Goal: Task Accomplishment & Management: Complete application form

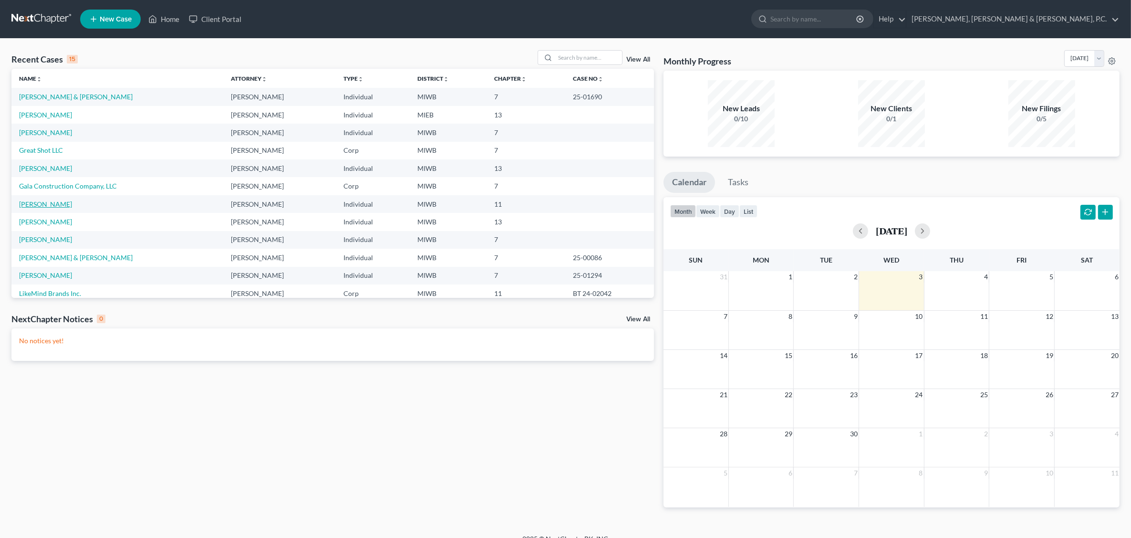
click at [53, 203] on link "[PERSON_NAME]" at bounding box center [45, 204] width 53 height 8
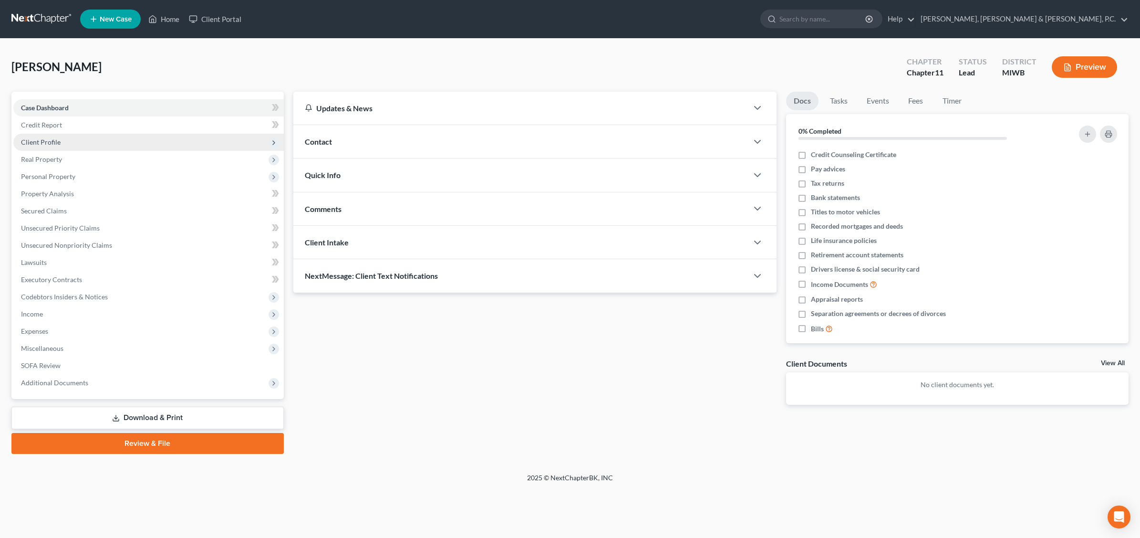
click at [49, 141] on span "Client Profile" at bounding box center [41, 142] width 40 height 8
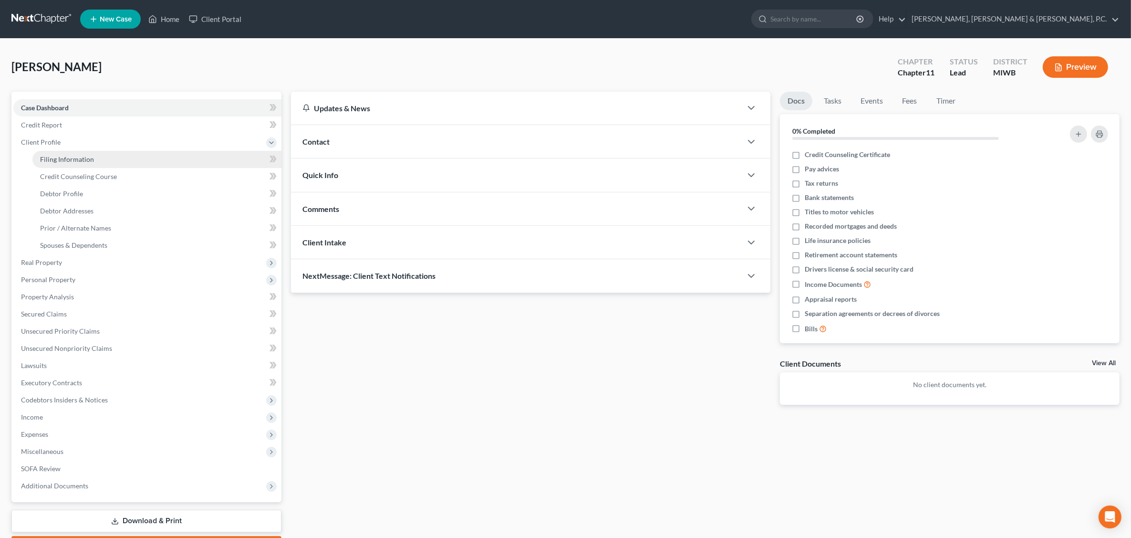
click at [67, 158] on span "Filing Information" at bounding box center [67, 159] width 54 height 8
select select "0"
select select "3"
select select "0"
select select "1"
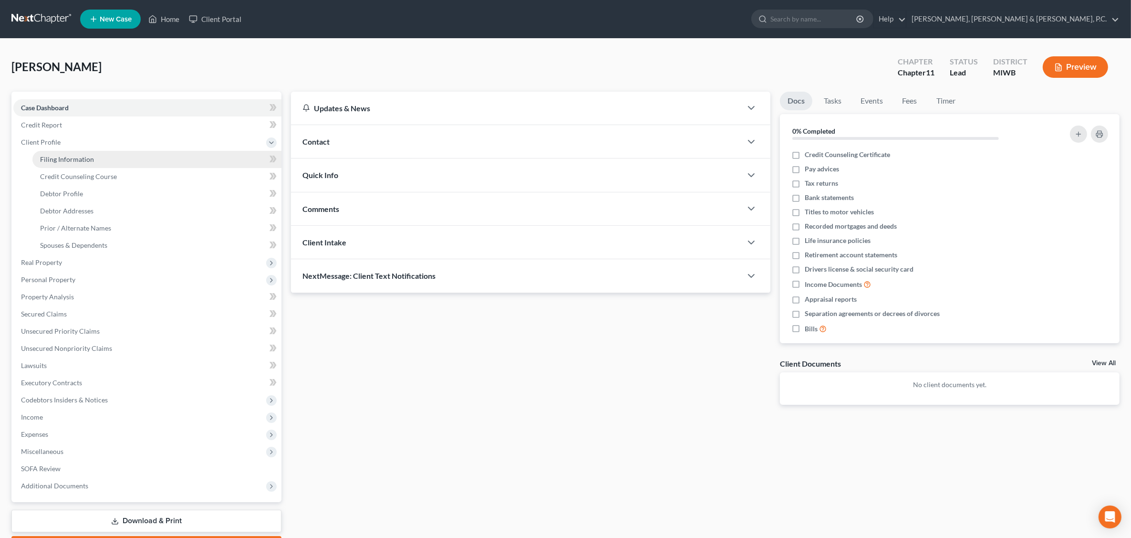
select select "23"
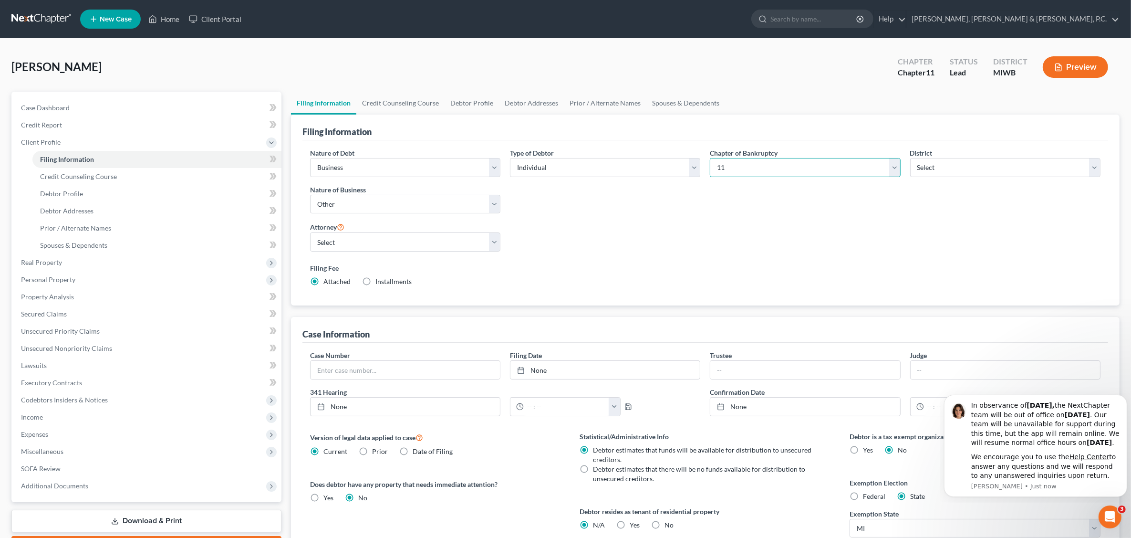
click at [894, 166] on select "Select 7 11 12 13" at bounding box center [805, 167] width 190 height 19
select select "0"
click at [710, 158] on select "Select 7 11 12 13" at bounding box center [805, 167] width 190 height 19
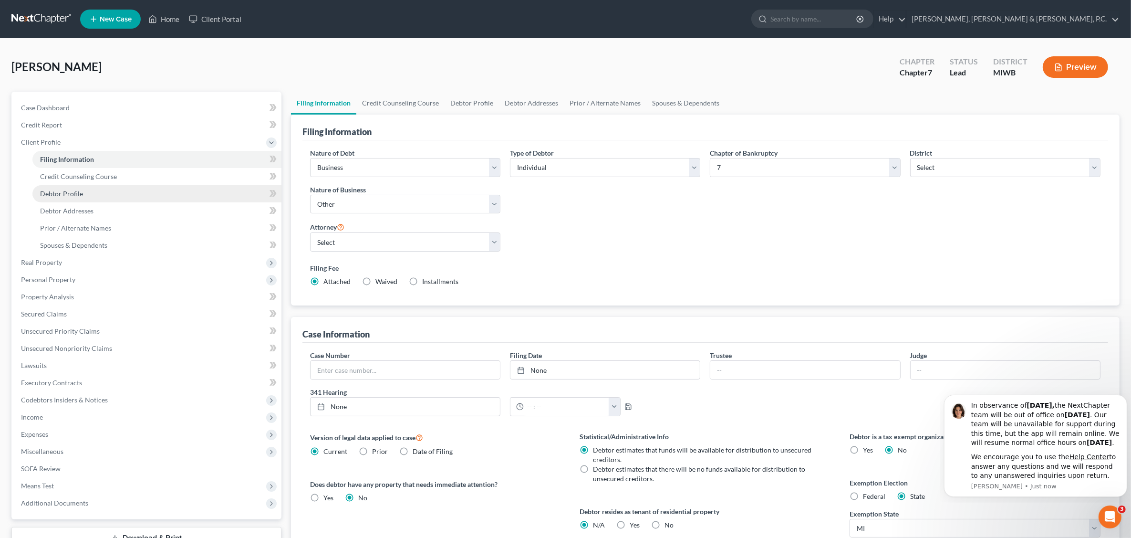
click at [92, 196] on link "Debtor Profile" at bounding box center [156, 193] width 249 height 17
select select "1"
select select "3"
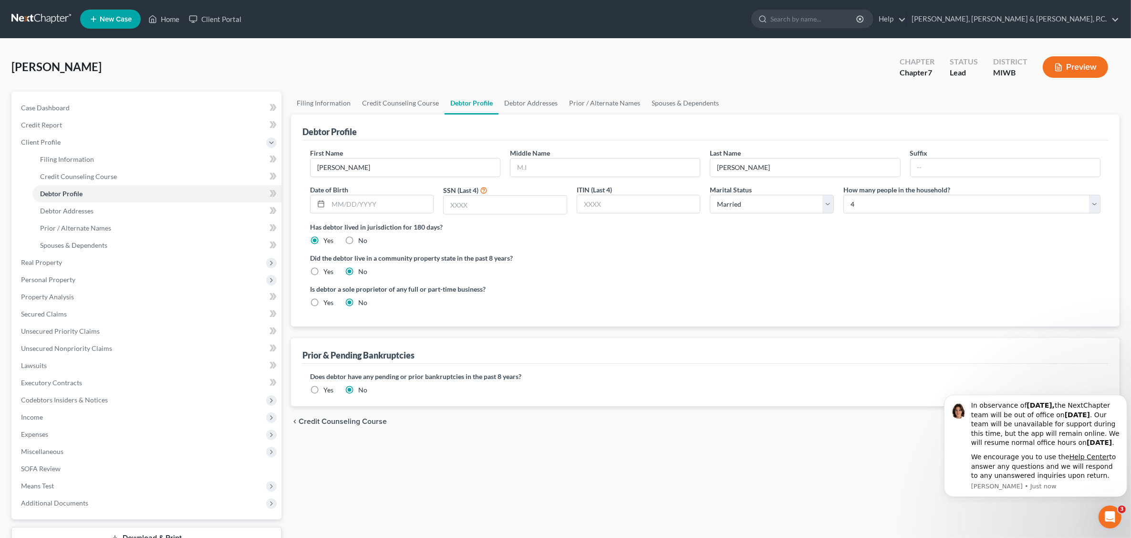
click at [490, 216] on div "First Name [PERSON_NAME] Middle Name Last Name [PERSON_NAME] Suffix Date of Bir…" at bounding box center [705, 185] width 800 height 74
click at [489, 206] on input "text" at bounding box center [505, 205] width 123 height 18
click at [50, 281] on span "Personal Property" at bounding box center [48, 279] width 54 height 8
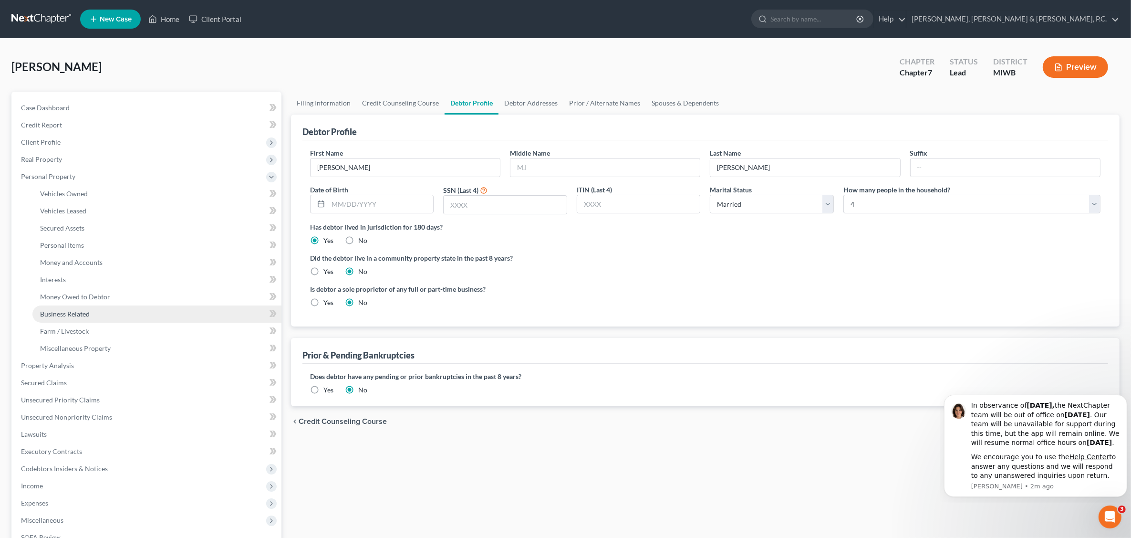
click at [100, 313] on link "Business Related" at bounding box center [156, 313] width 249 height 17
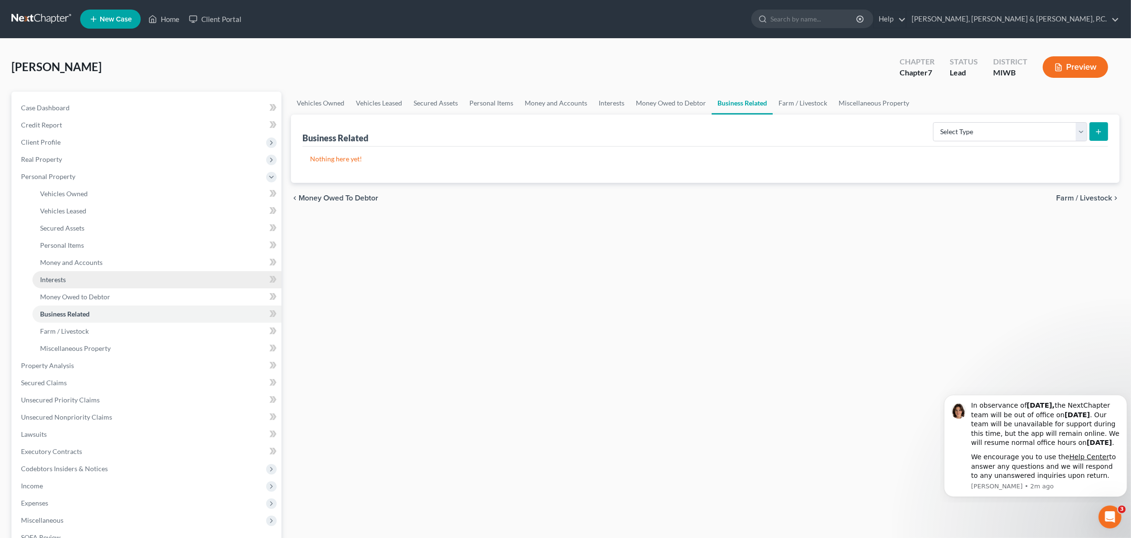
click at [67, 276] on link "Interests" at bounding box center [156, 279] width 249 height 17
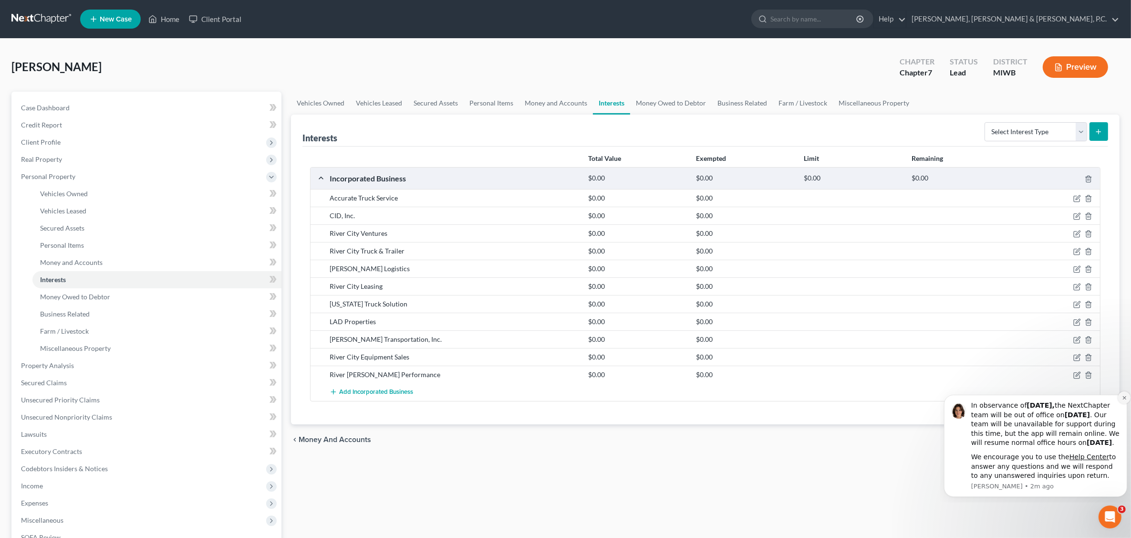
click at [900, 395] on icon "Dismiss notification" at bounding box center [1124, 397] width 5 height 5
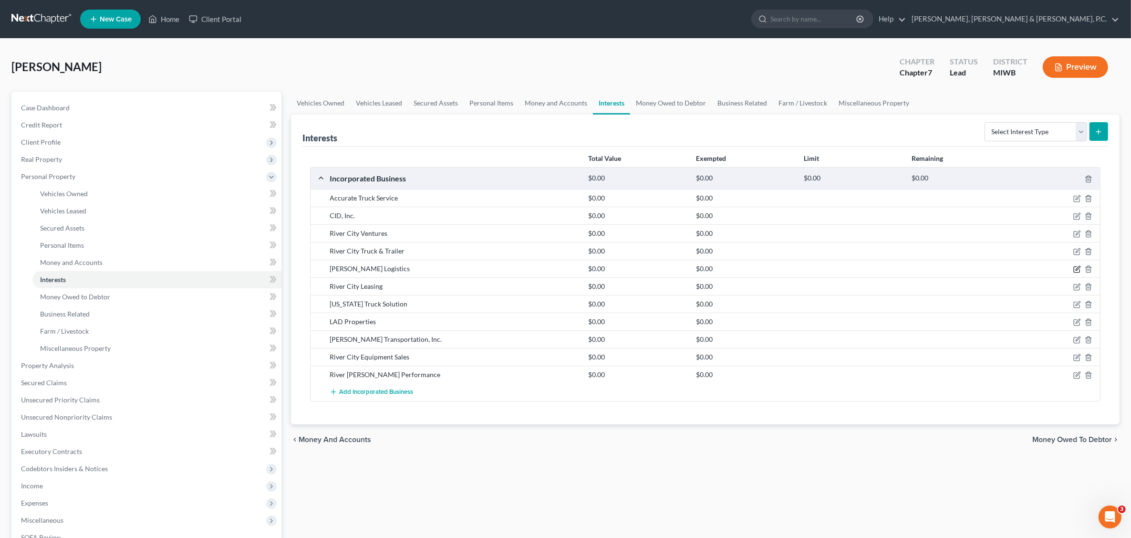
click at [900, 270] on icon "button" at bounding box center [1077, 269] width 8 height 8
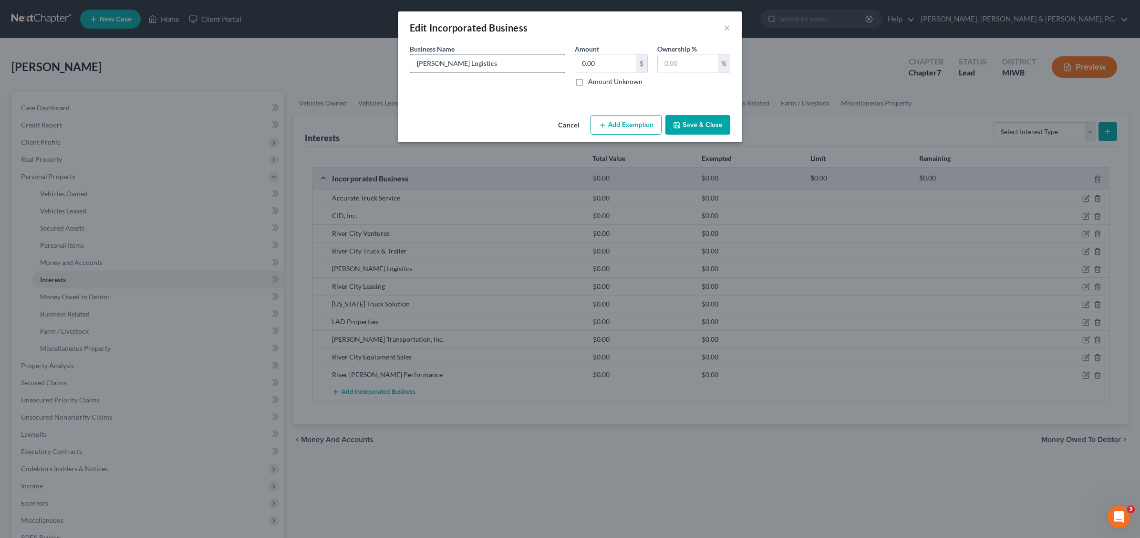
click at [485, 64] on input "[PERSON_NAME] Logistics" at bounding box center [487, 63] width 155 height 18
click at [728, 30] on button "×" at bounding box center [727, 27] width 7 height 11
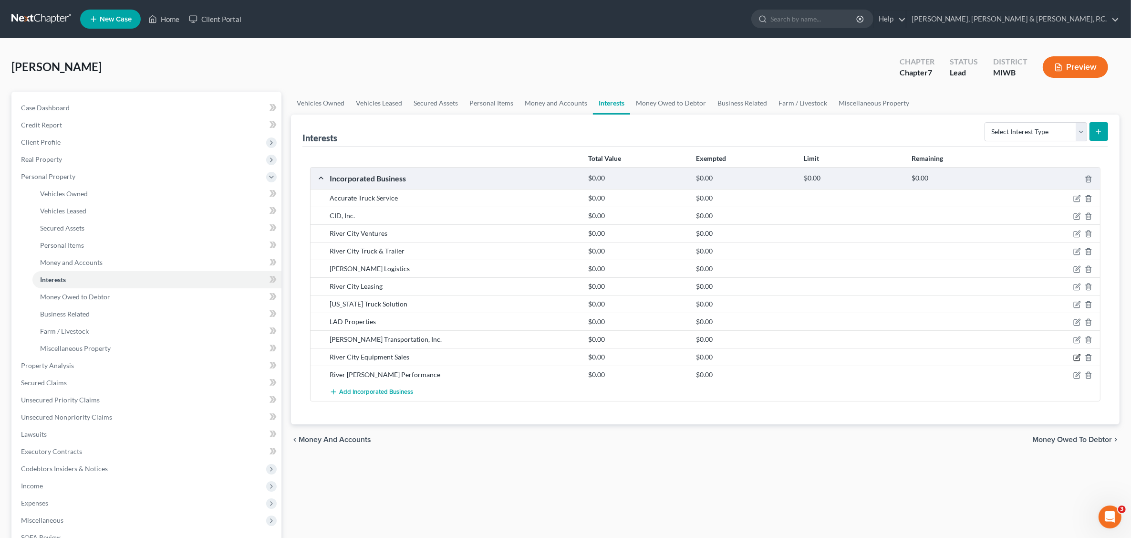
click at [900, 358] on icon "button" at bounding box center [1077, 358] width 8 height 8
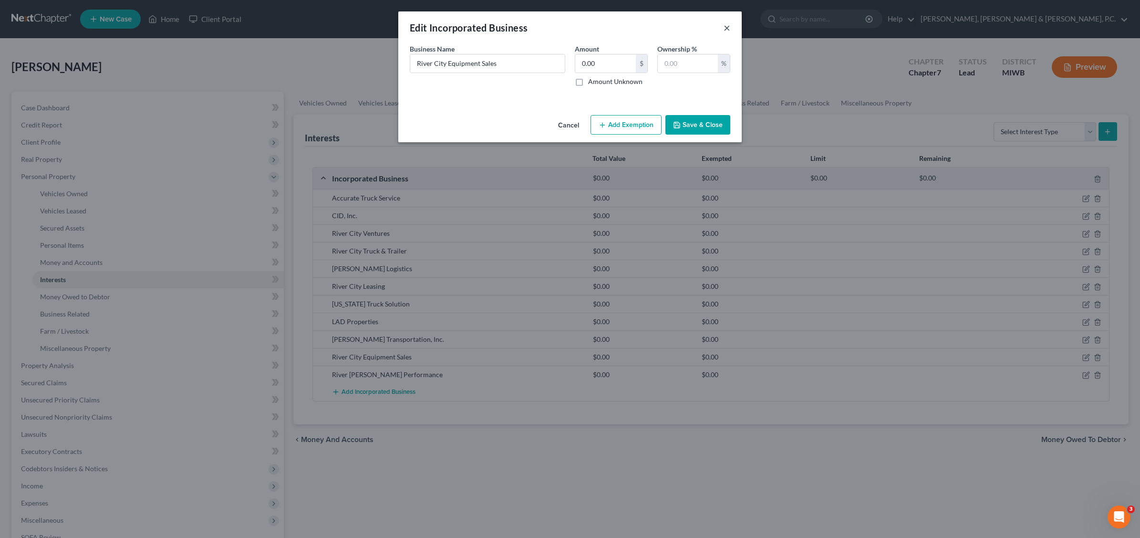
click at [729, 24] on button "×" at bounding box center [727, 27] width 7 height 11
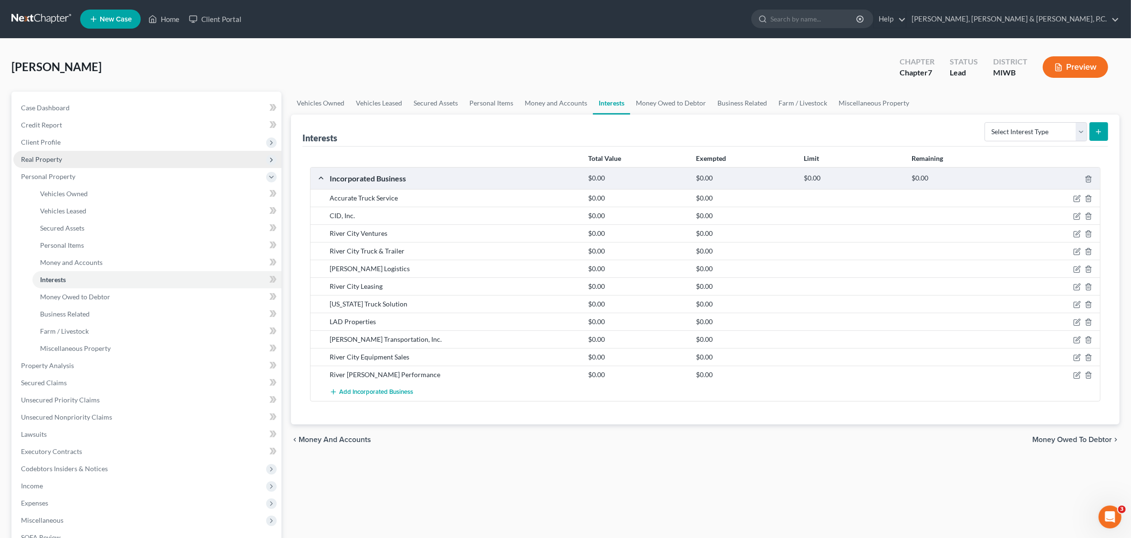
click at [45, 156] on span "Real Property" at bounding box center [41, 159] width 41 height 8
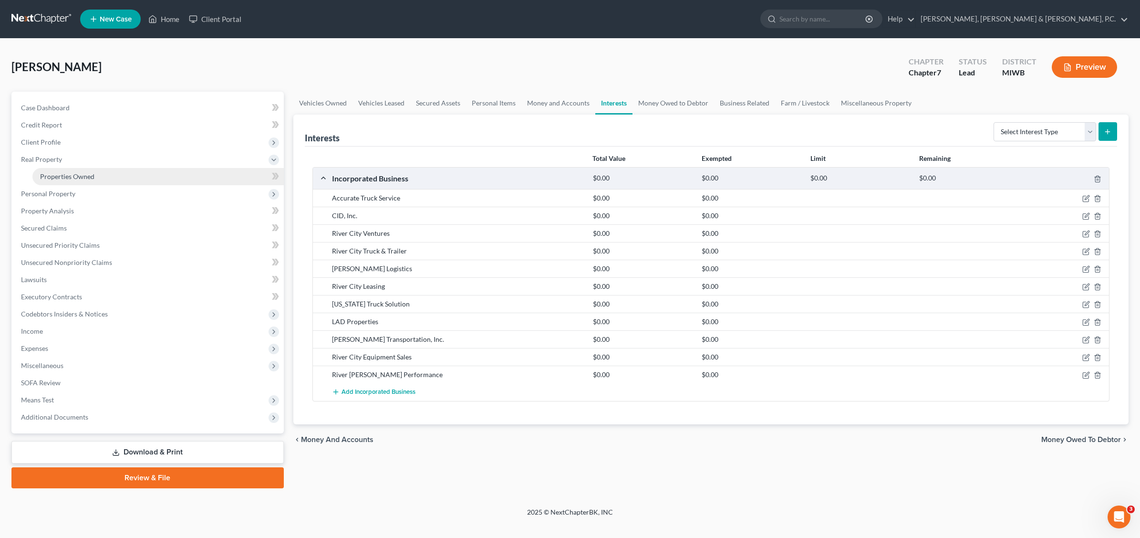
click at [66, 173] on span "Properties Owned" at bounding box center [67, 176] width 54 height 8
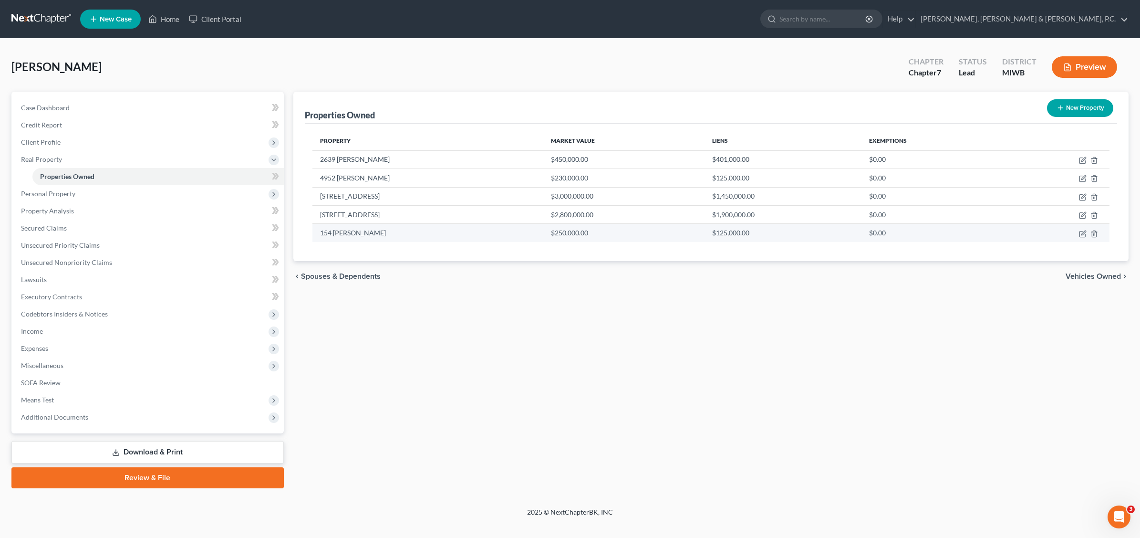
click at [705, 234] on td "$125,000.00" at bounding box center [783, 233] width 157 height 18
click at [900, 233] on icon "button" at bounding box center [1084, 232] width 4 height 4
select select "0"
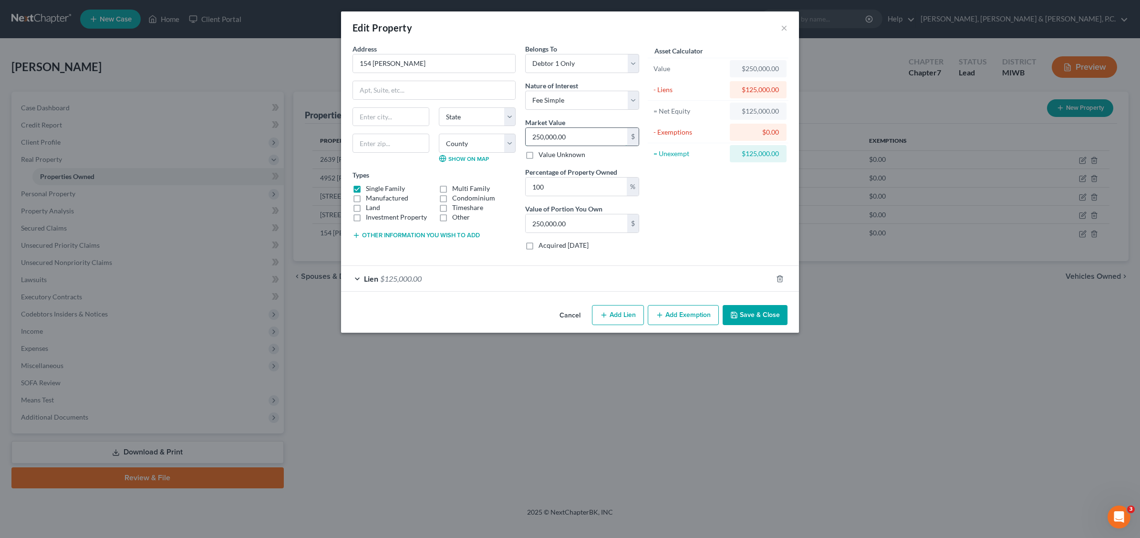
click at [576, 131] on input "250,000.00" at bounding box center [577, 137] width 102 height 18
type input "0"
type input "2"
type input "2.00"
type input "21"
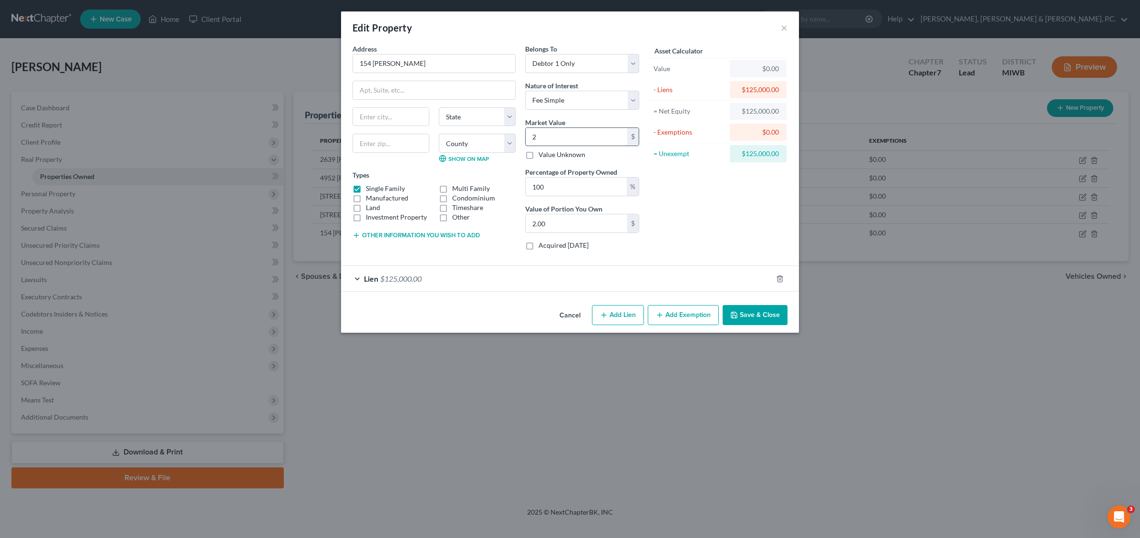
type input "21.00"
type input "218"
type input "218.00"
type input "2180"
type input "2,180.00"
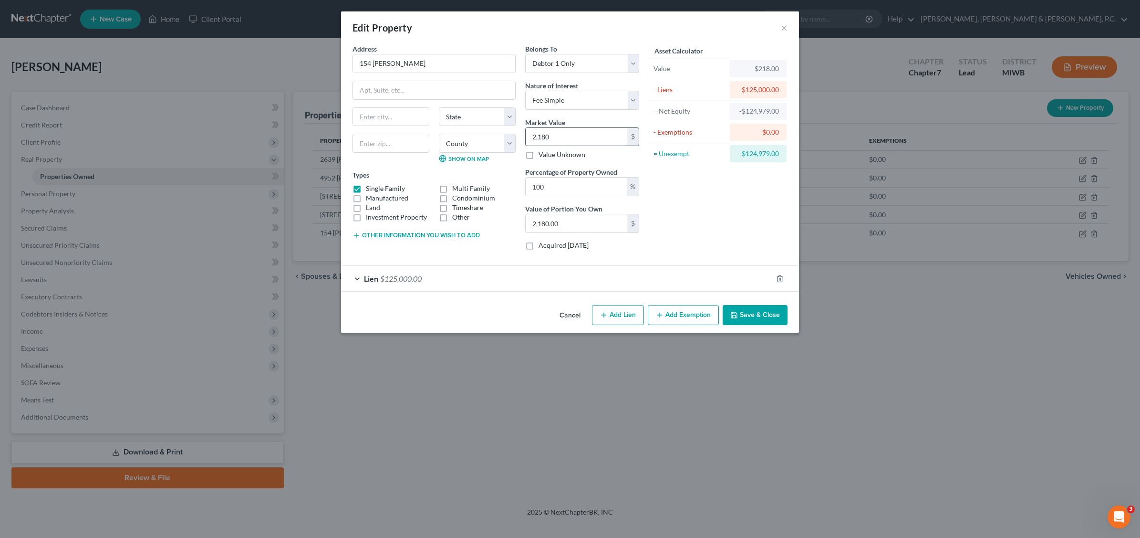
type input "2,1800"
type input "21,800.00"
type input "21,8000"
type input "218,000.00"
type input "218,000.0"
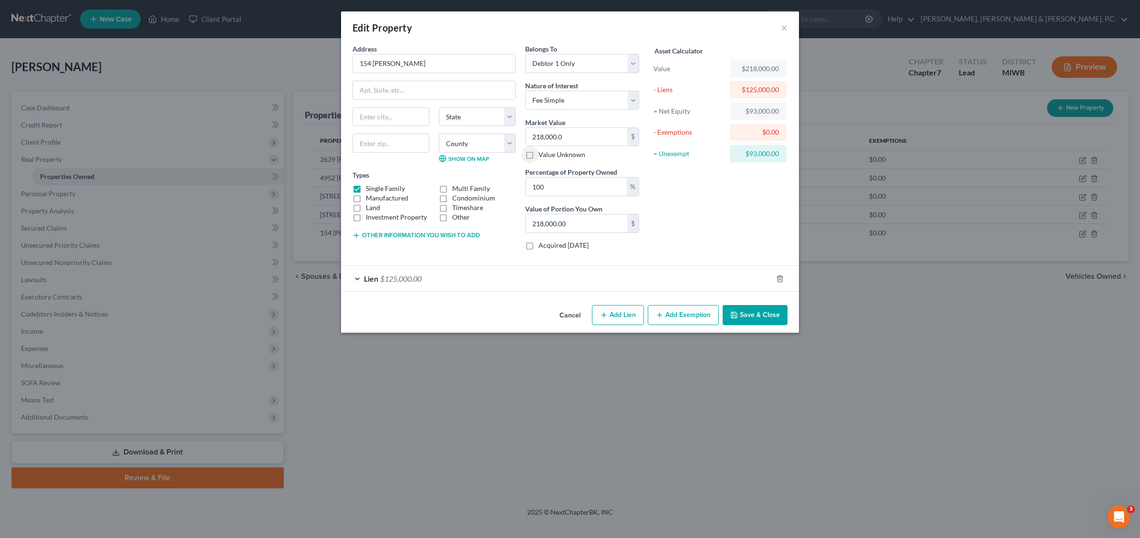
click at [757, 315] on button "Save & Close" at bounding box center [755, 315] width 65 height 20
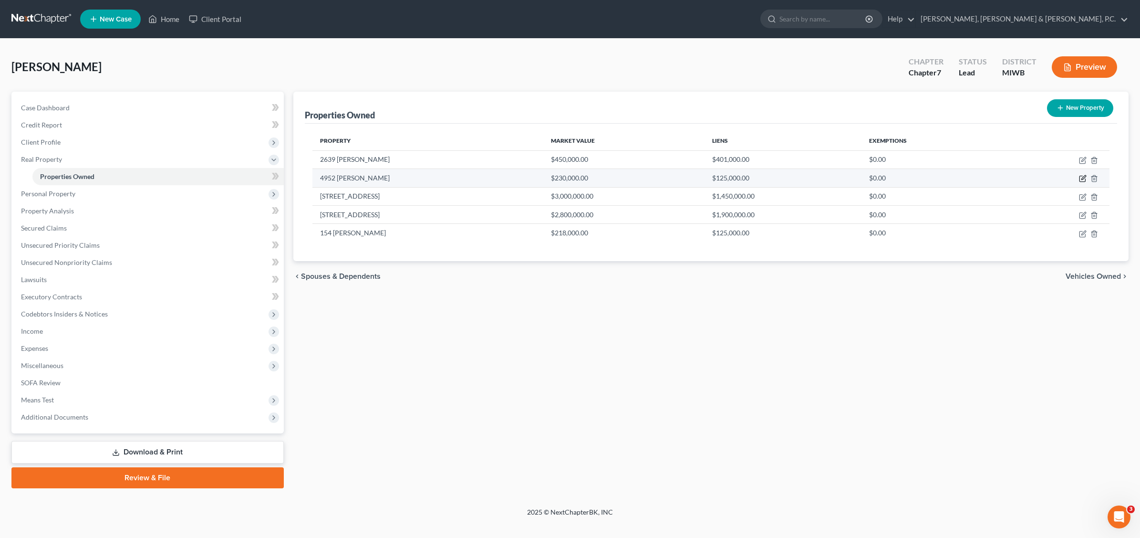
click at [900, 176] on icon "button" at bounding box center [1083, 179] width 6 height 6
select select "0"
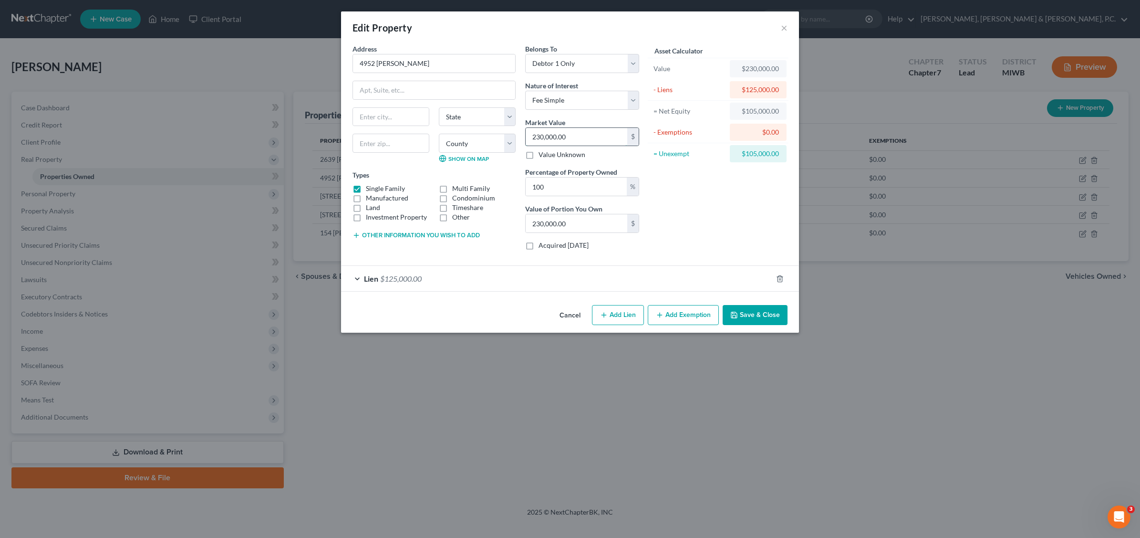
click at [601, 137] on input "230,000.00" at bounding box center [577, 137] width 102 height 18
type input "0"
type input "2"
type input "2.00"
type input "20"
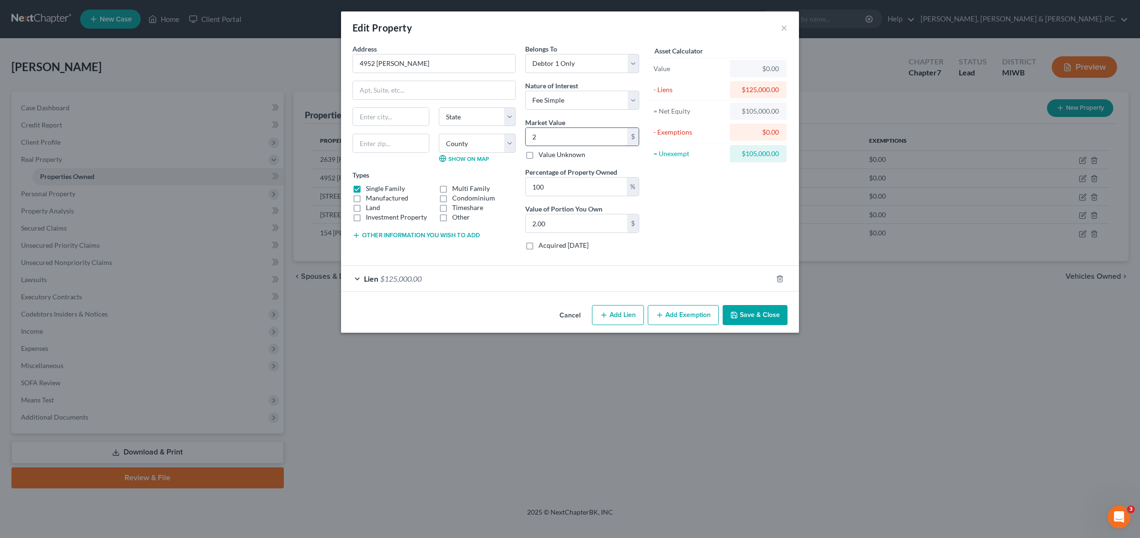
type input "20.00"
type input "209"
type input "209.00"
type input "2090"
type input "2,090.00"
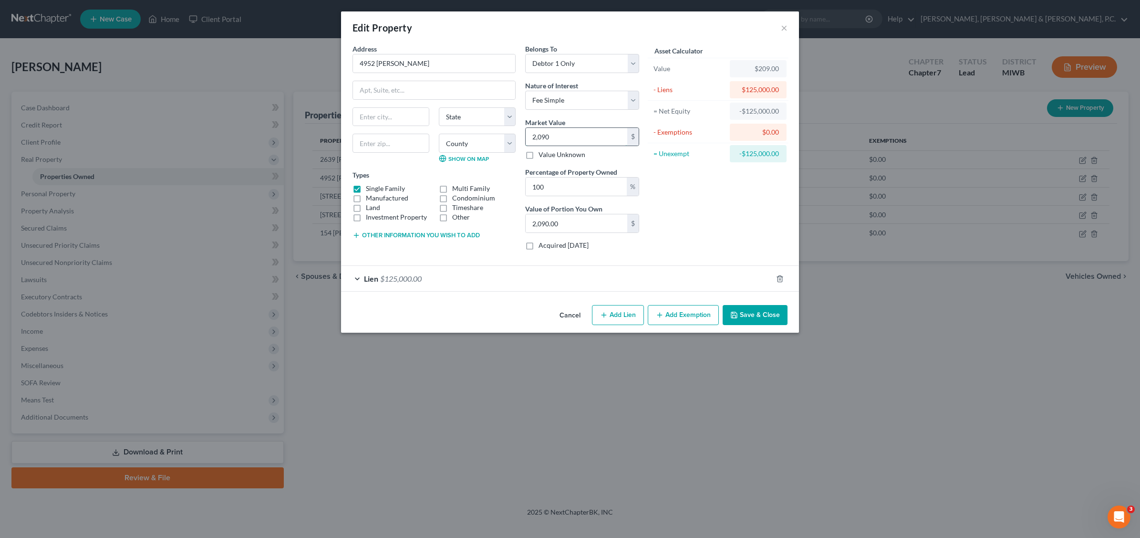
type input "2,0900"
type input "20,900.00"
type input "20,9000"
type input "209,000.00"
type input "209,000.0"
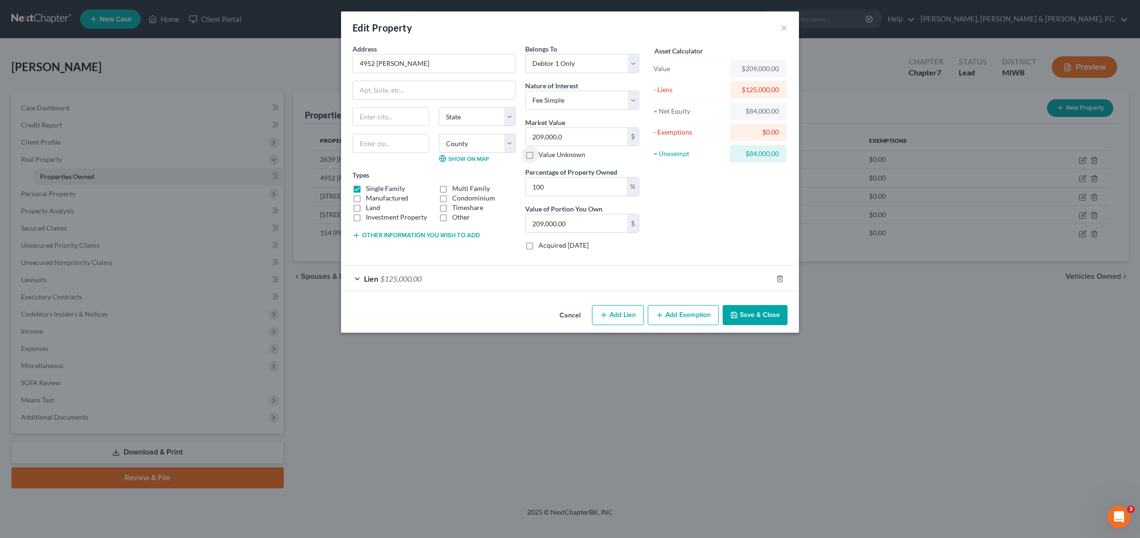
click at [759, 320] on button "Save & Close" at bounding box center [755, 315] width 65 height 20
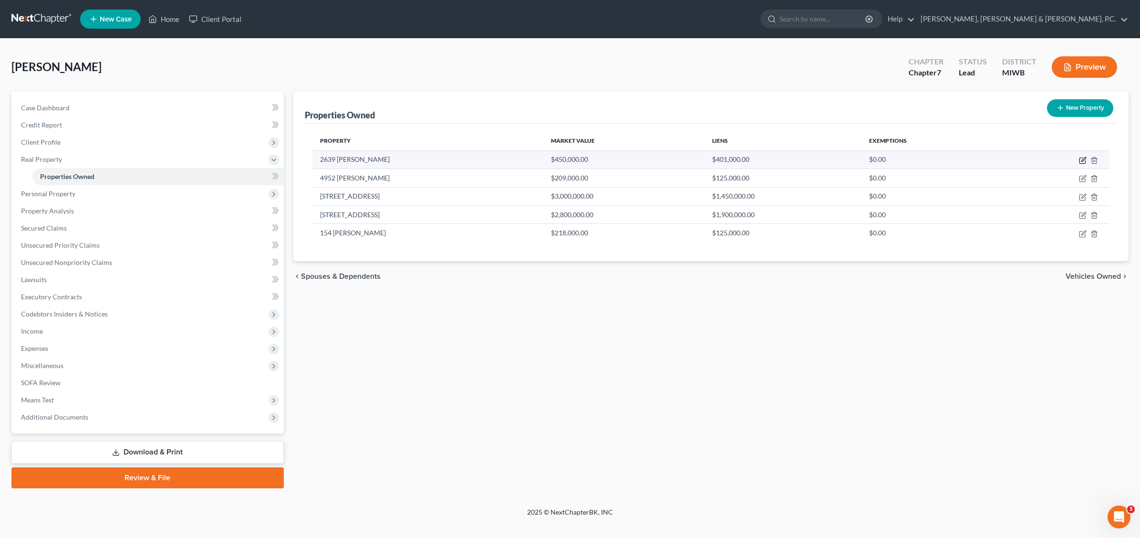
click at [900, 158] on icon "button" at bounding box center [1083, 161] width 6 height 6
select select "0"
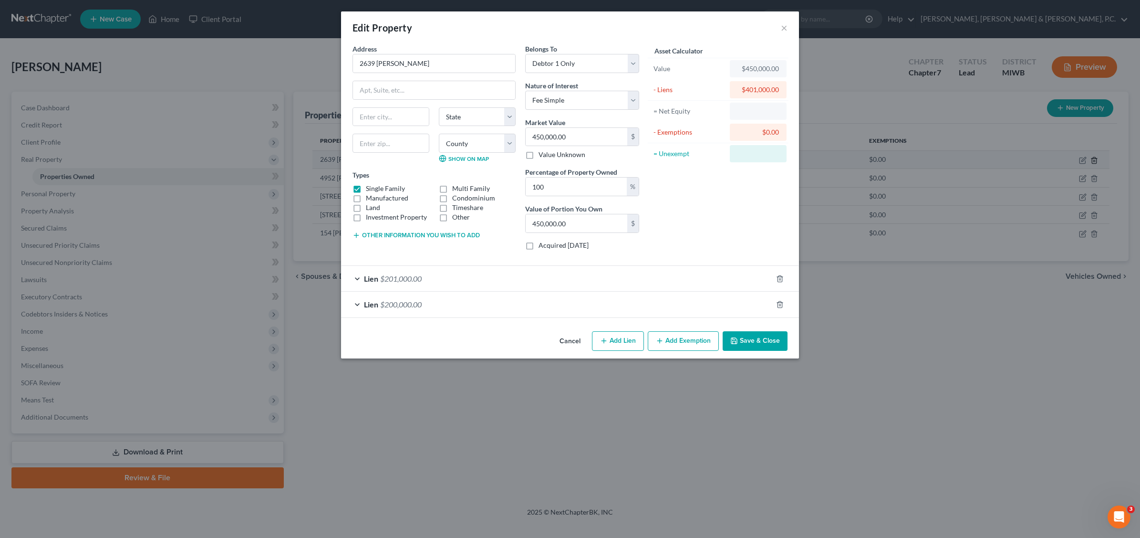
click at [900, 158] on div "Edit Property × Address * [GEOGRAPHIC_DATA][PERSON_NAME] [US_STATE] AK AR AZ CA…" at bounding box center [570, 269] width 1140 height 538
click at [583, 135] on input "450,000.00" at bounding box center [577, 137] width 102 height 18
type input "0"
type input "4"
type input "4.00"
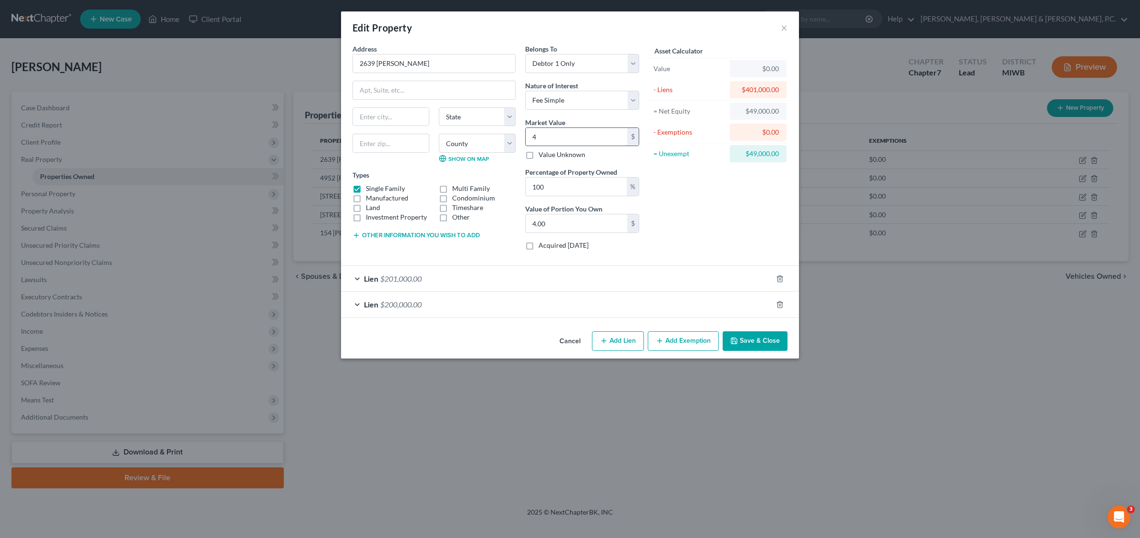
type input "40"
type input "40.00"
type input "405"
type input "405.00"
type input "40"
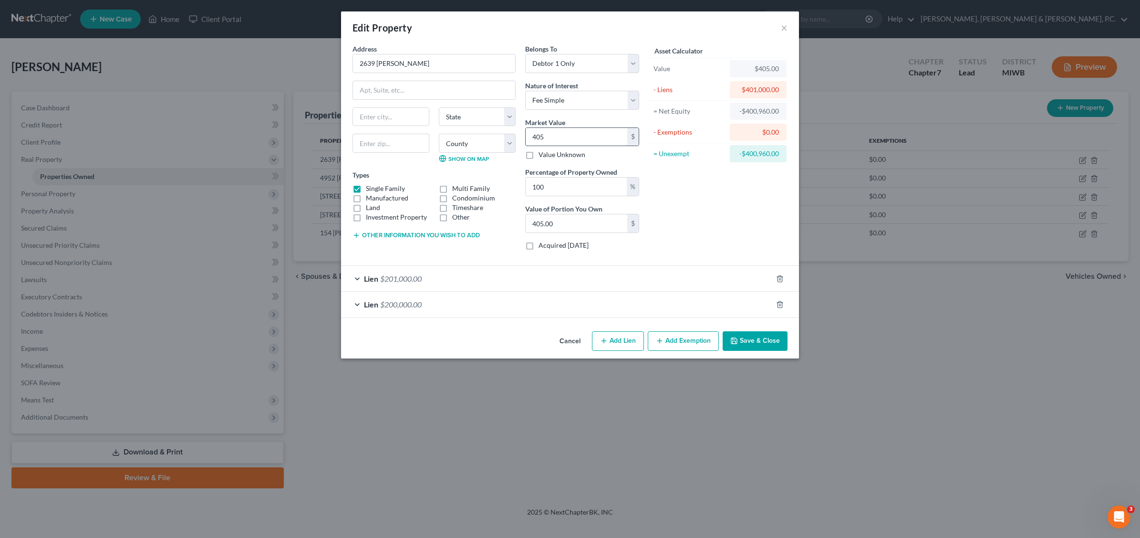
type input "40.00"
type input "400"
type input "400.00"
type input "4005"
type input "4,005.00"
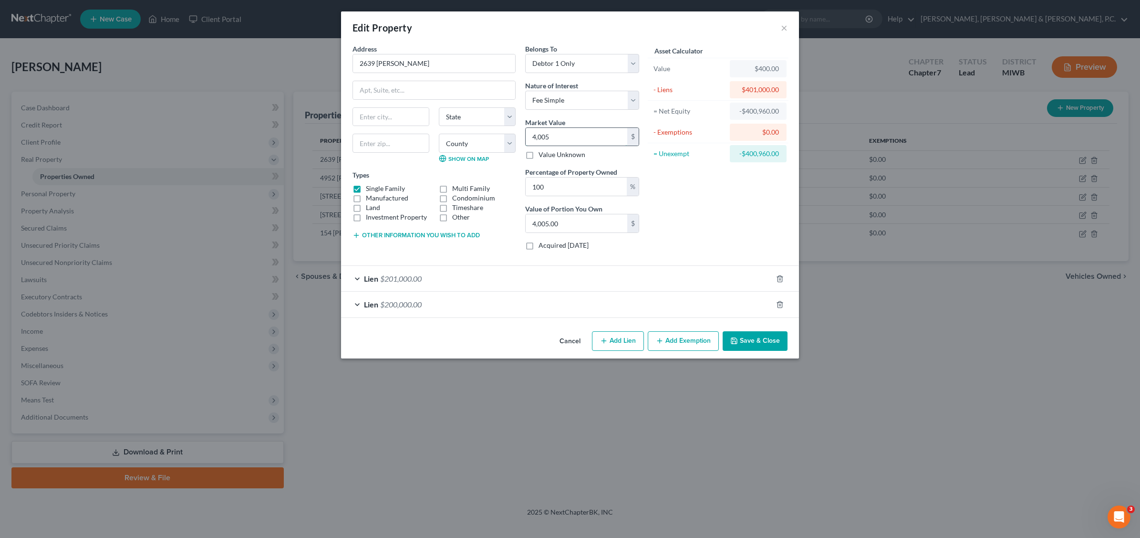
type input "4,0050"
type input "40,050.00"
type input "40,0500"
type input "400,500.00"
type input "400,500.0"
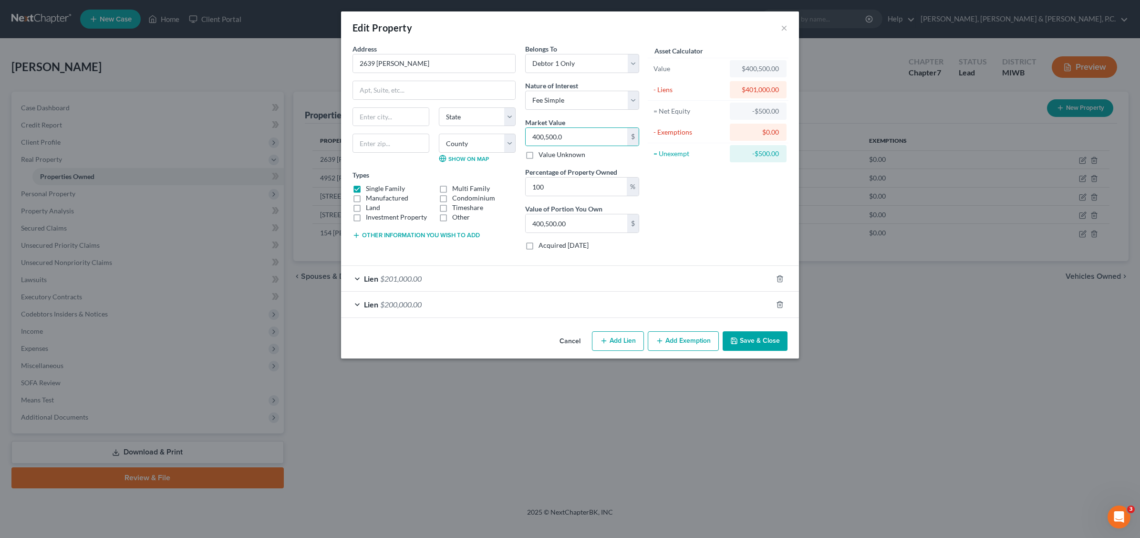
click at [766, 345] on button "Save & Close" at bounding box center [755, 341] width 65 height 20
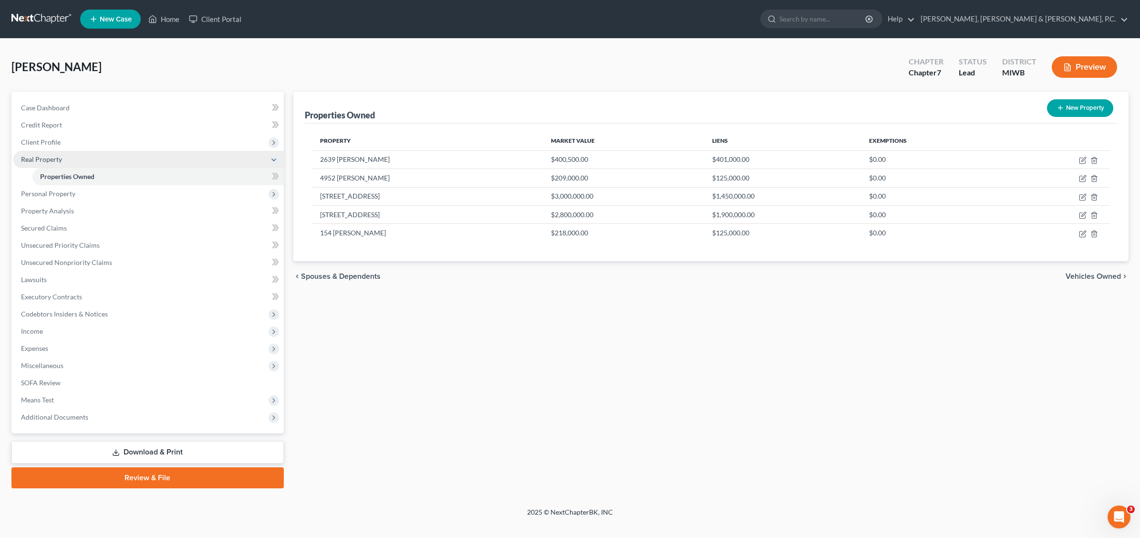
click at [51, 158] on span "Real Property" at bounding box center [41, 159] width 41 height 8
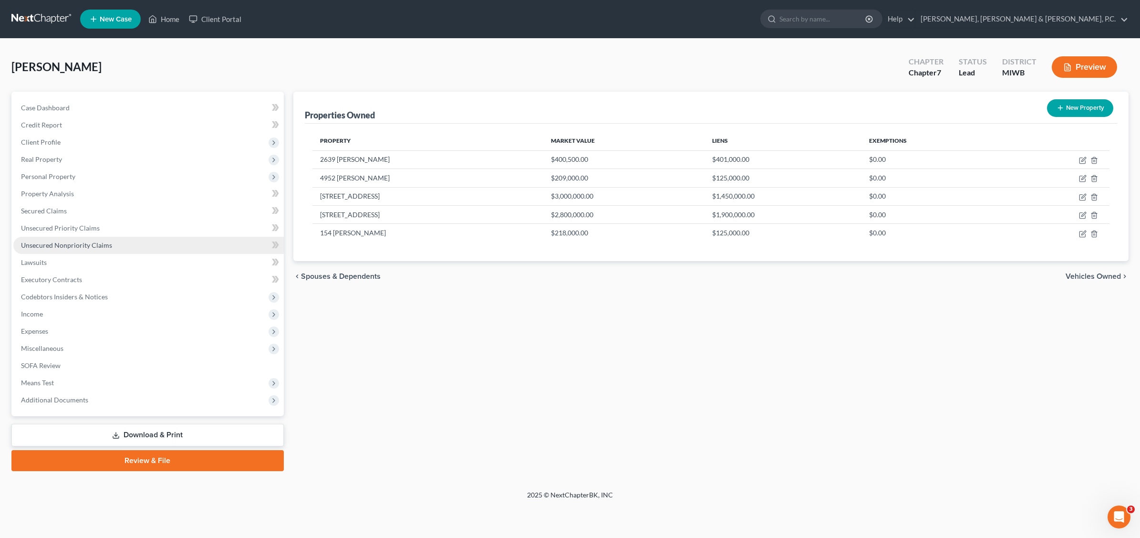
click at [92, 244] on span "Unsecured Nonpriority Claims" at bounding box center [66, 245] width 91 height 8
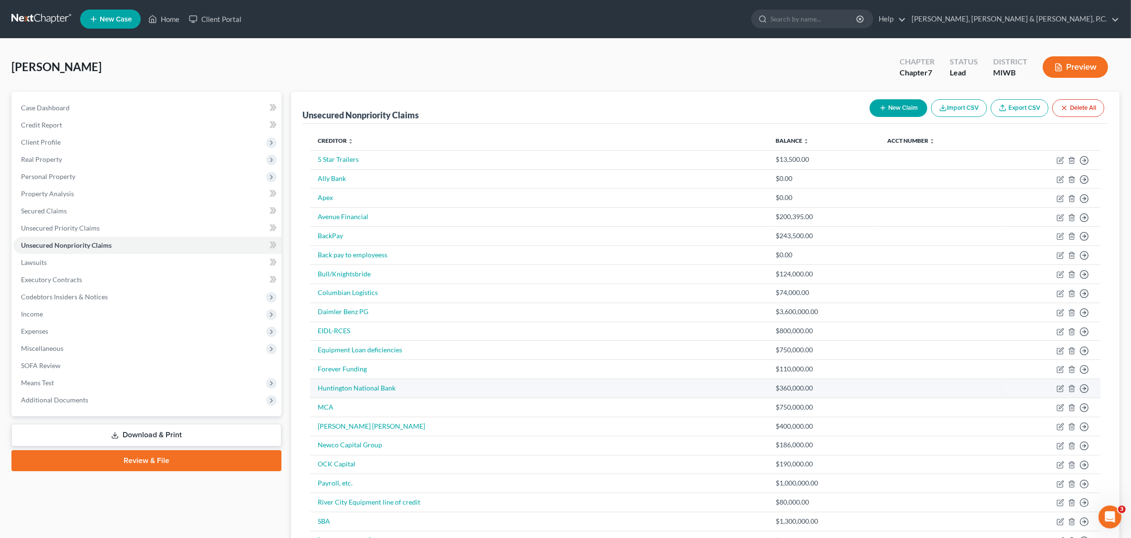
scroll to position [60, 0]
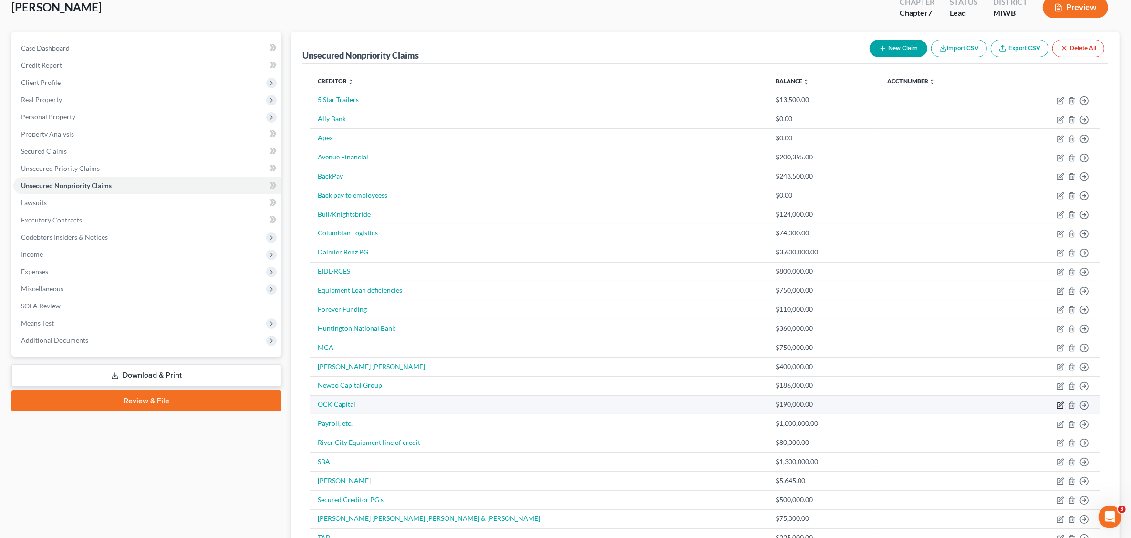
click at [900, 406] on icon "button" at bounding box center [1061, 405] width 8 height 8
select select "0"
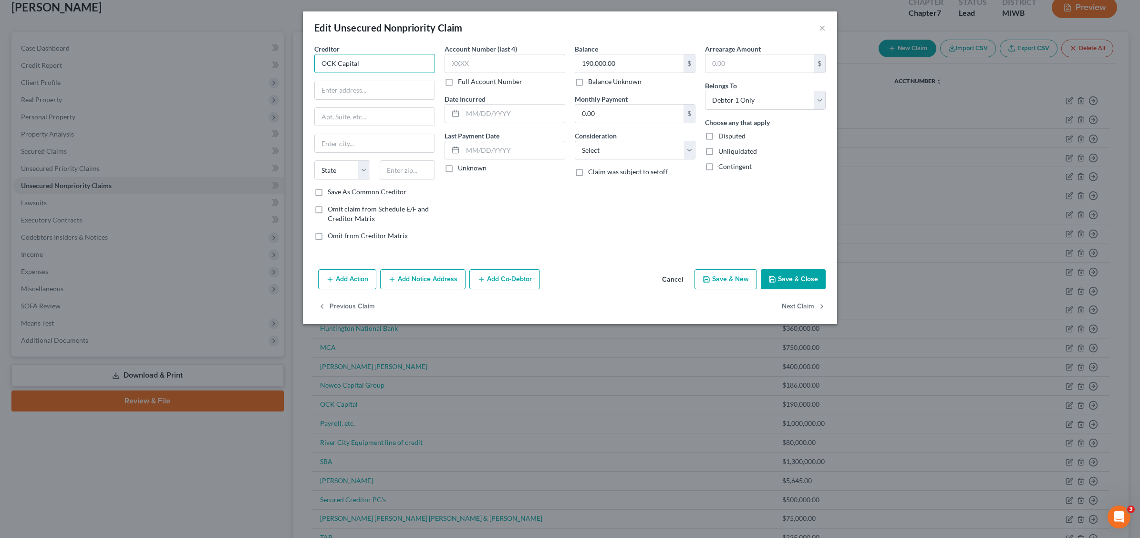
drag, startPoint x: 329, startPoint y: 63, endPoint x: 333, endPoint y: 59, distance: 5.8
click at [330, 62] on input "OCK Capital" at bounding box center [374, 63] width 121 height 19
type input "ODK Capital"
click at [792, 276] on button "Save & Close" at bounding box center [793, 279] width 65 height 20
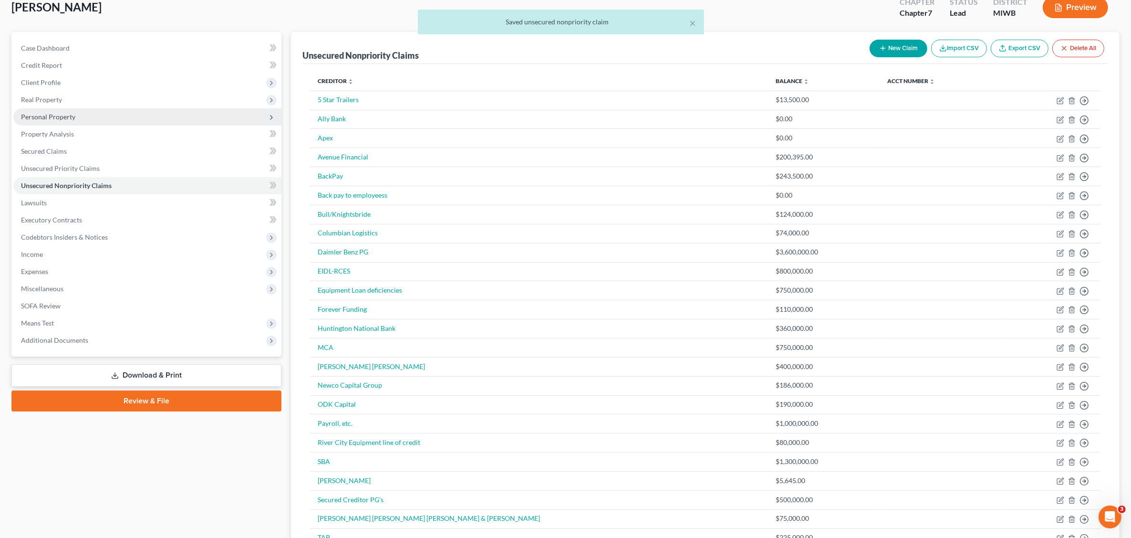
click at [30, 120] on span "Personal Property" at bounding box center [147, 116] width 268 height 17
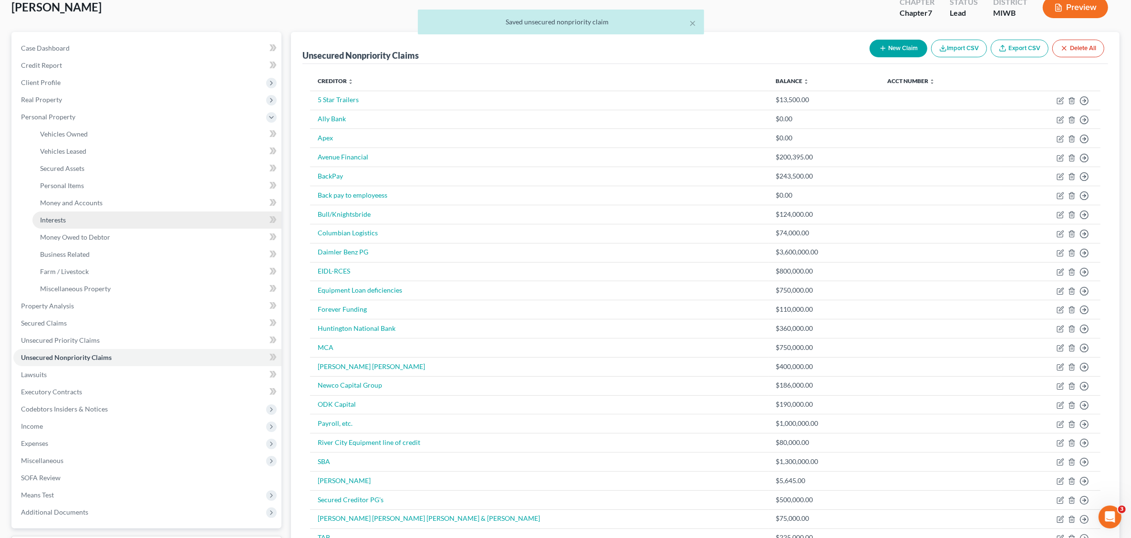
click at [70, 218] on link "Interests" at bounding box center [156, 219] width 249 height 17
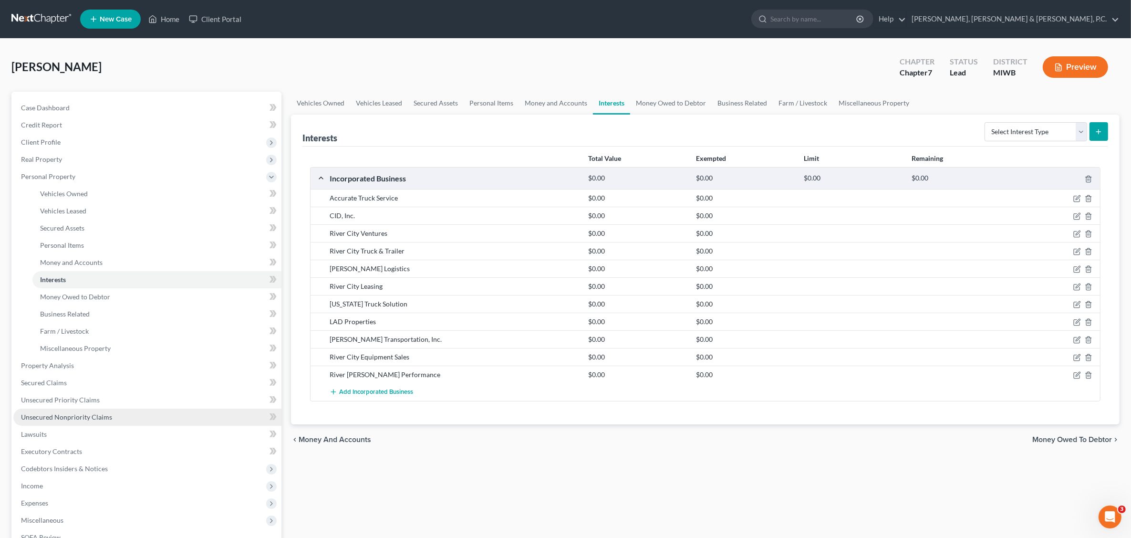
click at [91, 414] on span "Unsecured Nonpriority Claims" at bounding box center [66, 417] width 91 height 8
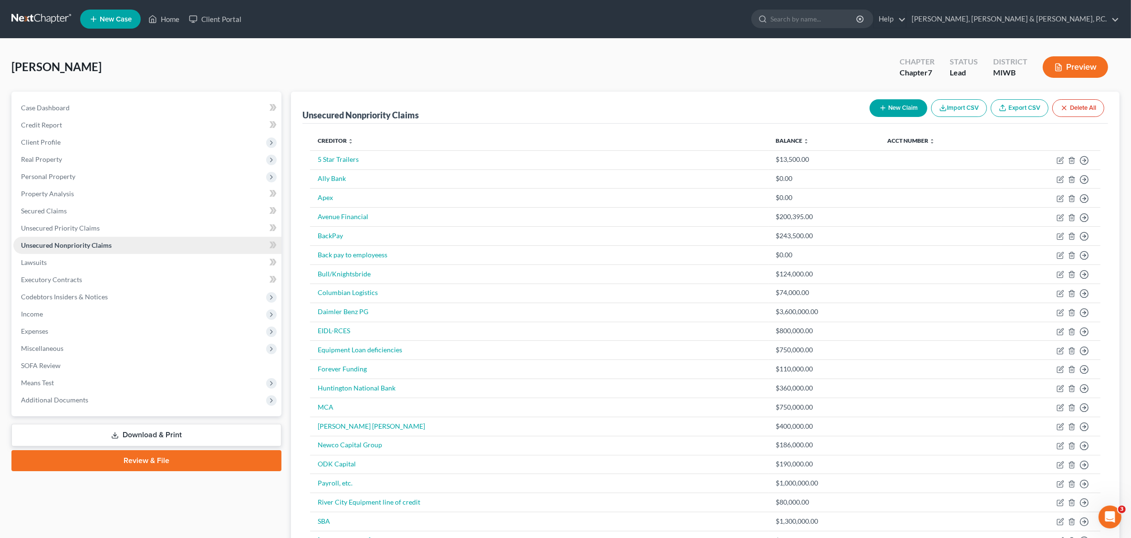
click at [61, 243] on span "Unsecured Nonpriority Claims" at bounding box center [66, 245] width 91 height 8
click at [56, 227] on span "Unsecured Priority Claims" at bounding box center [60, 228] width 79 height 8
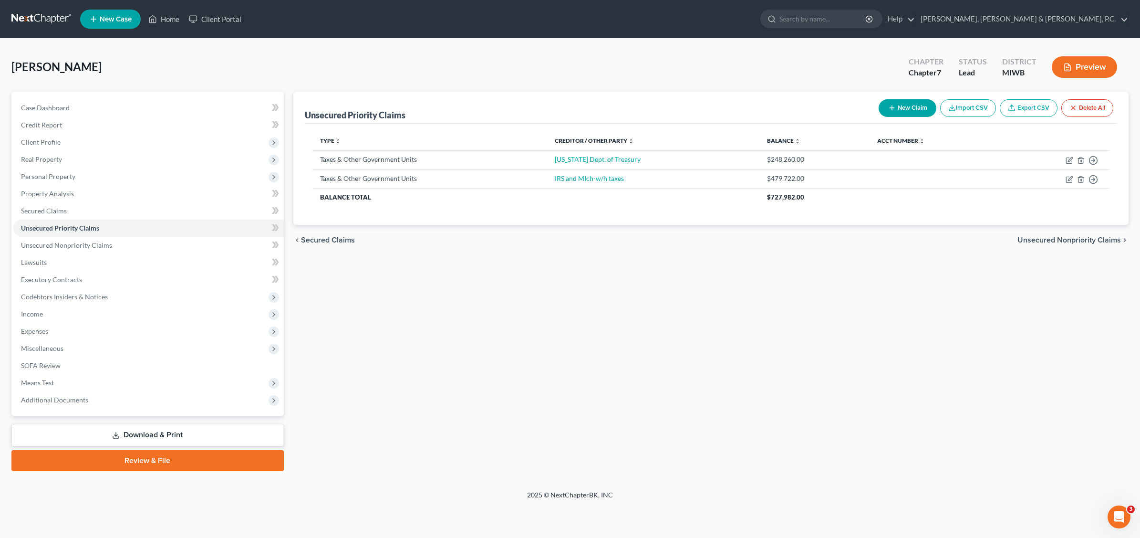
click at [899, 105] on button "New Claim" at bounding box center [908, 108] width 58 height 18
select select "0"
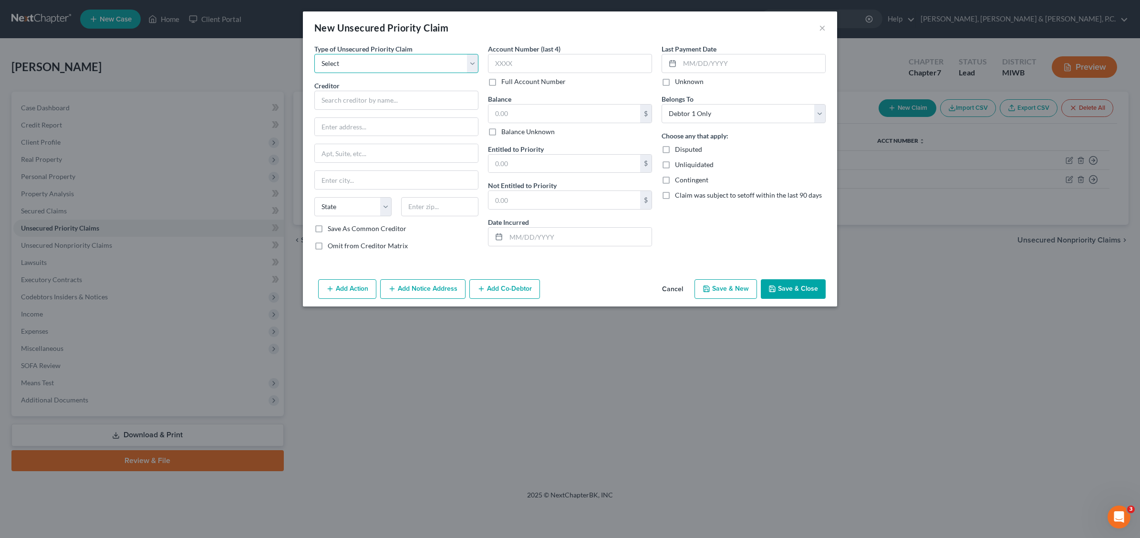
click at [470, 64] on select "Select Taxes & Other Government Units Domestic Support Obligations Extensions o…" at bounding box center [396, 63] width 164 height 19
select select "3"
click at [314, 54] on select "Select Taxes & Other Government Units Domestic Support Obligations Extensions o…" at bounding box center [396, 63] width 164 height 19
click at [359, 100] on input "text" at bounding box center [396, 100] width 164 height 19
type input "e"
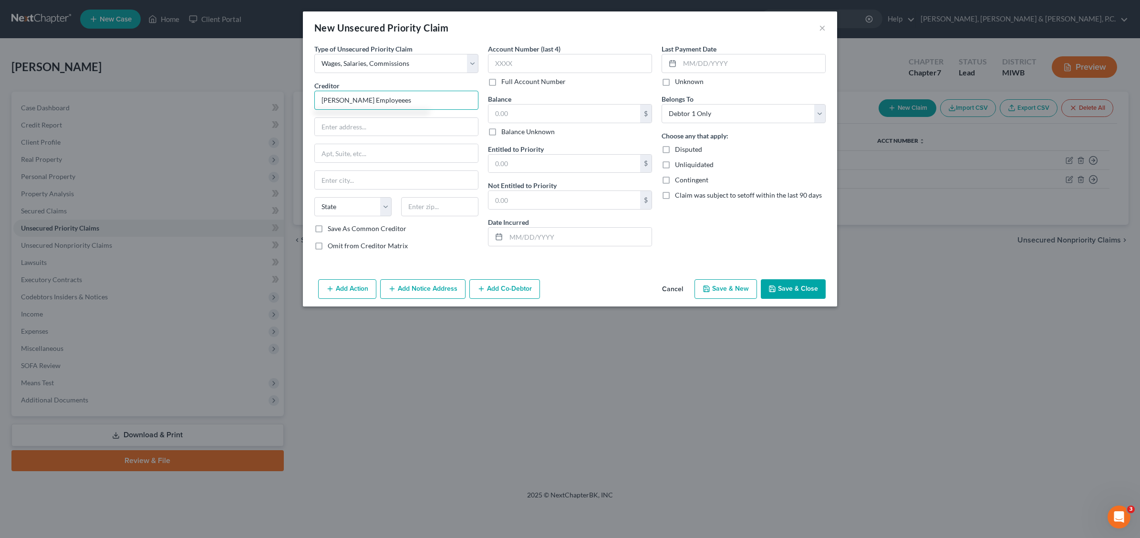
type input "[PERSON_NAME] Employeees"
click at [797, 292] on button "Save & Close" at bounding box center [793, 289] width 65 height 20
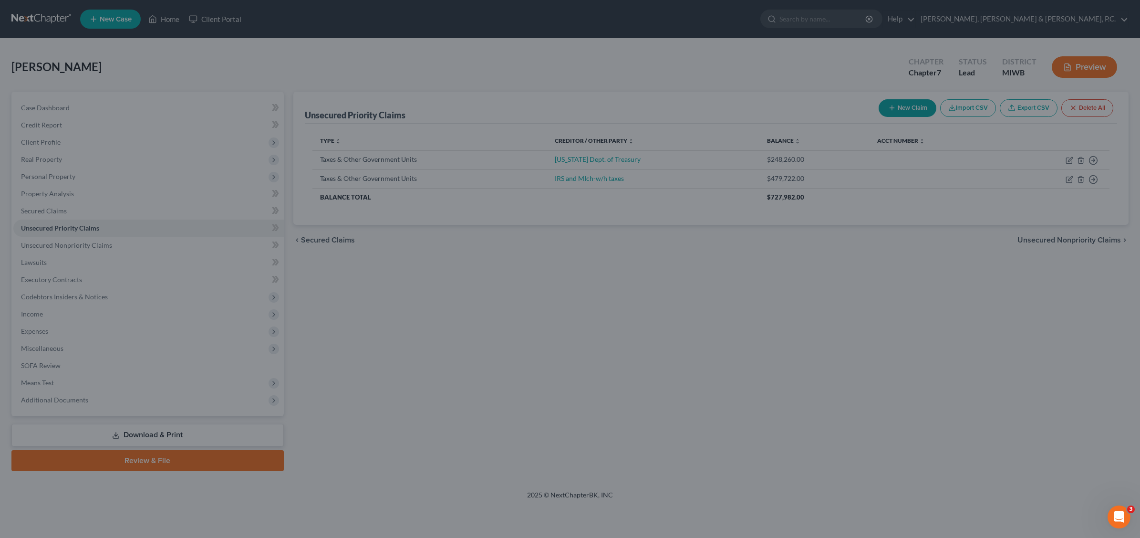
type input "0.00"
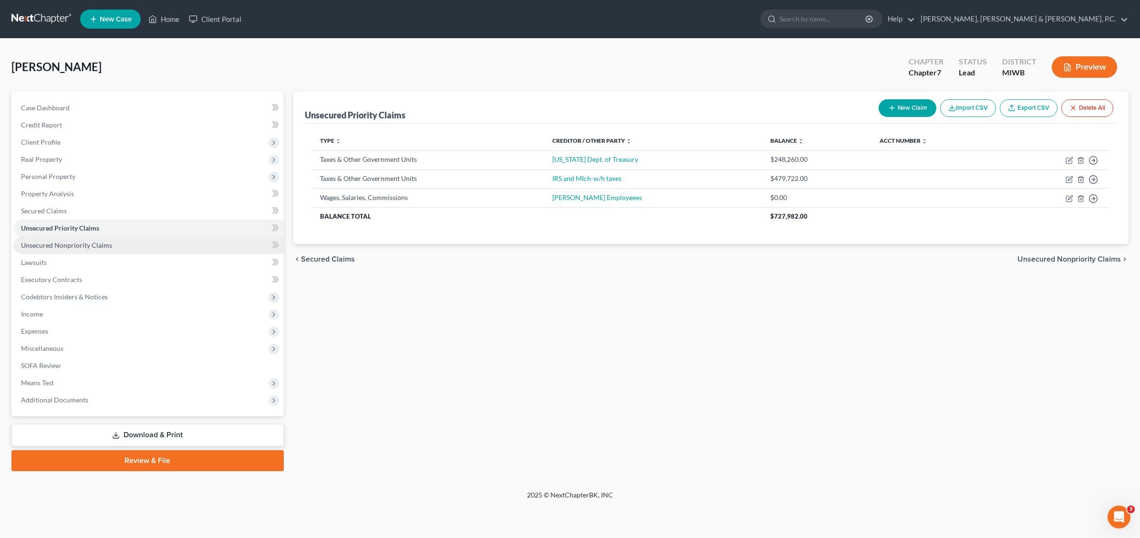
click at [111, 244] on link "Unsecured Nonpriority Claims" at bounding box center [148, 245] width 270 height 17
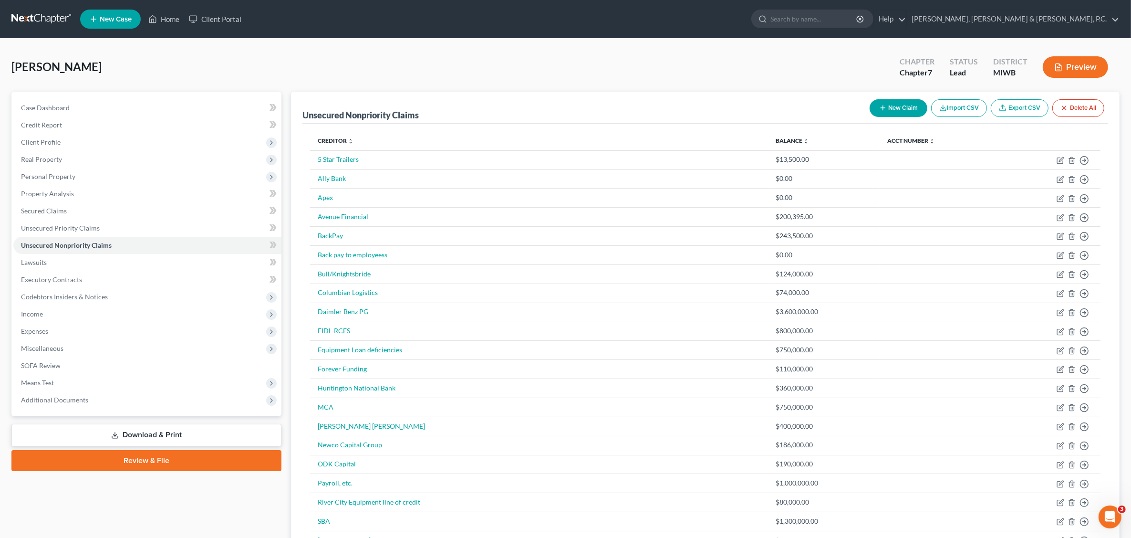
click at [891, 108] on button "New Claim" at bounding box center [899, 108] width 58 height 18
select select "0"
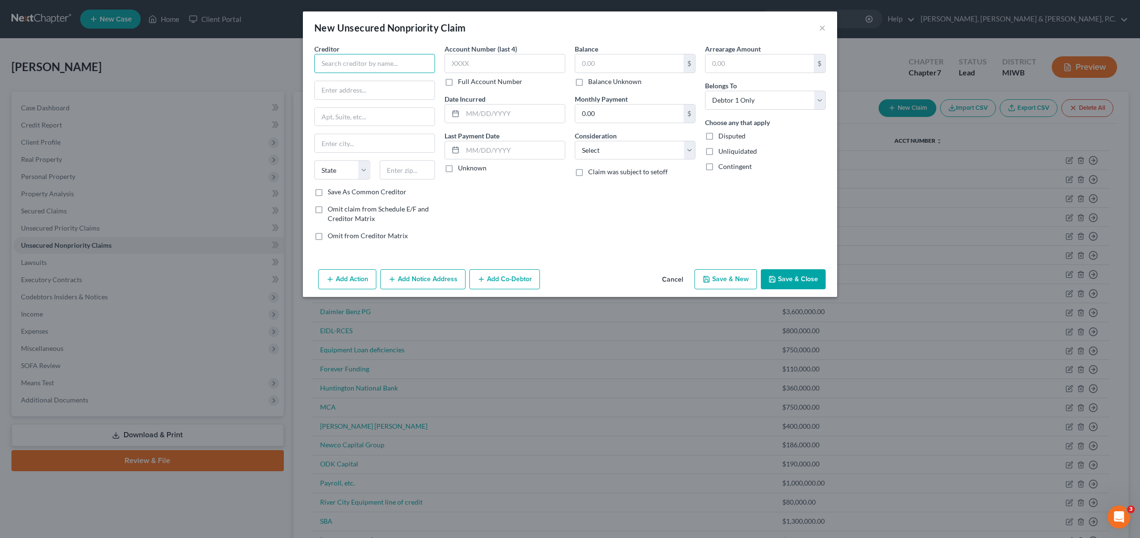
click at [406, 63] on input "text" at bounding box center [374, 63] width 121 height 19
type input "Mr. and [PERSON_NAME]"
click at [608, 59] on input "text" at bounding box center [629, 63] width 108 height 18
click at [608, 58] on input "text" at bounding box center [629, 63] width 108 height 18
type input "75,000.0"
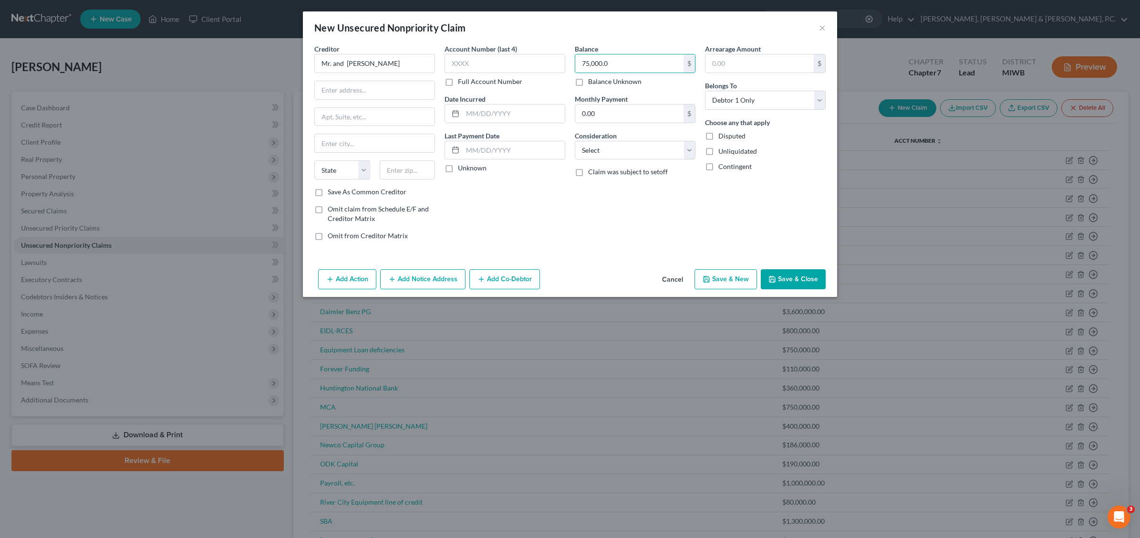
click at [788, 279] on button "Save & Close" at bounding box center [793, 279] width 65 height 20
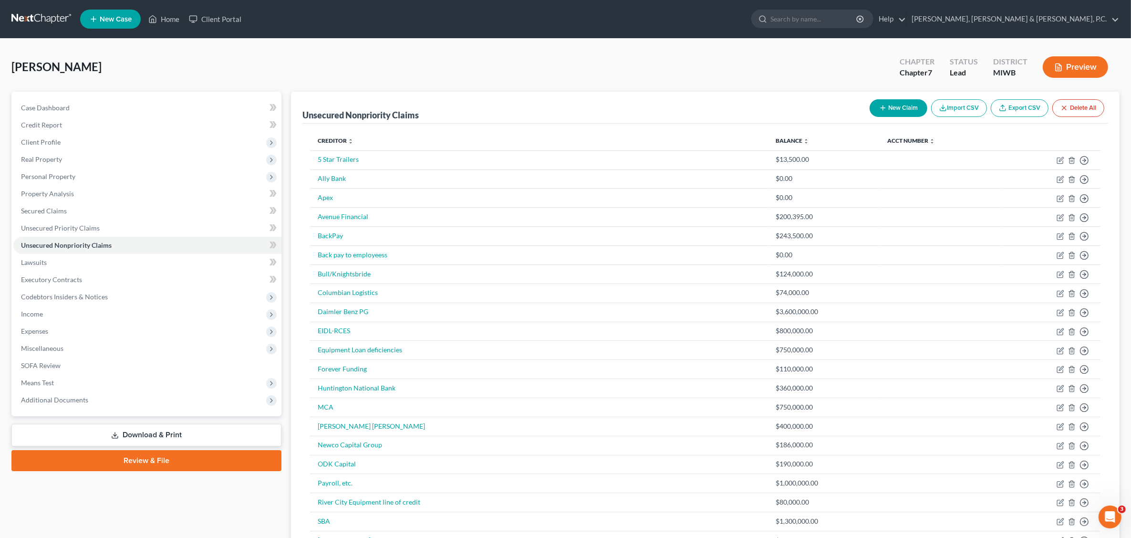
click at [887, 108] on button "New Claim" at bounding box center [899, 108] width 58 height 18
select select "0"
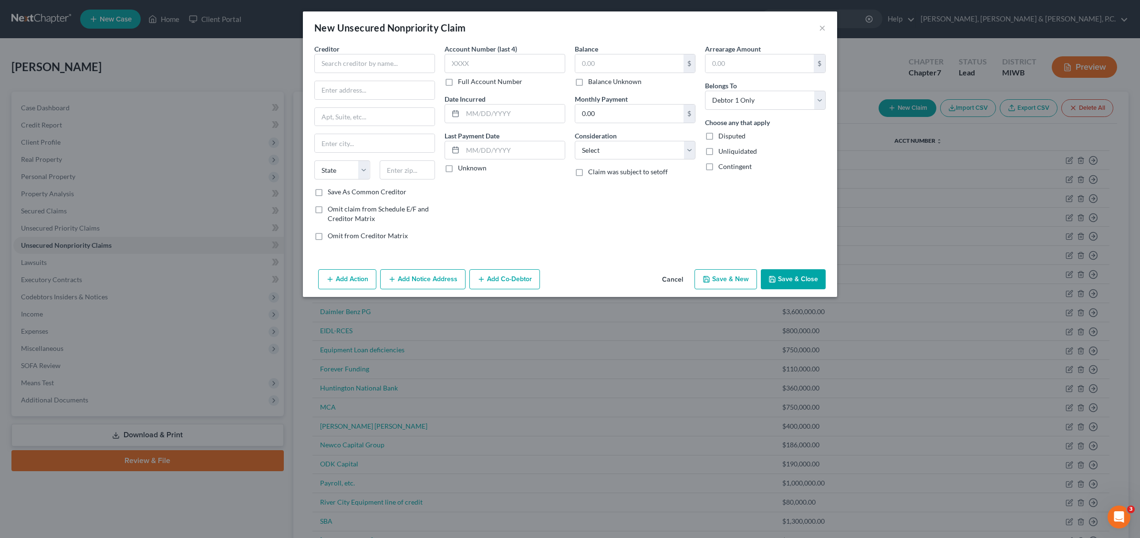
click at [661, 279] on button "Cancel" at bounding box center [673, 279] width 36 height 19
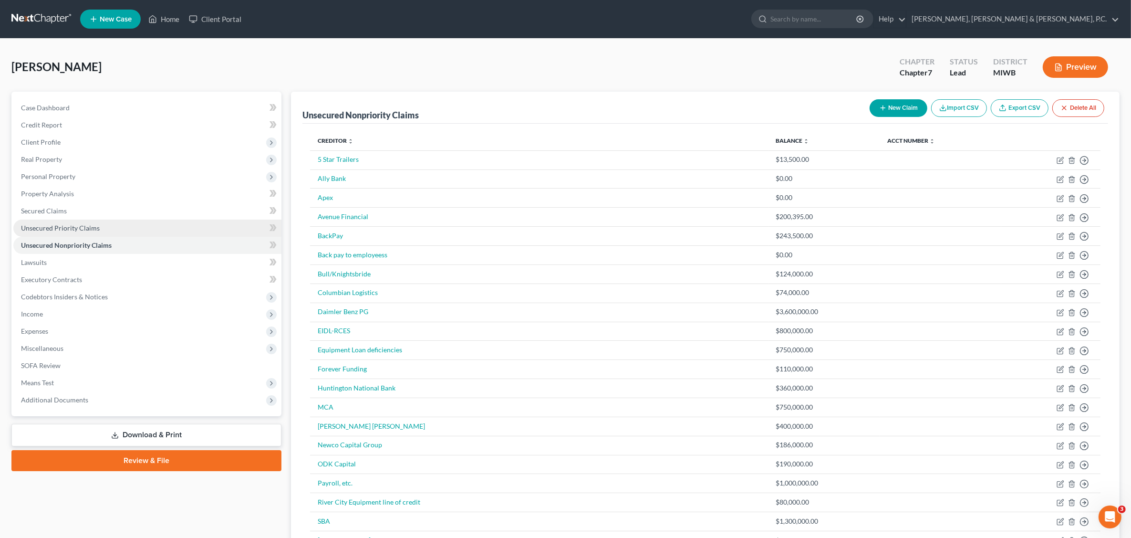
click at [83, 228] on span "Unsecured Priority Claims" at bounding box center [60, 228] width 79 height 8
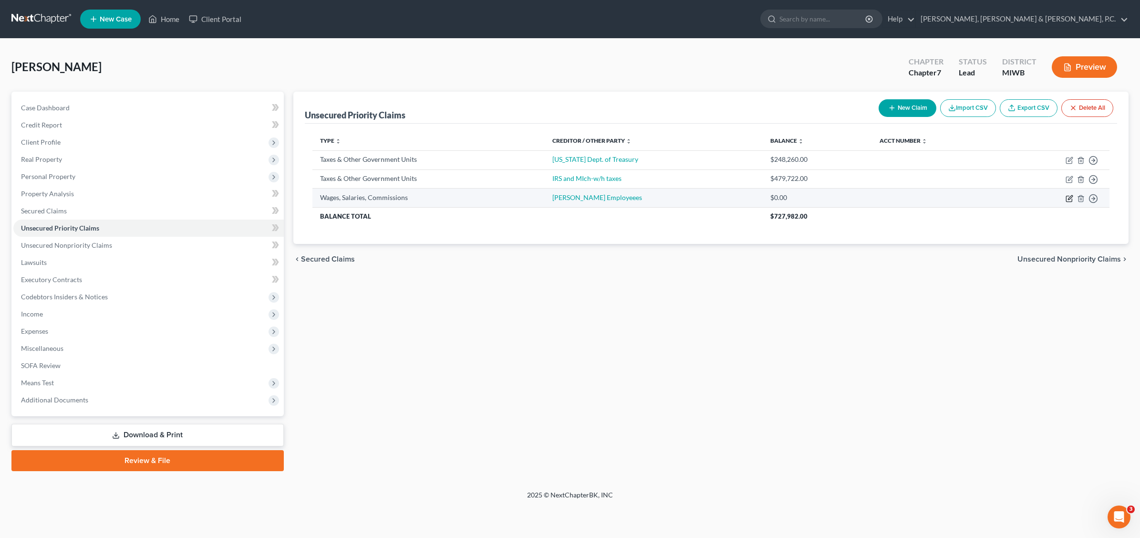
click at [900, 201] on icon "button" at bounding box center [1070, 199] width 8 height 8
select select "0"
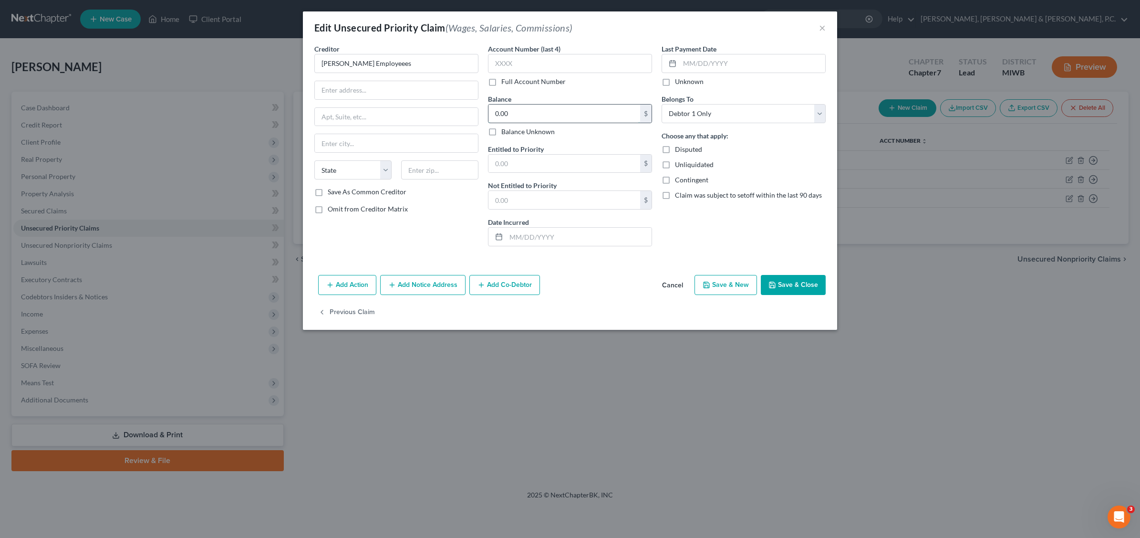
click at [531, 112] on input "0.00" at bounding box center [565, 113] width 152 height 18
type input "243,448.99"
click at [808, 286] on button "Save & Close" at bounding box center [793, 285] width 65 height 20
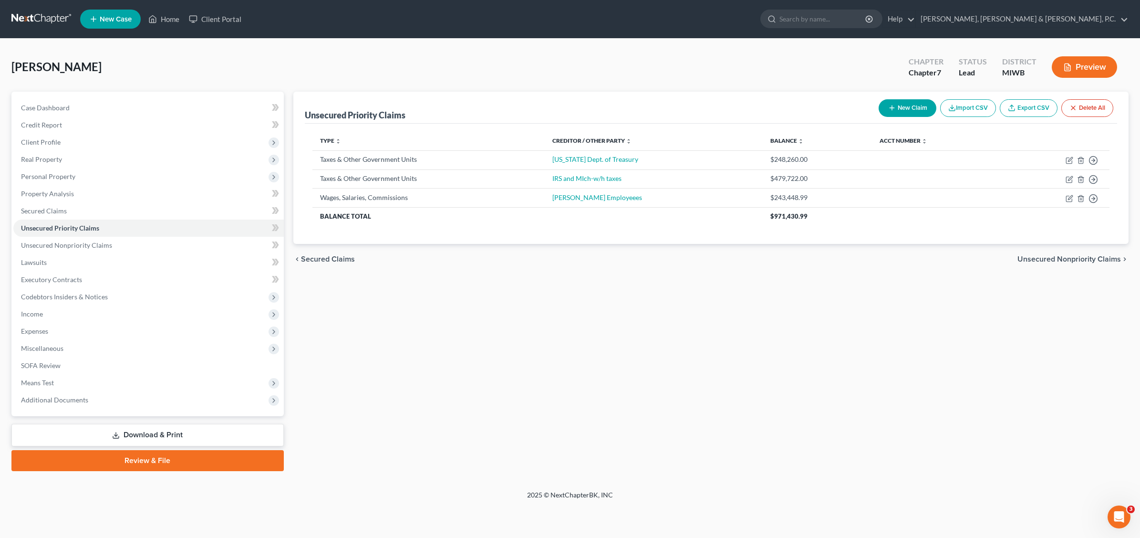
click at [900, 105] on button "New Claim" at bounding box center [908, 108] width 58 height 18
select select "0"
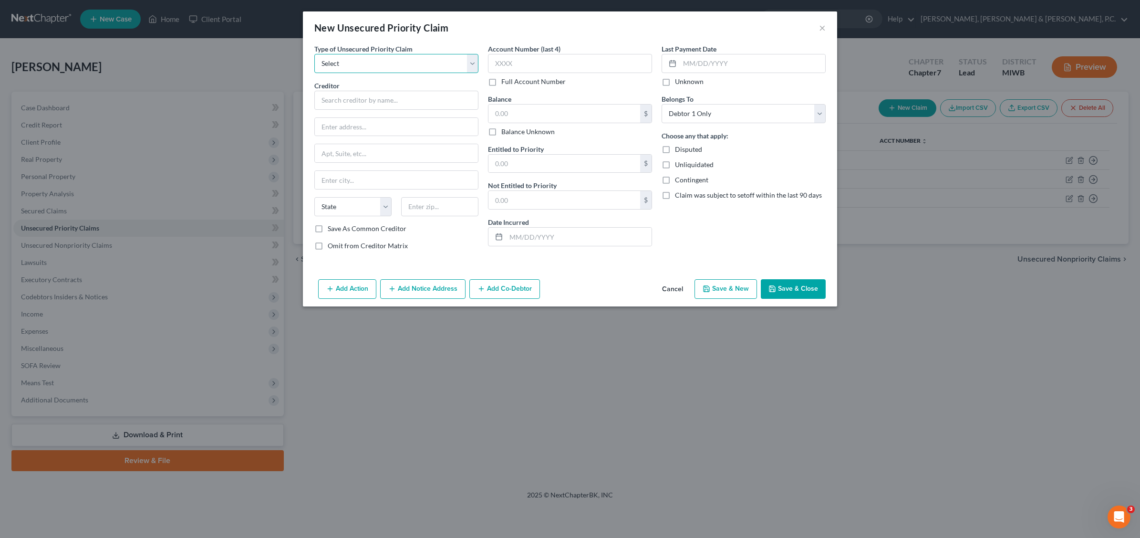
click at [474, 61] on select "Select Taxes & Other Government Units Domestic Support Obligations Extensions o…" at bounding box center [396, 63] width 164 height 19
select select "4"
click at [314, 54] on select "Select Taxes & Other Government Units Domestic Support Obligations Extensions o…" at bounding box center [396, 63] width 164 height 19
click at [381, 103] on input "text" at bounding box center [396, 100] width 164 height 19
type input "401(k) Employee contributions"
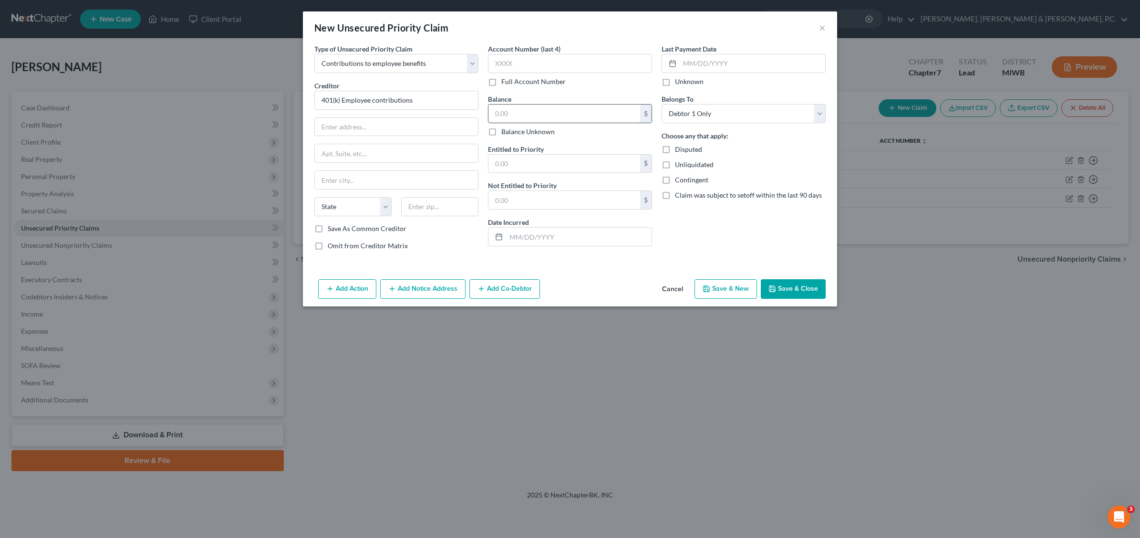
click at [521, 112] on input "text" at bounding box center [565, 113] width 152 height 18
click at [795, 291] on button "Save & Close" at bounding box center [793, 289] width 65 height 20
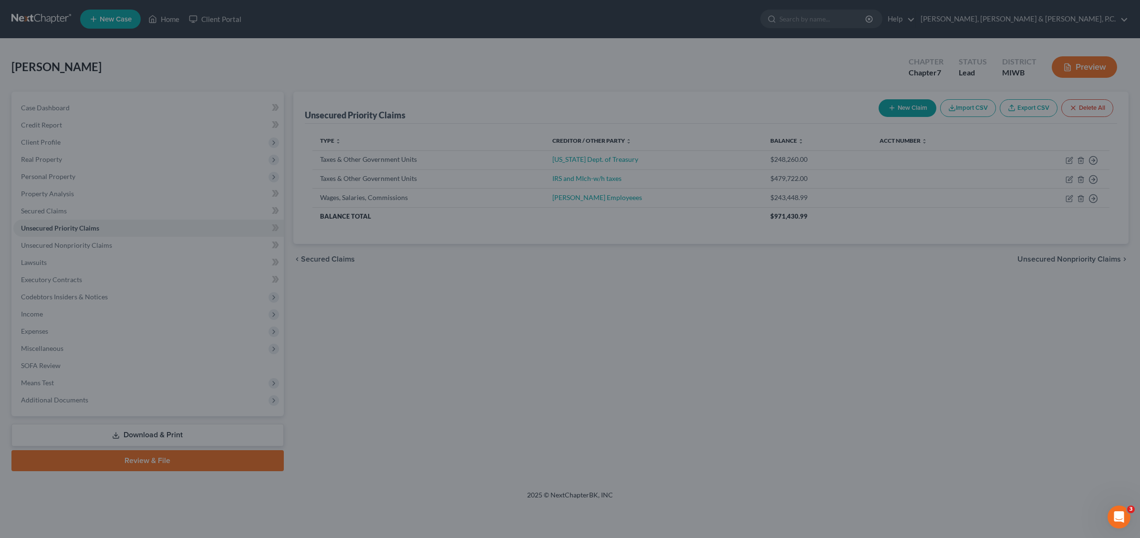
type input "80,000.00"
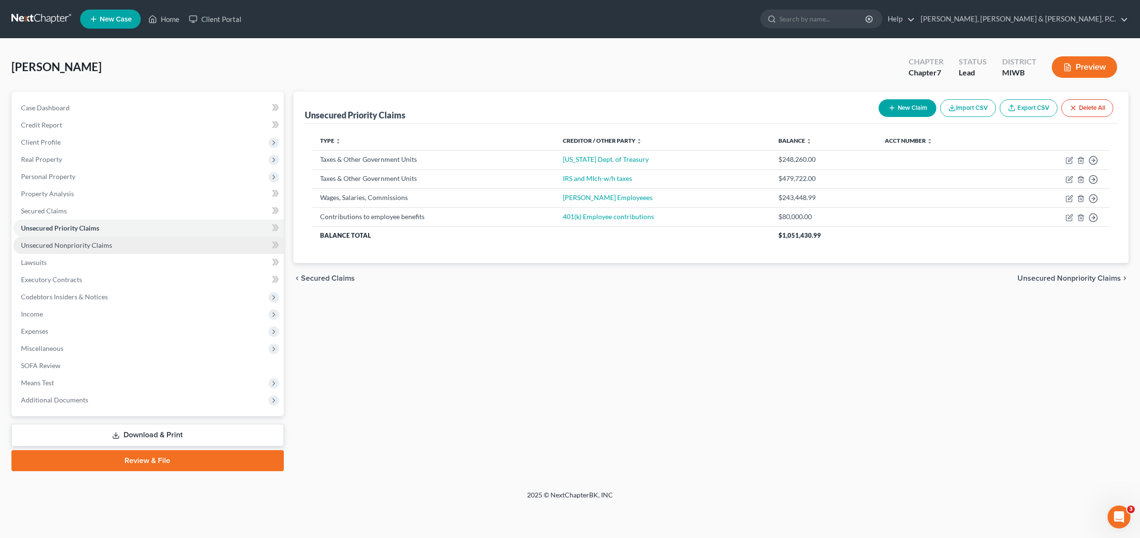
click at [73, 247] on span "Unsecured Nonpriority Claims" at bounding box center [66, 245] width 91 height 8
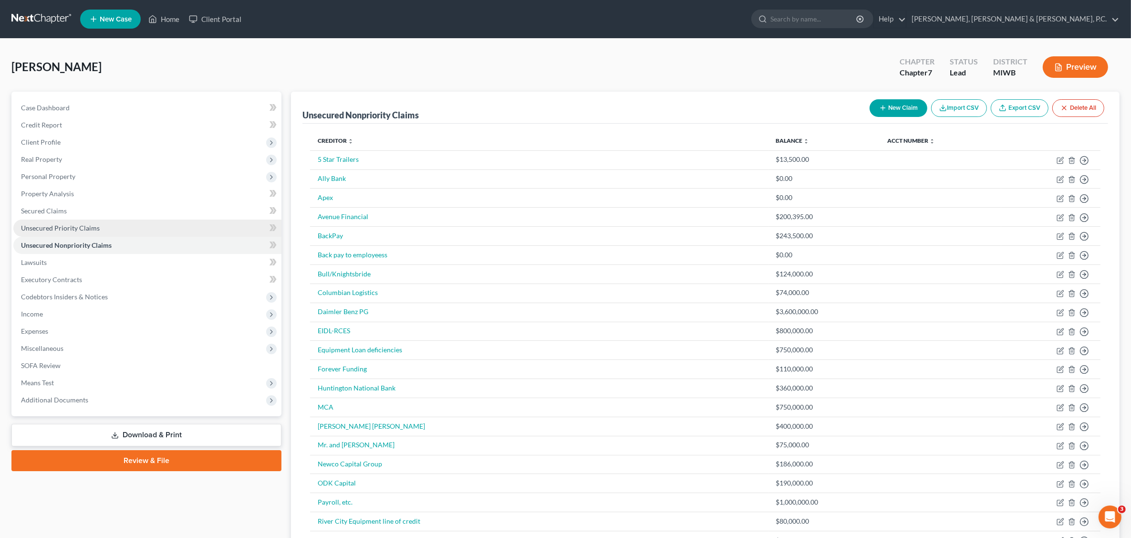
click at [67, 227] on span "Unsecured Priority Claims" at bounding box center [60, 228] width 79 height 8
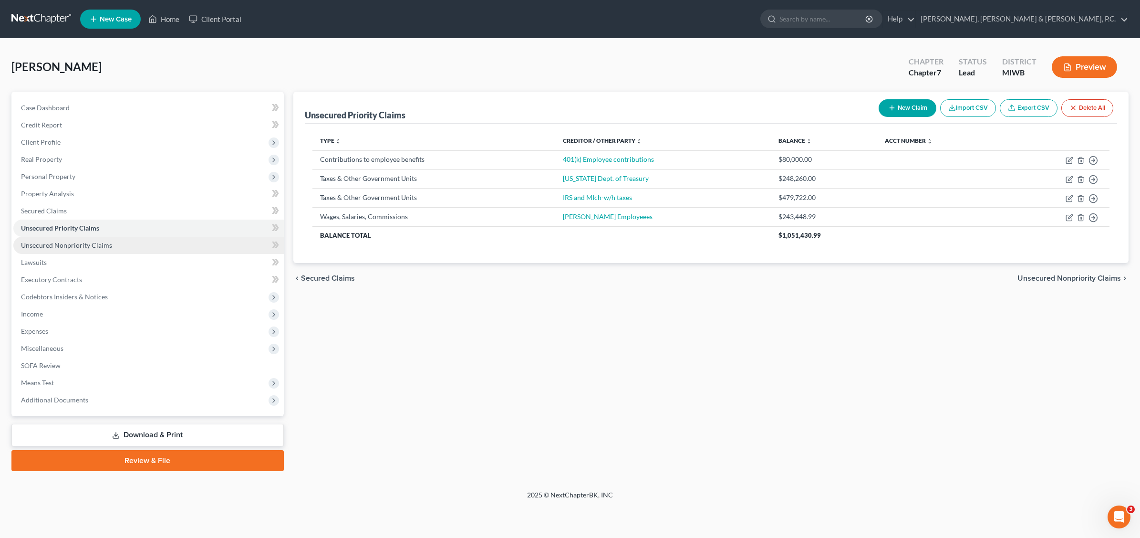
click at [56, 246] on span "Unsecured Nonpriority Claims" at bounding box center [66, 245] width 91 height 8
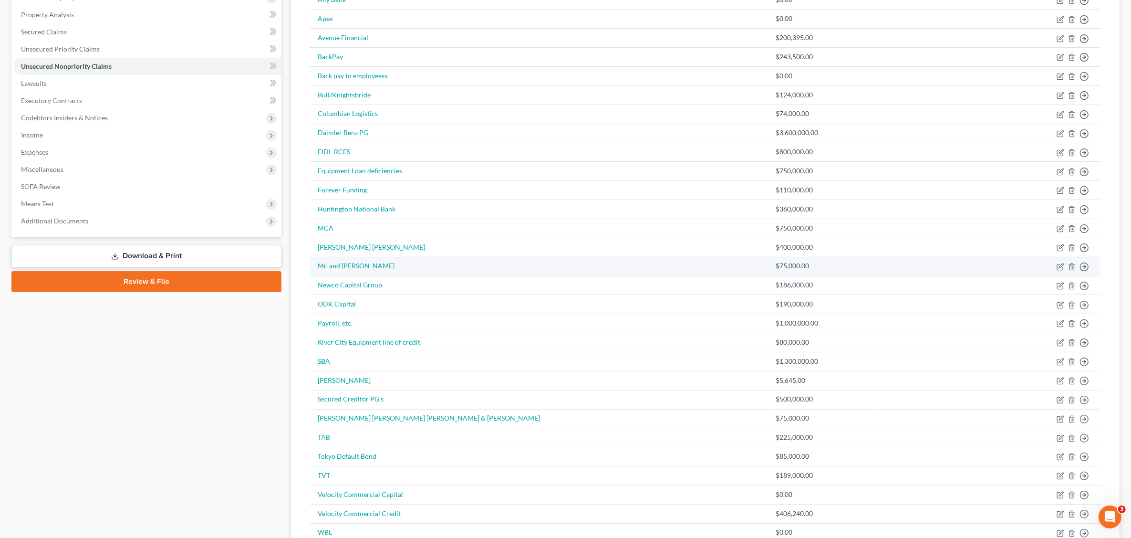
scroll to position [322, 0]
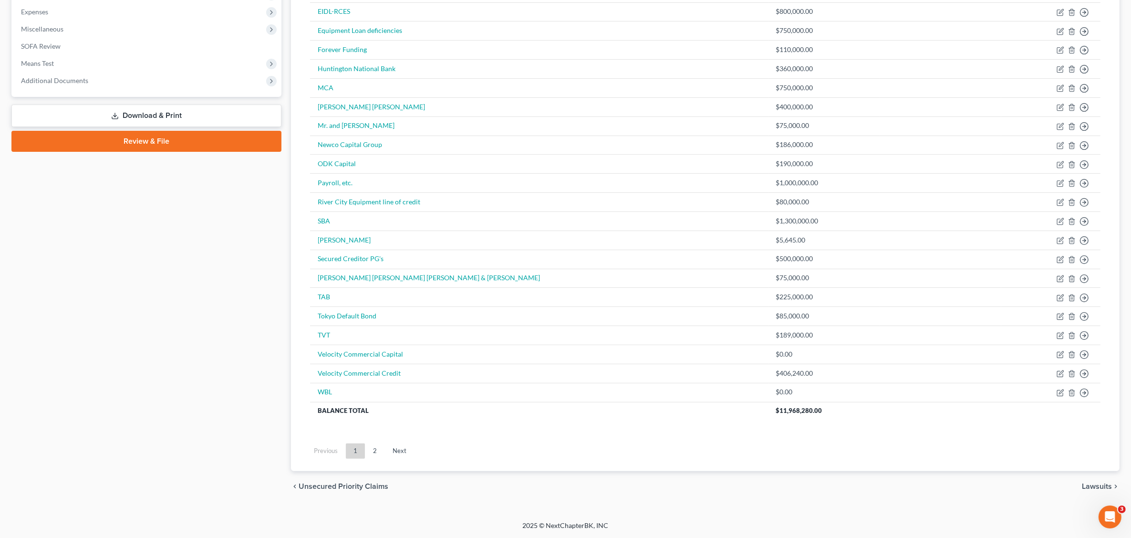
click at [373, 450] on link "2" at bounding box center [374, 450] width 19 height 15
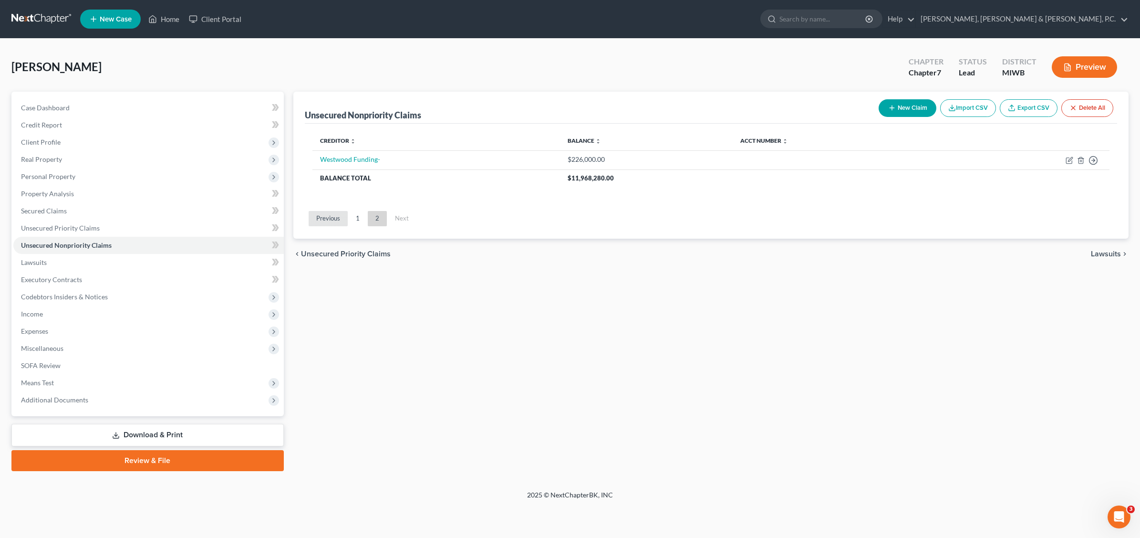
click at [330, 220] on link "Previous" at bounding box center [328, 218] width 39 height 15
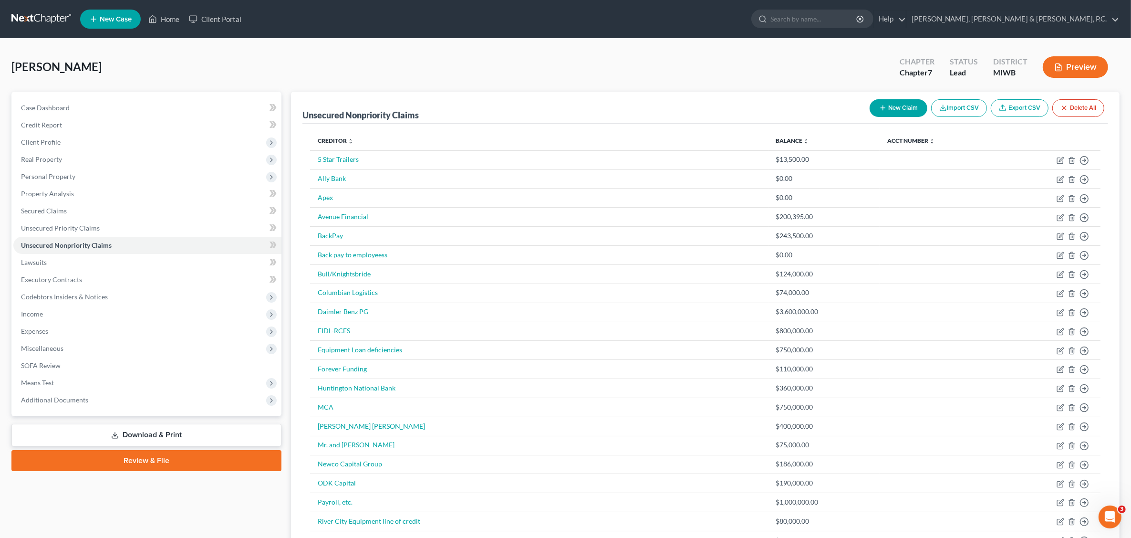
click at [890, 106] on button "New Claim" at bounding box center [899, 108] width 58 height 18
select select "0"
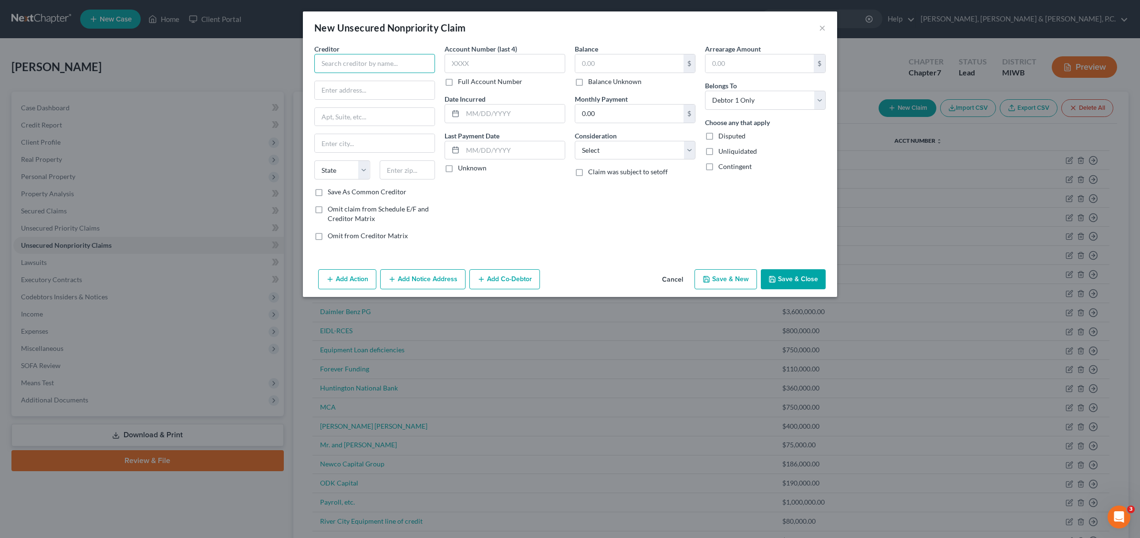
click at [363, 60] on input "text" at bounding box center [374, 63] width 121 height 19
type input "Team Financail"
click at [621, 64] on input "text" at bounding box center [629, 63] width 108 height 18
type input "85,446.50"
click at [804, 278] on button "Save & Close" at bounding box center [793, 279] width 65 height 20
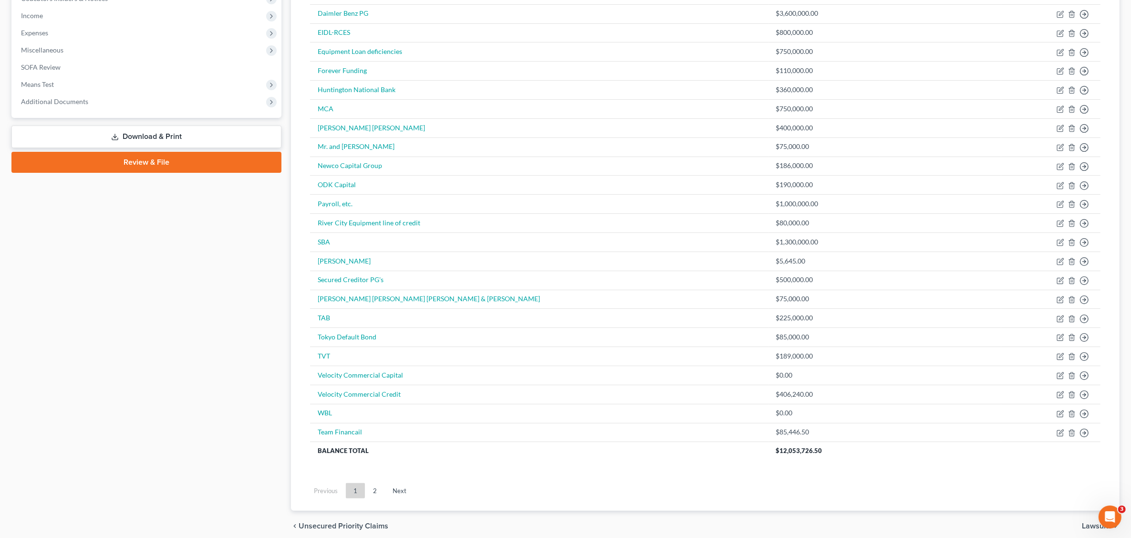
scroll to position [342, 0]
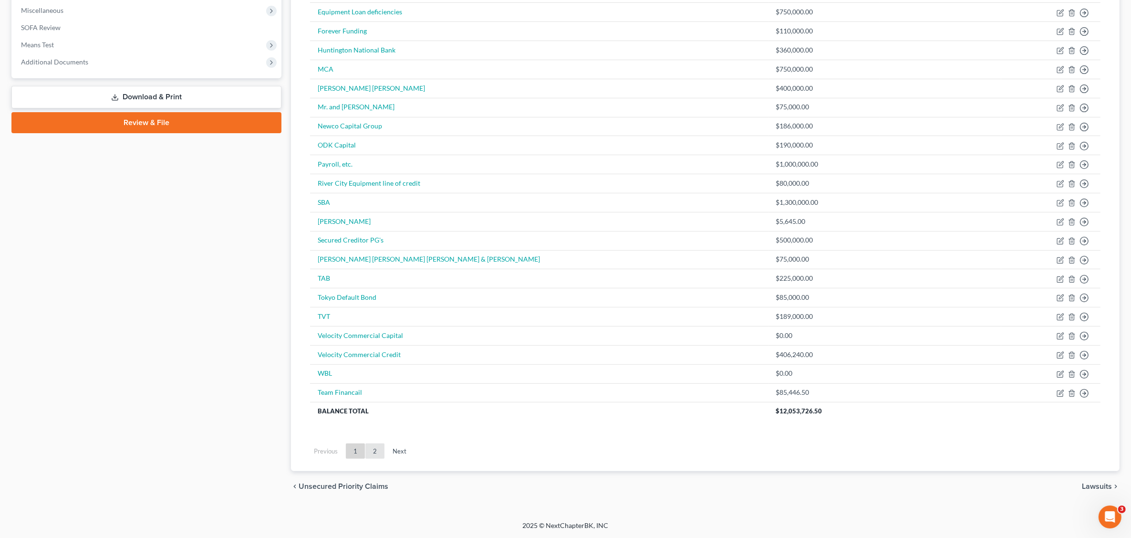
click at [371, 451] on link "2" at bounding box center [374, 450] width 19 height 15
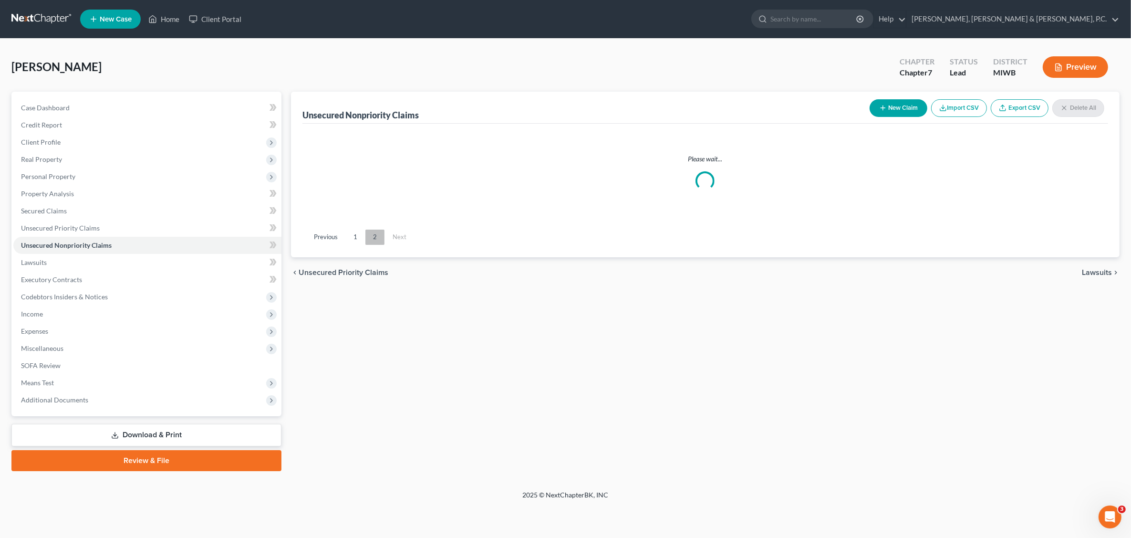
scroll to position [0, 0]
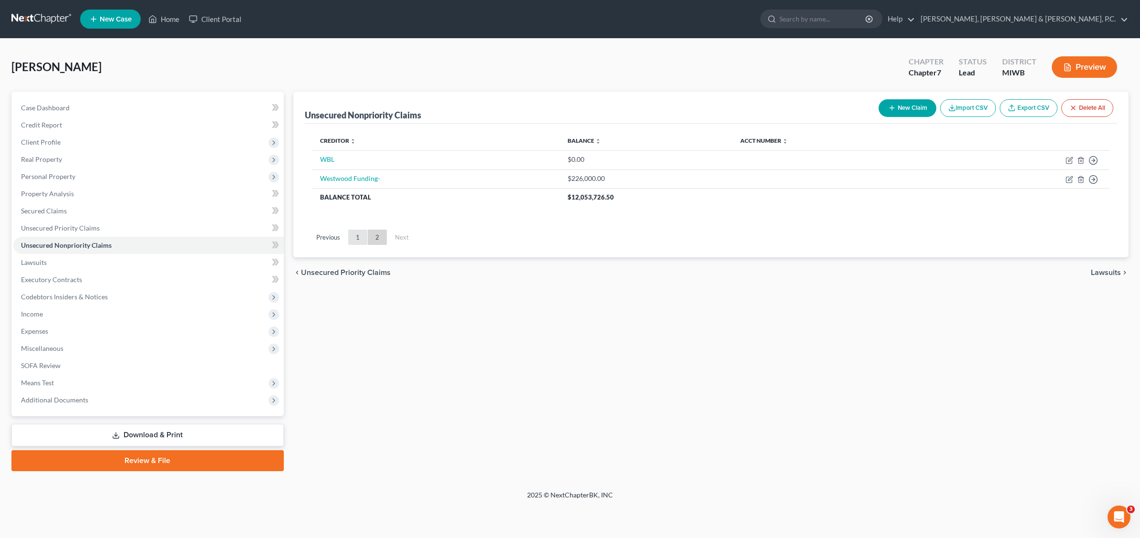
click at [359, 238] on link "1" at bounding box center [357, 236] width 19 height 15
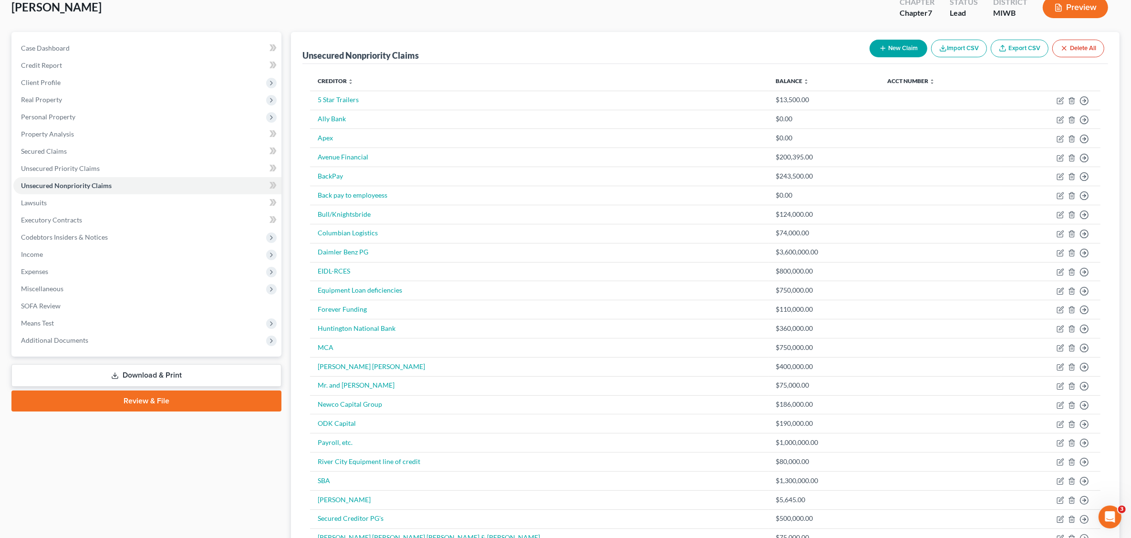
scroll to position [179, 0]
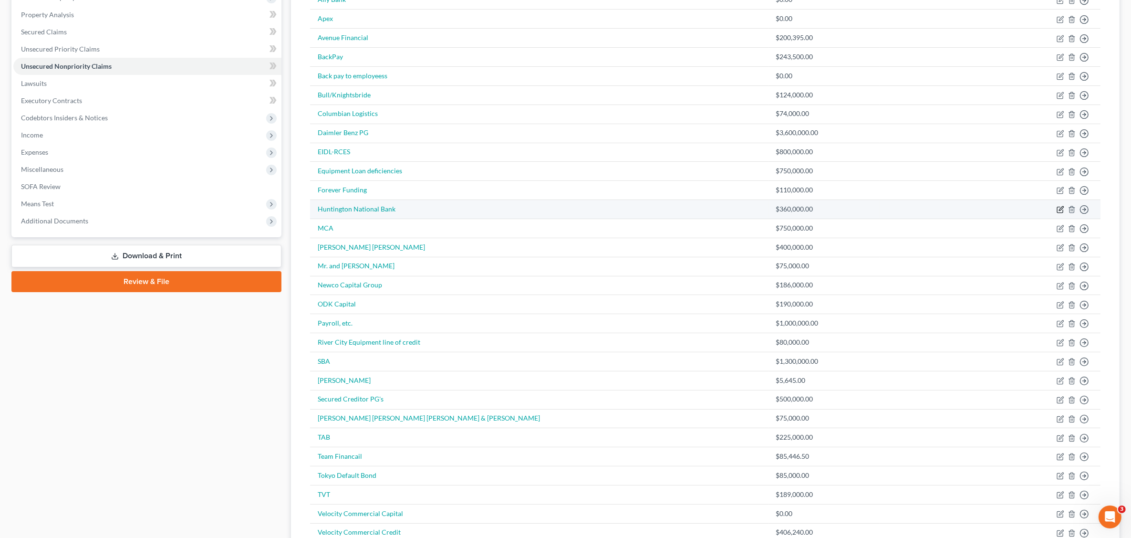
click at [900, 211] on icon "button" at bounding box center [1061, 210] width 8 height 8
select select "0"
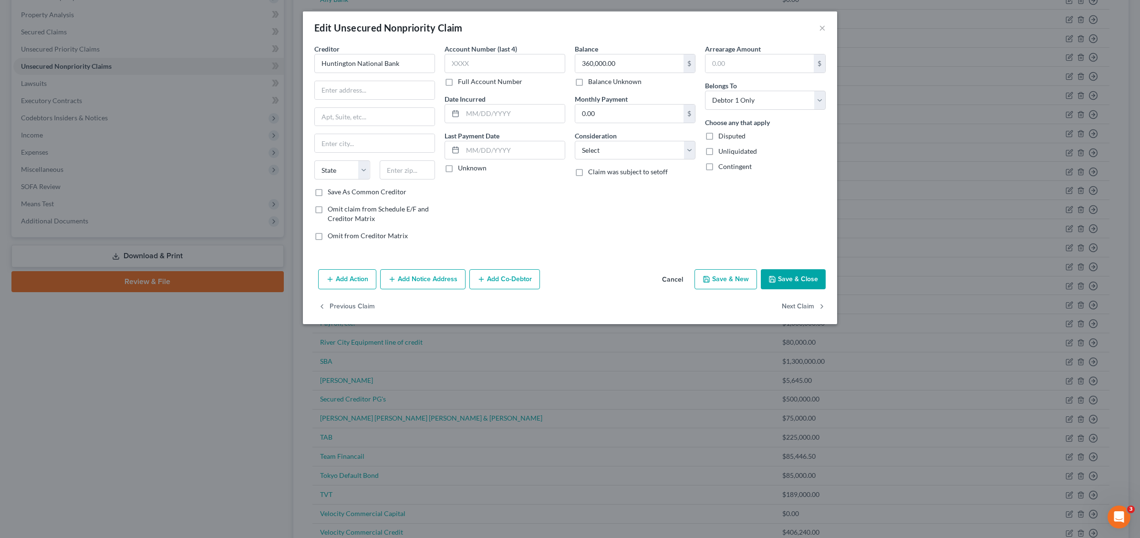
click at [718, 135] on label "Disputed" at bounding box center [731, 136] width 27 height 10
click at [722, 135] on input "Disputed" at bounding box center [725, 134] width 6 height 6
checkbox input "true"
click at [718, 154] on label "Unliquidated" at bounding box center [737, 151] width 39 height 10
click at [722, 153] on input "Unliquidated" at bounding box center [725, 149] width 6 height 6
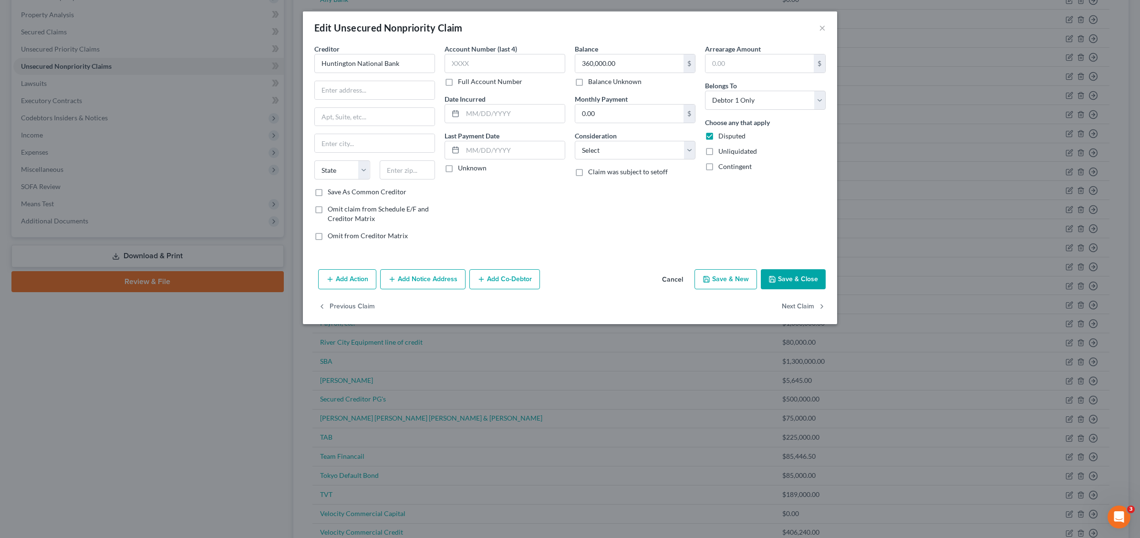
checkbox input "true"
click at [718, 169] on label "Contingent" at bounding box center [734, 167] width 33 height 10
click at [722, 168] on input "Contingent" at bounding box center [725, 165] width 6 height 6
checkbox input "true"
click at [639, 58] on input "360,000.00" at bounding box center [629, 63] width 108 height 18
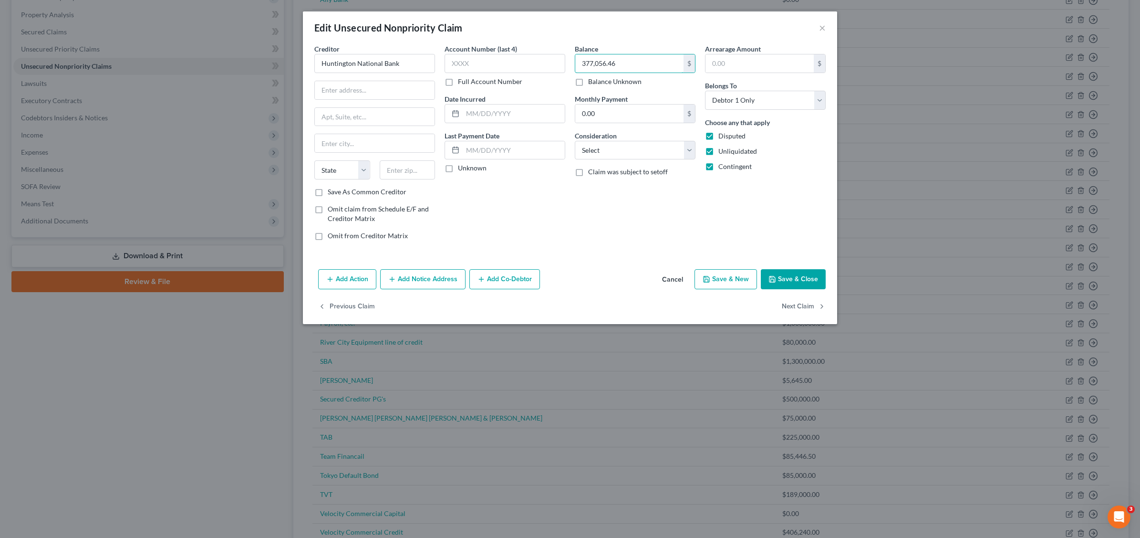
type input "377,056.46"
click at [798, 281] on button "Save & Close" at bounding box center [793, 279] width 65 height 20
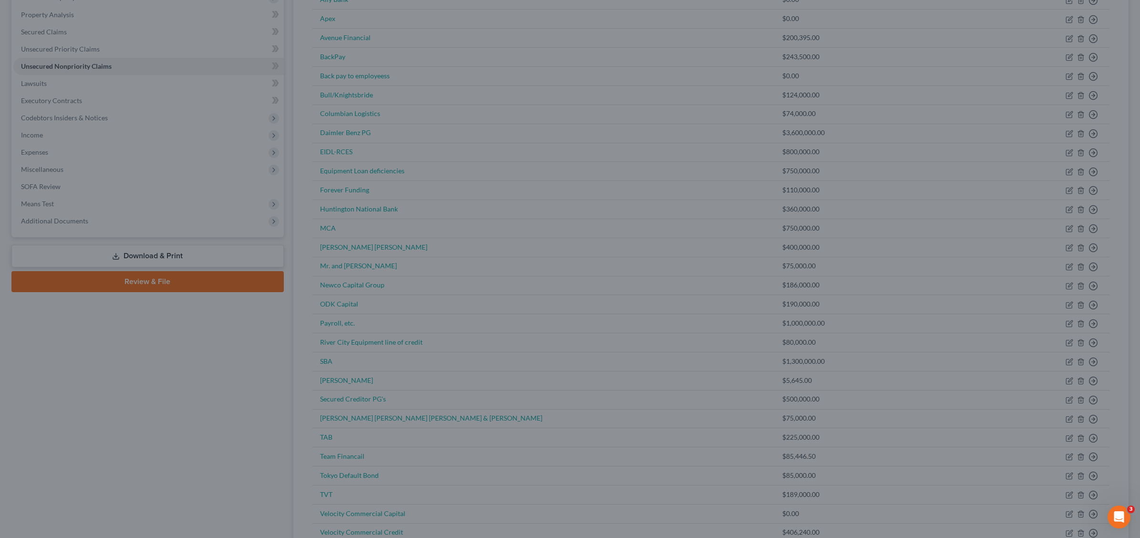
type input "0"
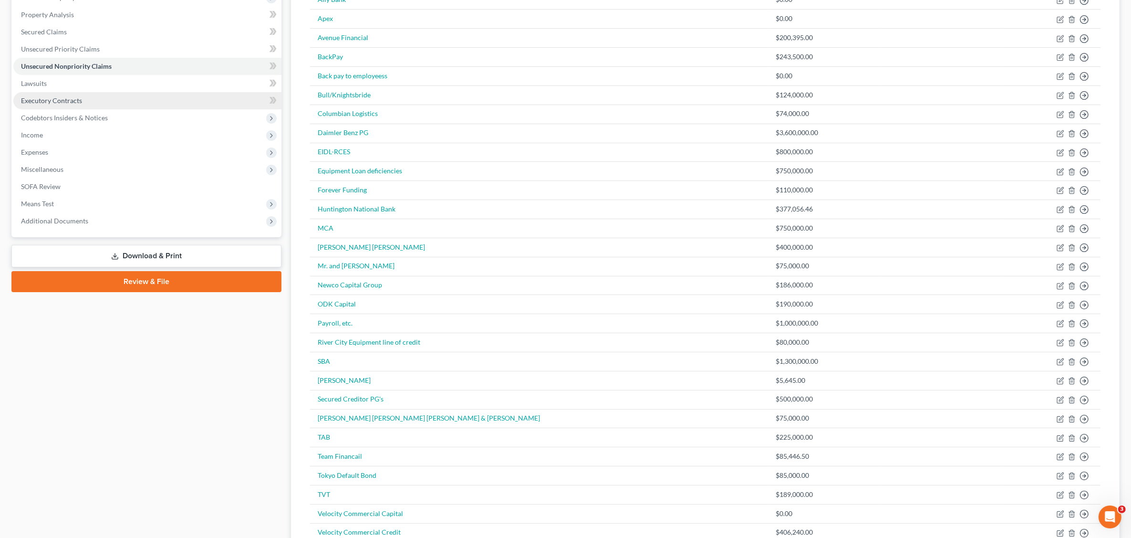
scroll to position [0, 0]
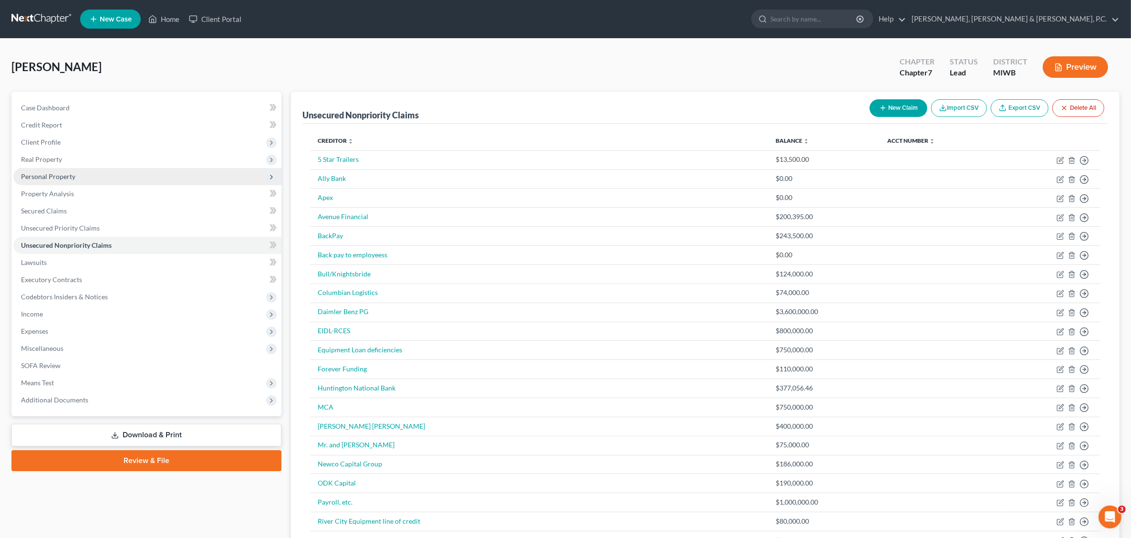
click at [45, 173] on span "Personal Property" at bounding box center [48, 176] width 54 height 8
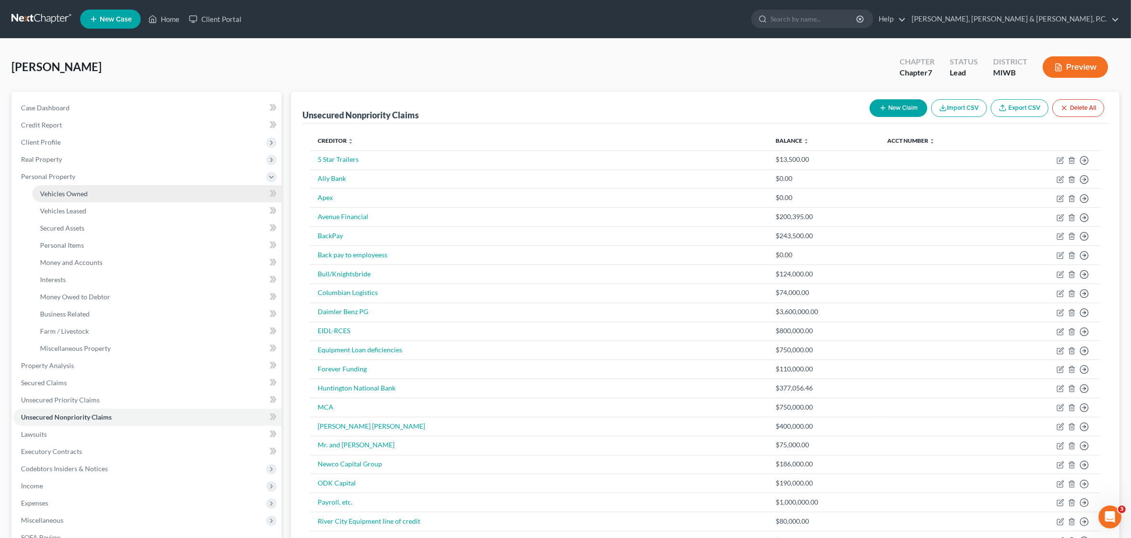
click at [89, 192] on link "Vehicles Owned" at bounding box center [156, 193] width 249 height 17
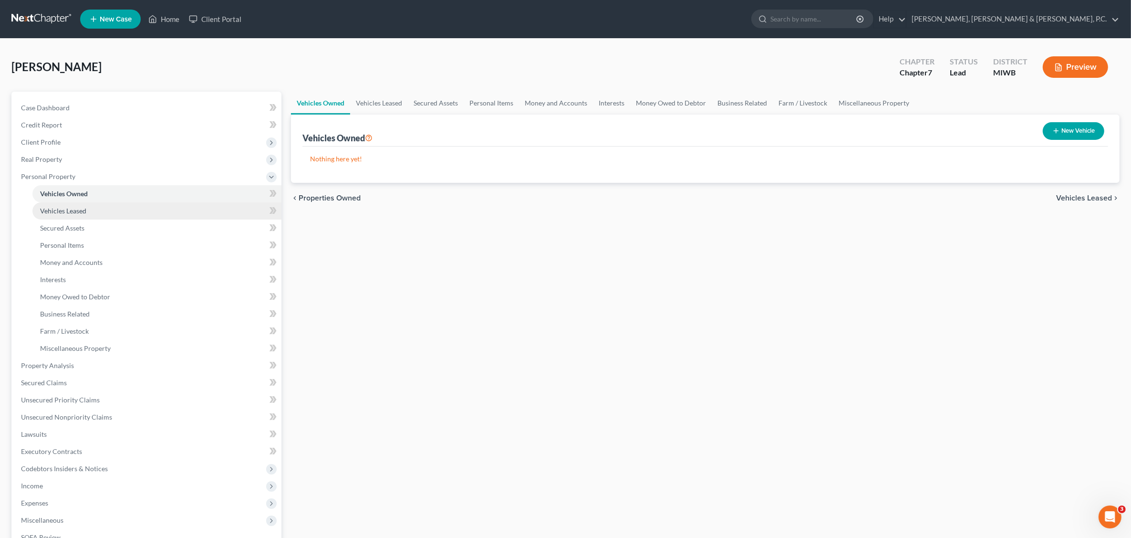
click at [80, 209] on span "Vehicles Leased" at bounding box center [63, 211] width 46 height 8
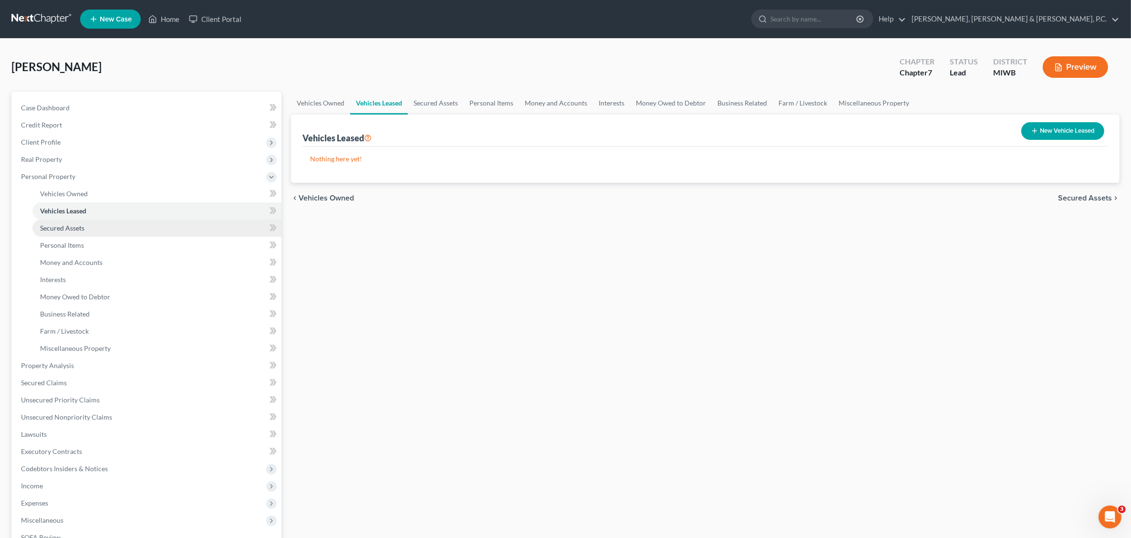
click at [69, 224] on span "Secured Assets" at bounding box center [62, 228] width 44 height 8
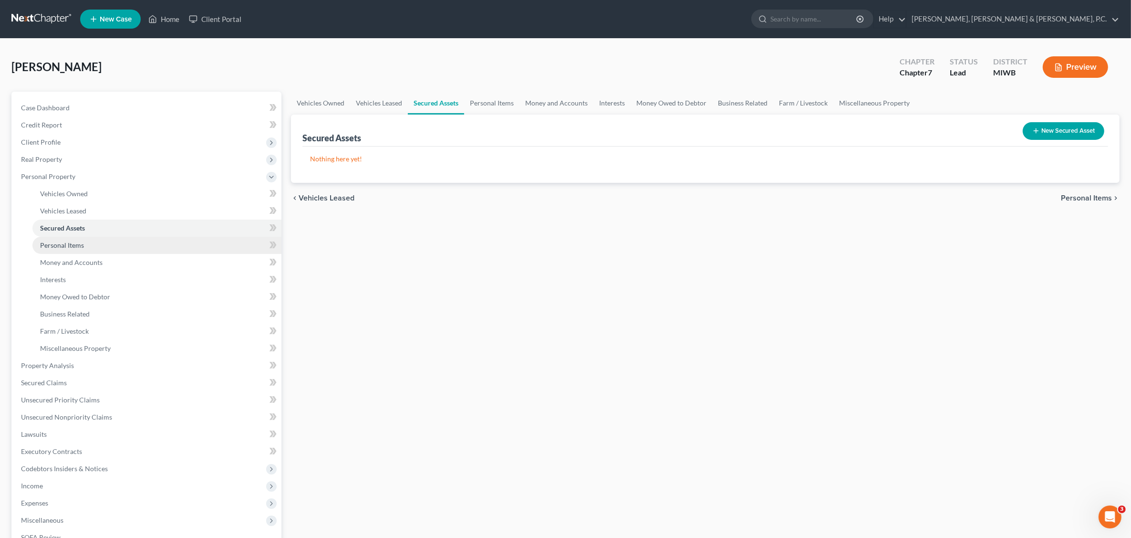
click at [66, 246] on span "Personal Items" at bounding box center [62, 245] width 44 height 8
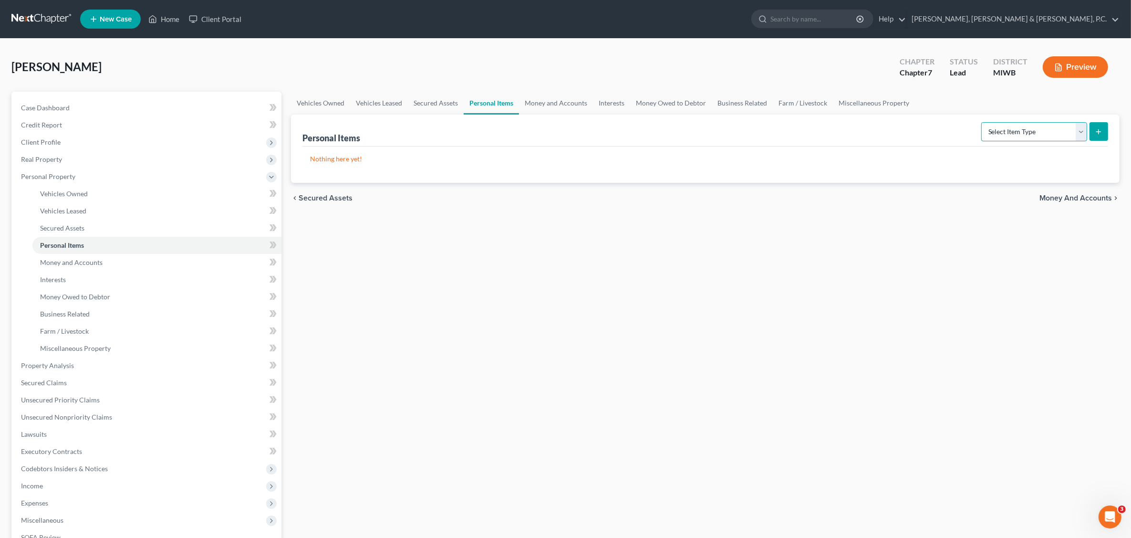
click at [900, 128] on select "Select Item Type Clothing Collectibles Of Value Electronics Firearms Household …" at bounding box center [1034, 131] width 106 height 19
select select "household_goods"
click at [900, 122] on select "Select Item Type Clothing Collectibles Of Value Electronics Firearms Household …" at bounding box center [1034, 131] width 106 height 19
click at [900, 130] on icon "submit" at bounding box center [1099, 132] width 8 height 8
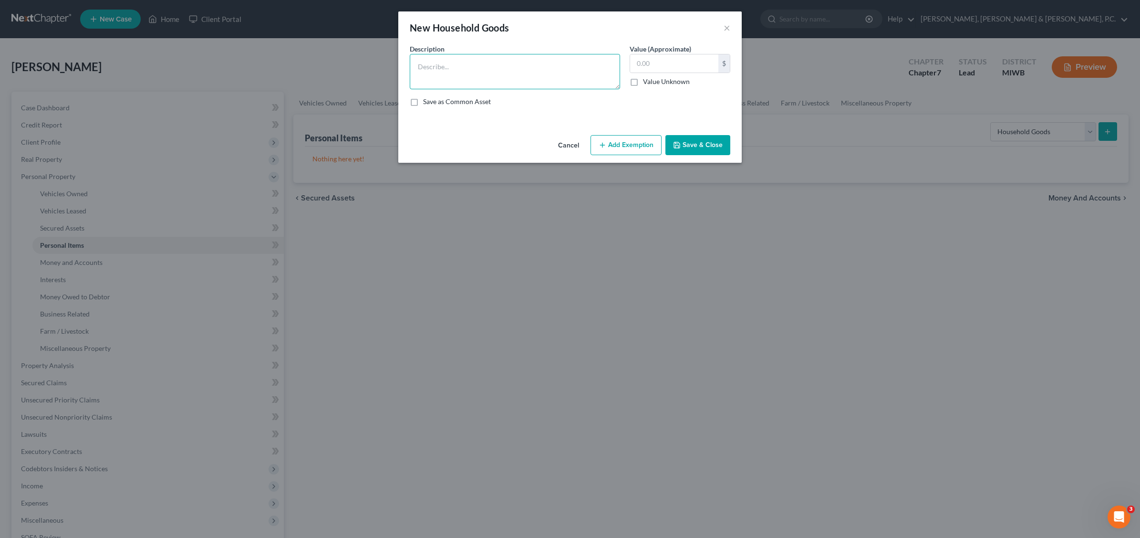
click at [430, 68] on textarea at bounding box center [515, 71] width 210 height 35
click at [628, 147] on button "Add Exemption" at bounding box center [626, 145] width 71 height 20
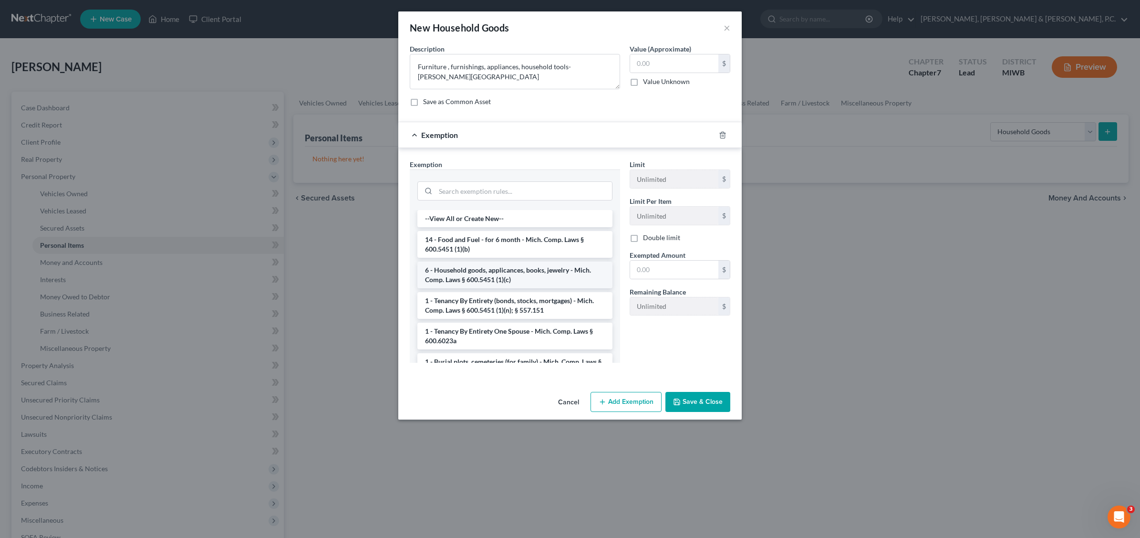
click at [483, 279] on li "6 - Household goods, applicances, books, jewelry - Mich. Comp. Laws § 600.5451 …" at bounding box center [514, 274] width 195 height 27
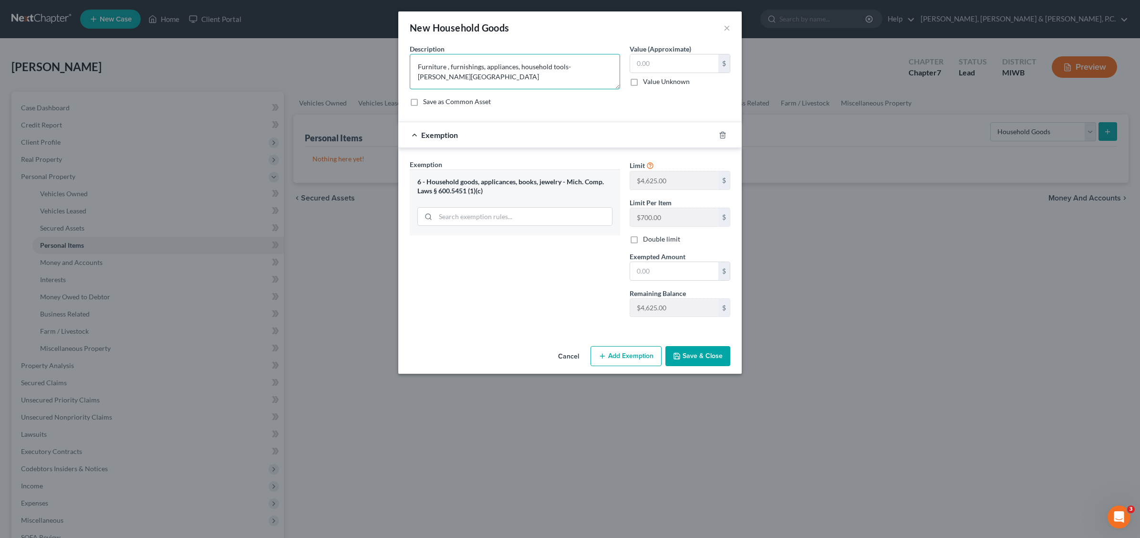
drag, startPoint x: 447, startPoint y: 63, endPoint x: 473, endPoint y: 55, distance: 27.3
click at [611, 64] on textarea "Furniture, furnishings, appliances, household tools-[PERSON_NAME][GEOGRAPHIC_DA…" at bounding box center [515, 71] width 210 height 35
type textarea "Furniture, furnishings, appliances, household tools-[PERSON_NAME][GEOGRAPHIC_DA…"
type input "3,000.00"
click at [446, 194] on div "6 - Household goods, applicances, books, jewelry - Mich. Comp. Laws § 600.5451 …" at bounding box center [514, 186] width 195 height 18
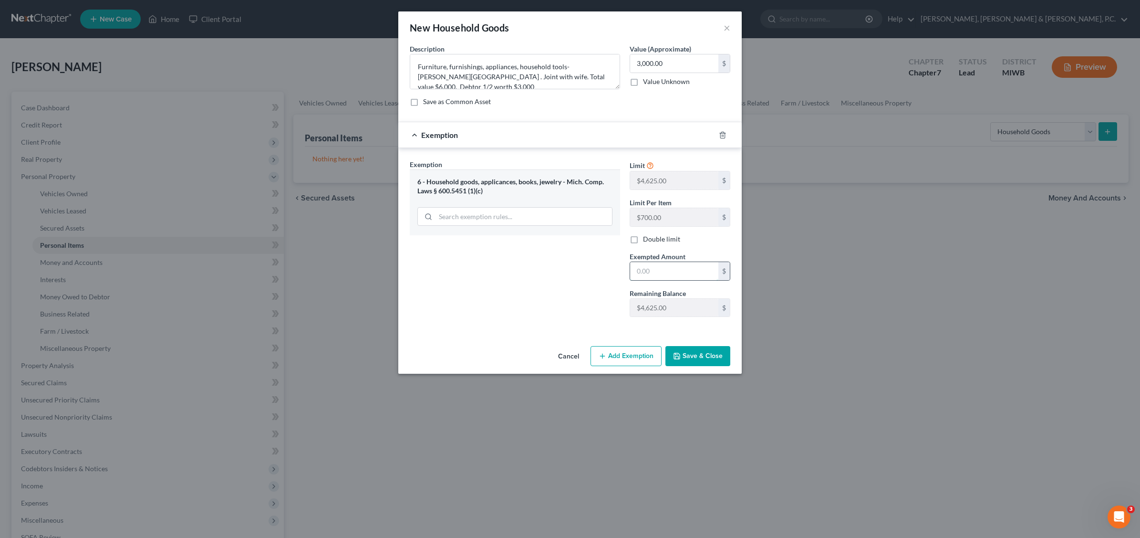
drag, startPoint x: 657, startPoint y: 273, endPoint x: 679, endPoint y: 270, distance: 22.1
click at [659, 273] on input "text" at bounding box center [674, 271] width 88 height 18
type input "3,000.00"
click at [707, 363] on button "Save & Close" at bounding box center [698, 356] width 65 height 20
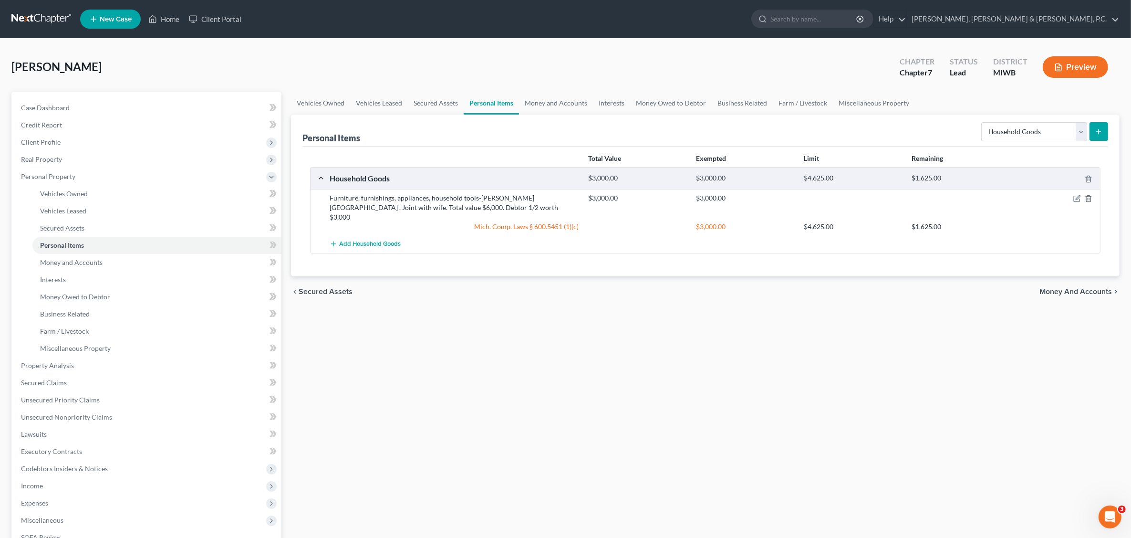
click at [900, 132] on line "submit" at bounding box center [1099, 132] width 4 height 0
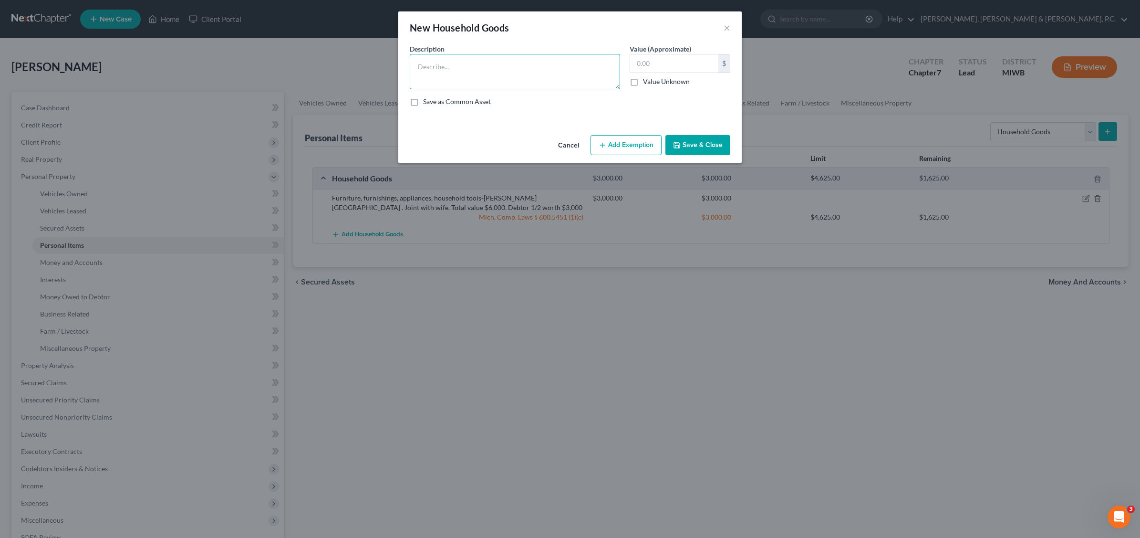
click at [439, 65] on textarea at bounding box center [515, 71] width 210 height 35
click at [504, 65] on textarea "Furniture, furnishings, appliacnces, household tools," at bounding box center [515, 71] width 210 height 35
click at [573, 67] on textarea "Furniture, furnishings, appliances, household tools," at bounding box center [515, 71] width 210 height 35
type textarea "Furniture, furnishings, appliances, household tools, - [US_STATE]. Joint with w…"
type input "5,000.00"
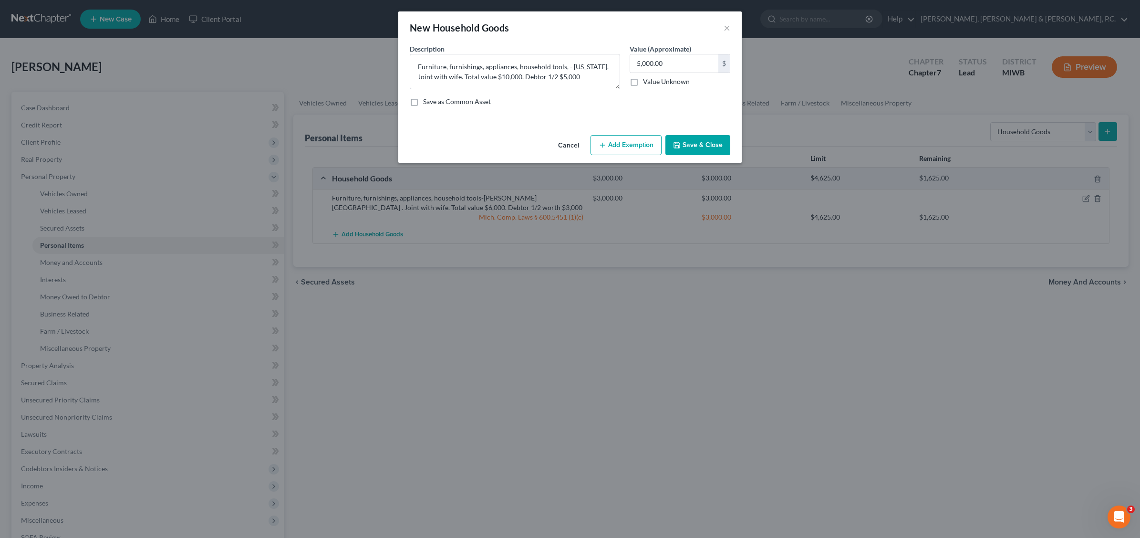
click at [705, 144] on button "Save & Close" at bounding box center [698, 145] width 65 height 20
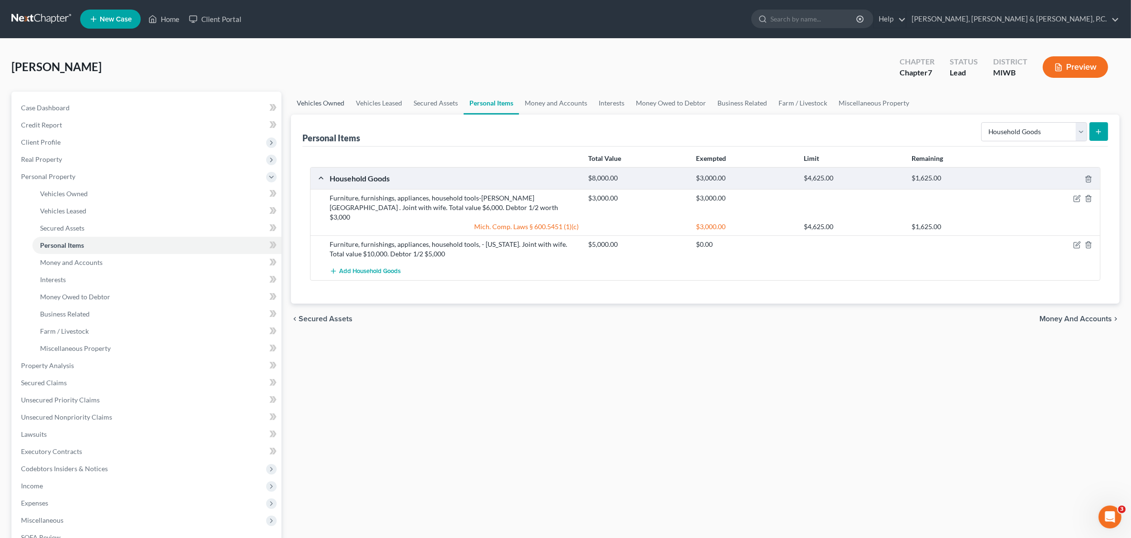
click at [330, 102] on link "Vehicles Owned" at bounding box center [320, 103] width 59 height 23
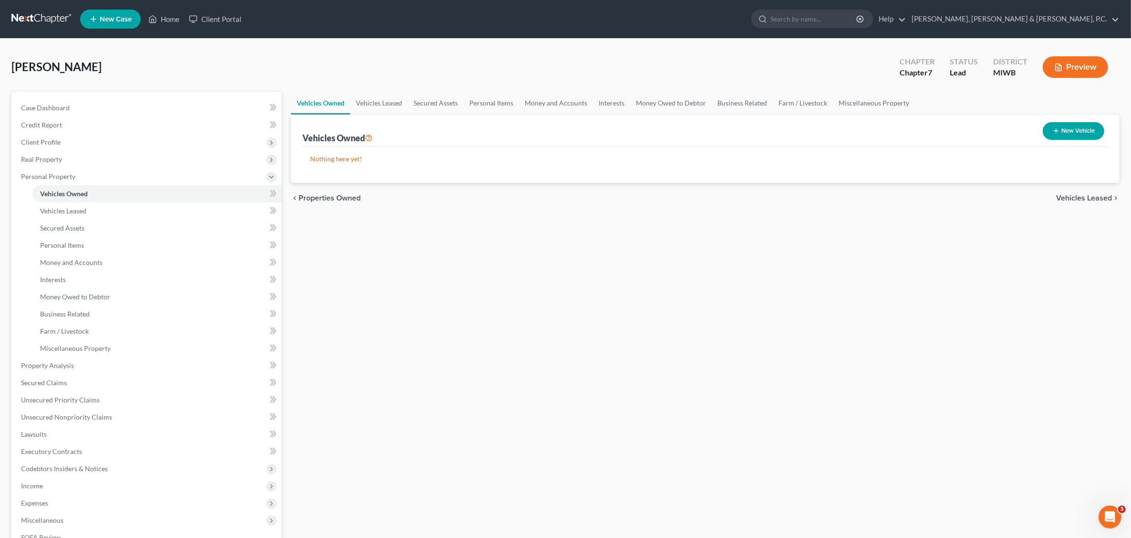
click at [900, 129] on button "New Vehicle" at bounding box center [1074, 131] width 62 height 18
select select "0"
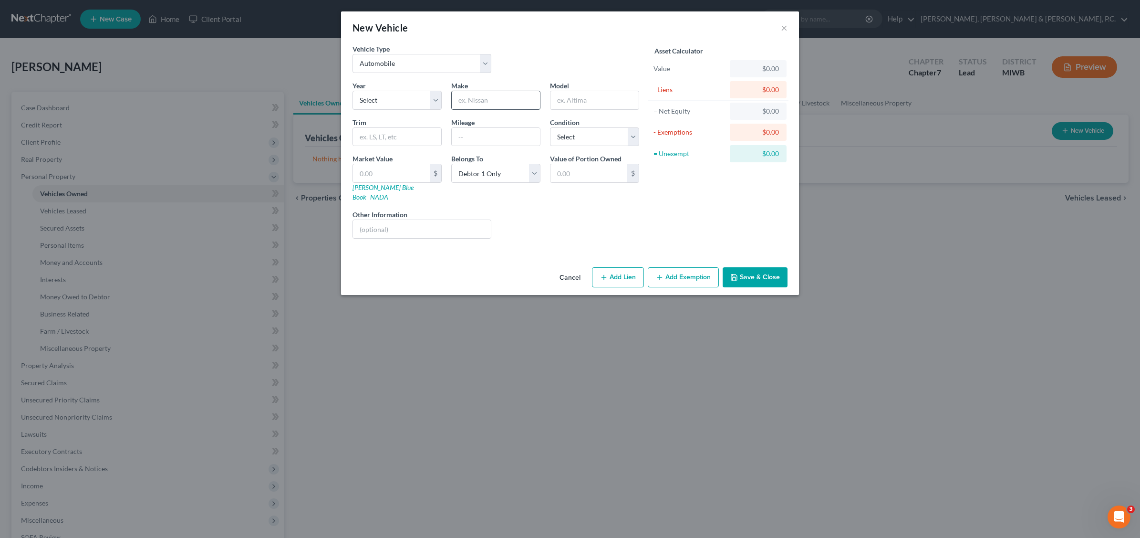
click at [525, 106] on input "text" at bounding box center [496, 100] width 88 height 18
type input "Need"
click at [762, 277] on button "Save & Close" at bounding box center [755, 277] width 65 height 20
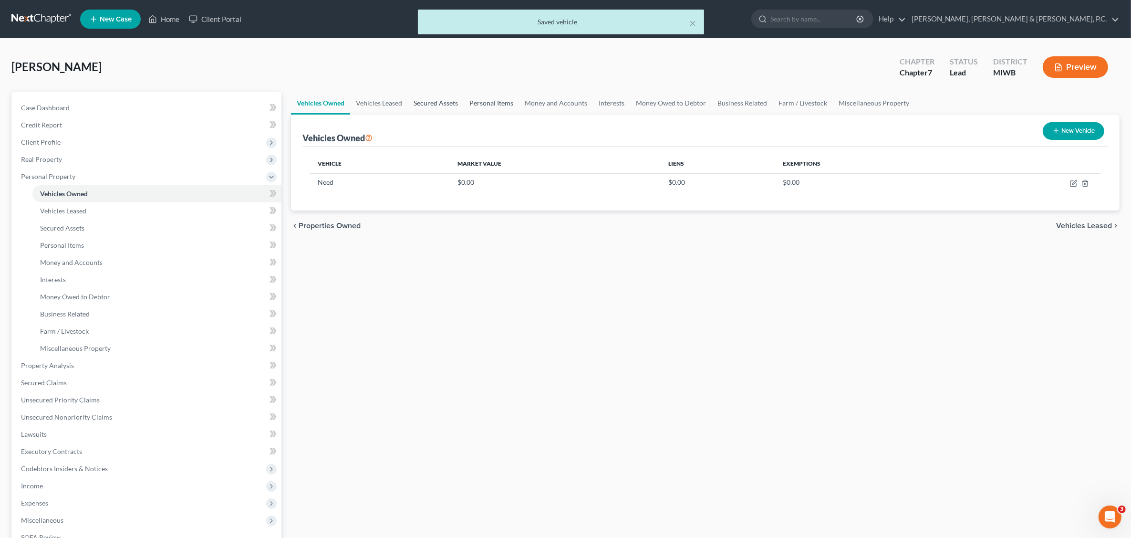
drag, startPoint x: 430, startPoint y: 102, endPoint x: 488, endPoint y: 102, distance: 57.2
click at [430, 102] on link "Secured Assets" at bounding box center [436, 103] width 56 height 23
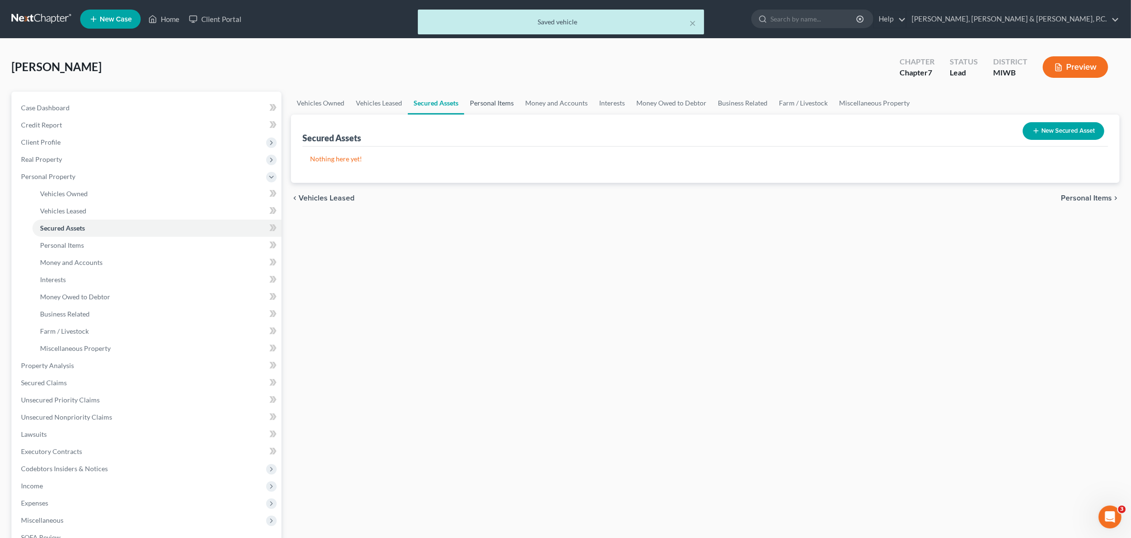
click at [490, 102] on link "Personal Items" at bounding box center [491, 103] width 55 height 23
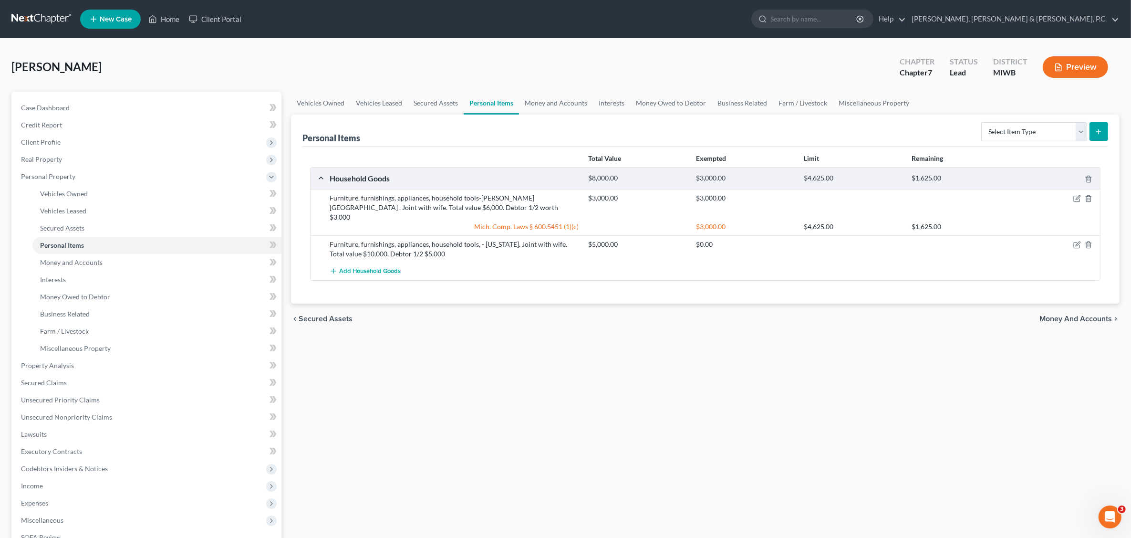
click at [900, 134] on icon "submit" at bounding box center [1099, 132] width 8 height 8
click at [900, 129] on select "Select Item Type Clothing Collectibles Of Value Electronics Firearms Household …" at bounding box center [1034, 131] width 106 height 19
select select "clothing"
click at [900, 122] on select "Select Item Type Clothing Collectibles Of Value Electronics Firearms Household …" at bounding box center [1034, 131] width 106 height 19
click at [900, 132] on line "submit" at bounding box center [1099, 132] width 4 height 0
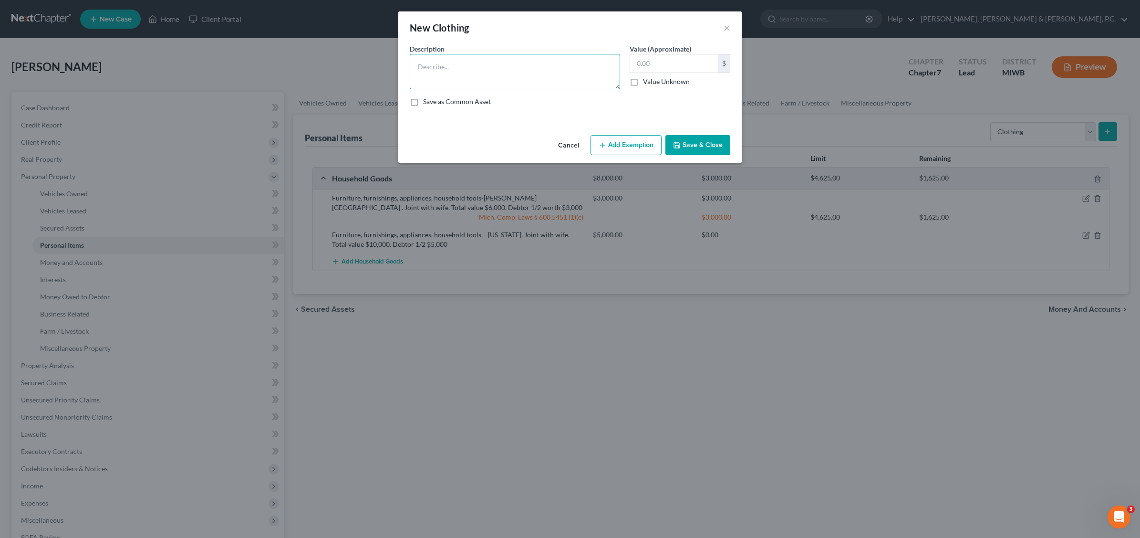
click at [428, 67] on textarea at bounding box center [515, 71] width 210 height 35
type textarea "c"
type textarea "Clogtinng"
type input "200.00"
click at [632, 148] on button "Add Exemption" at bounding box center [626, 145] width 71 height 20
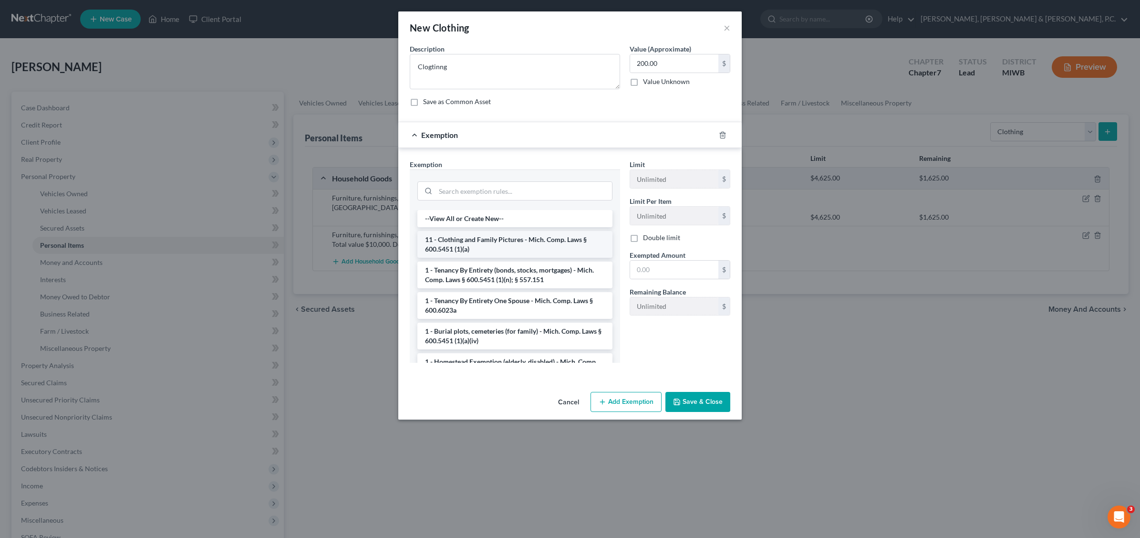
click at [533, 247] on li "11 - Clothing and Family Pictures - Mich. Comp. Laws § 600.5451 (1)(a)" at bounding box center [514, 244] width 195 height 27
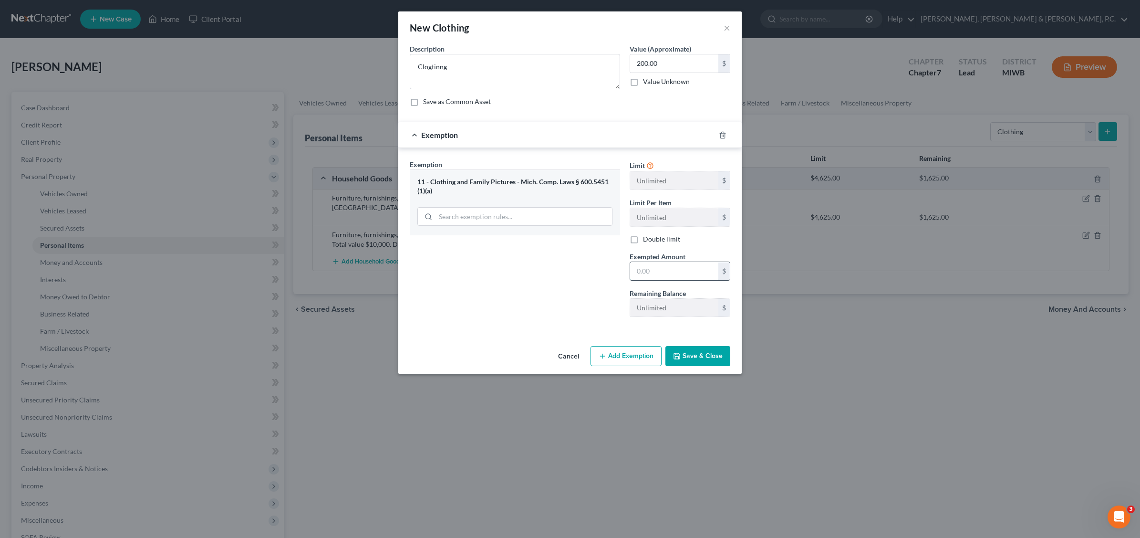
click at [677, 271] on input "text" at bounding box center [674, 271] width 88 height 18
type input "200.00"
click at [720, 366] on button "Save & Close" at bounding box center [698, 356] width 65 height 20
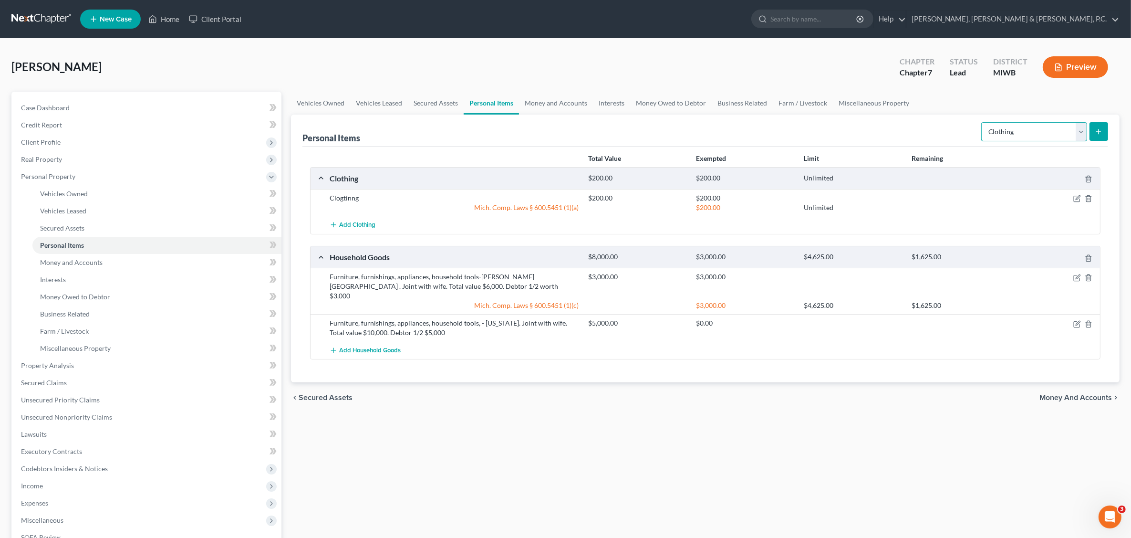
click at [900, 132] on select "Select Item Type Clothing Collectibles Of Value Electronics Firearms Household …" at bounding box center [1034, 131] width 106 height 19
select select "electronics"
click at [900, 122] on select "Select Item Type Clothing Collectibles Of Value Electronics Firearms Household …" at bounding box center [1034, 131] width 106 height 19
click at [900, 128] on icon "submit" at bounding box center [1099, 132] width 8 height 8
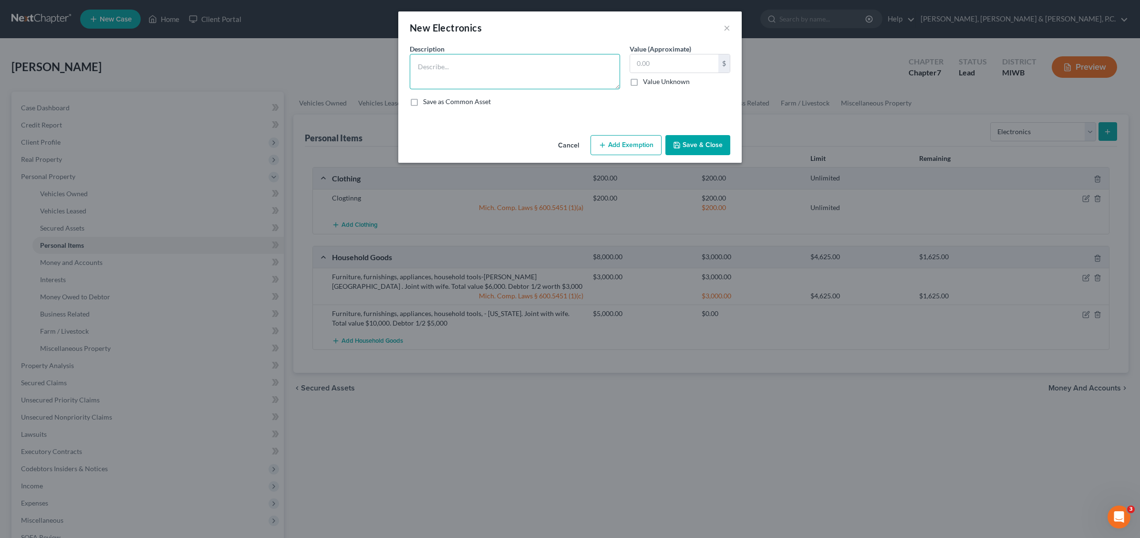
click at [423, 63] on textarea at bounding box center [515, 71] width 210 height 35
type textarea "C"
type textarea "Cell phone, computer and tv's."
click at [645, 142] on button "Add Exemption" at bounding box center [626, 145] width 71 height 20
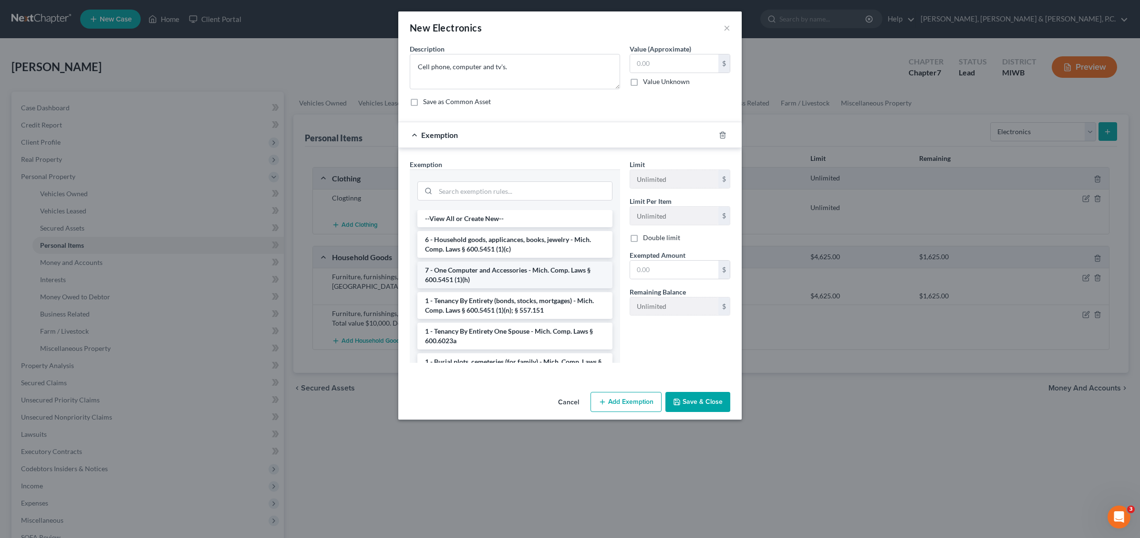
click at [474, 273] on li "7 - One Computer and Accessories - Mich. Comp. Laws § 600.5451 (1)(h)" at bounding box center [514, 274] width 195 height 27
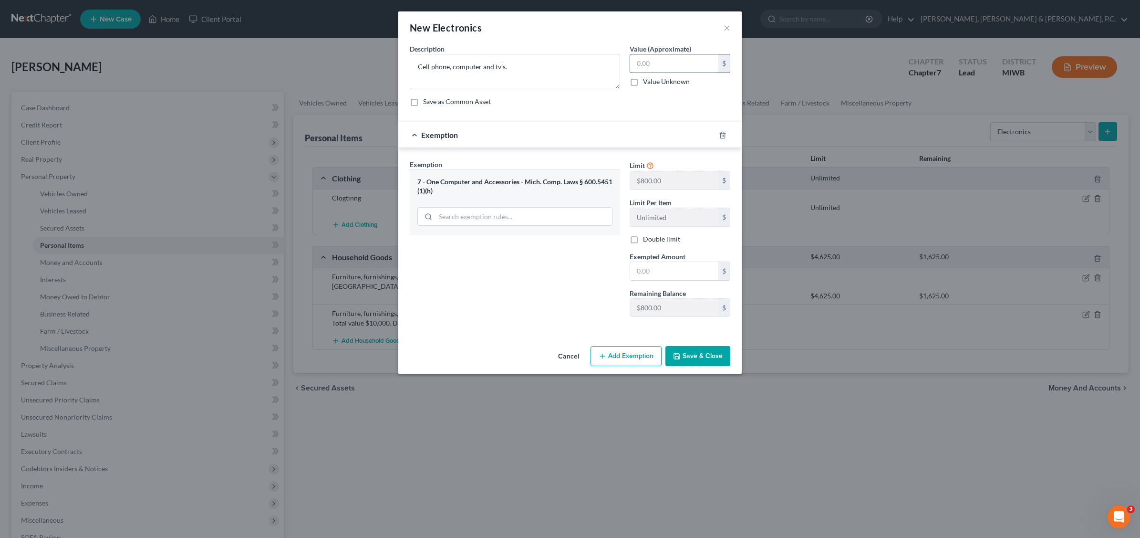
click at [661, 62] on input "text" at bounding box center [674, 63] width 88 height 18
type input "200.00"
click at [671, 281] on div "Limit $800.00 $ Limit Per Item Unlimited $ Double limit Exempted Amount * $ Rem…" at bounding box center [680, 241] width 110 height 165
click at [672, 272] on input "text" at bounding box center [674, 271] width 88 height 18
type input "200.00"
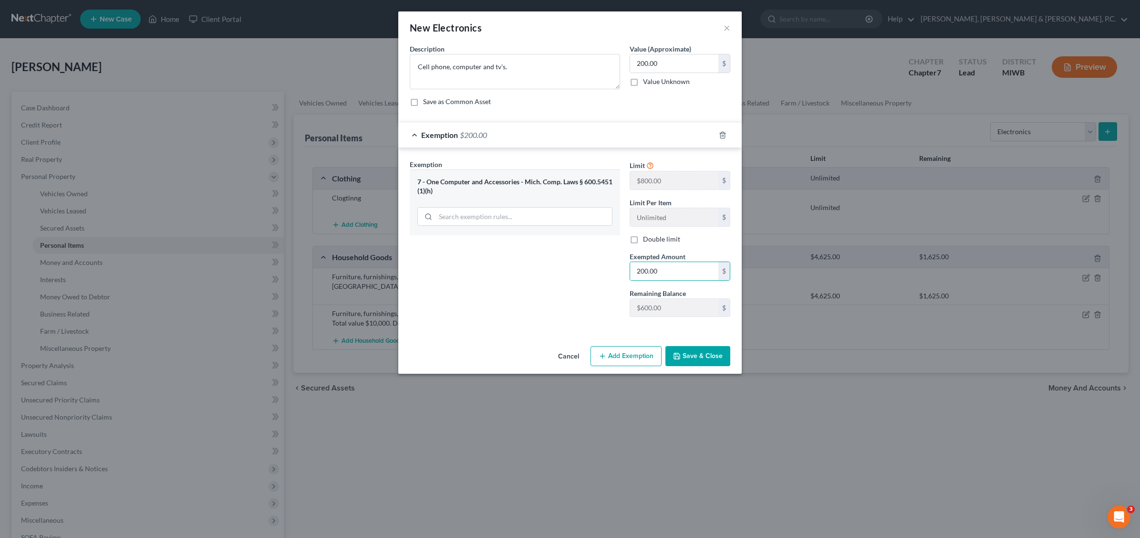
click at [703, 351] on button "Save & Close" at bounding box center [698, 356] width 65 height 20
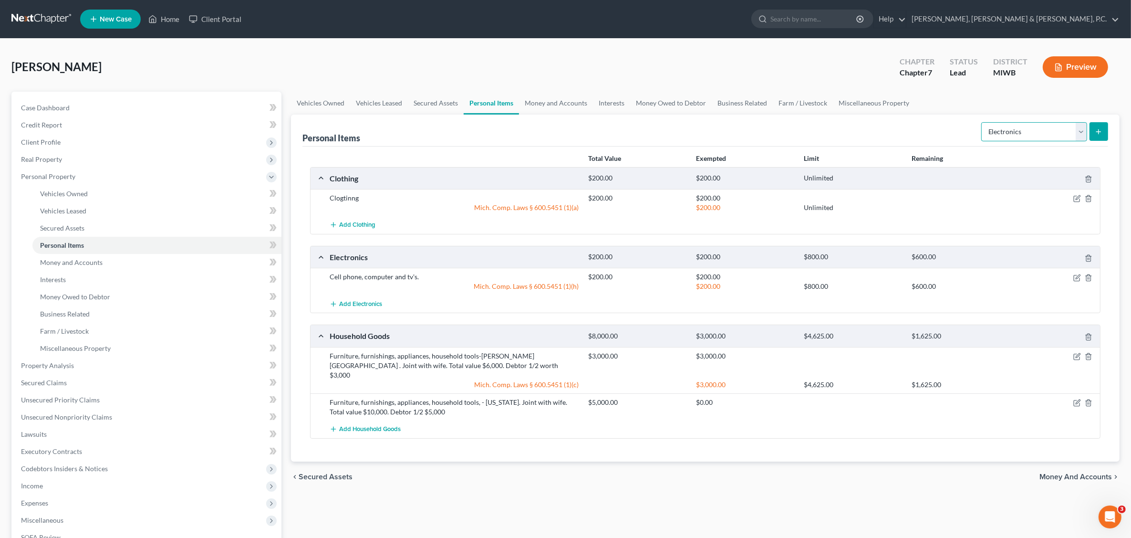
click at [900, 125] on select "Select Item Type Clothing Collectibles Of Value Electronics Firearms Household …" at bounding box center [1034, 131] width 106 height 19
select select "firearms"
click at [900, 122] on select "Select Item Type Clothing Collectibles Of Value Electronics Firearms Household …" at bounding box center [1034, 131] width 106 height 19
click at [900, 128] on icon "submit" at bounding box center [1099, 132] width 8 height 8
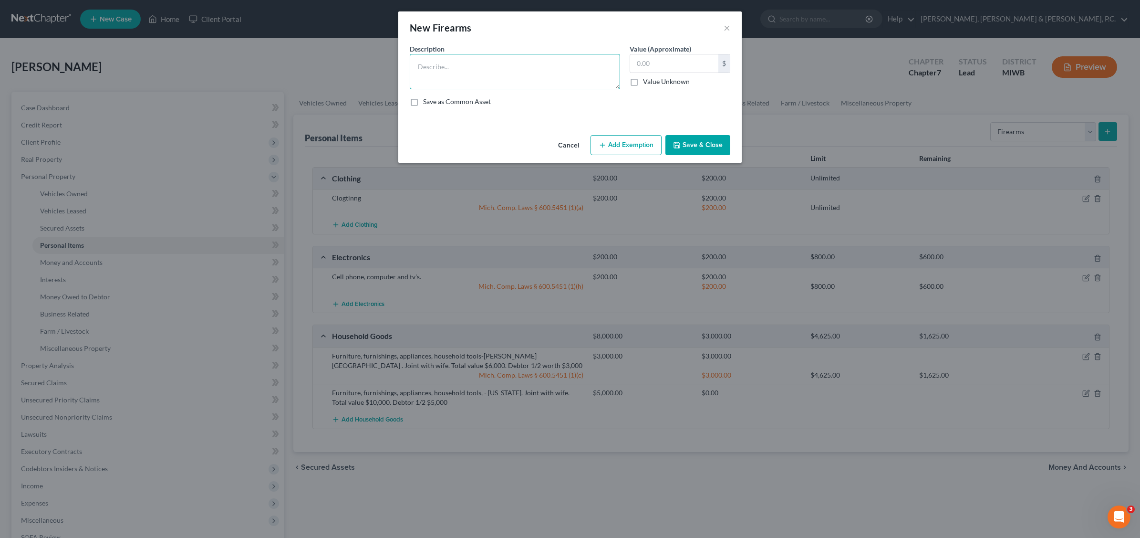
click at [437, 58] on textarea at bounding box center [515, 71] width 210 height 35
type textarea "A"
type textarea "Need list and value of any firearms"
click at [620, 146] on button "Add Exemption" at bounding box center [626, 145] width 71 height 20
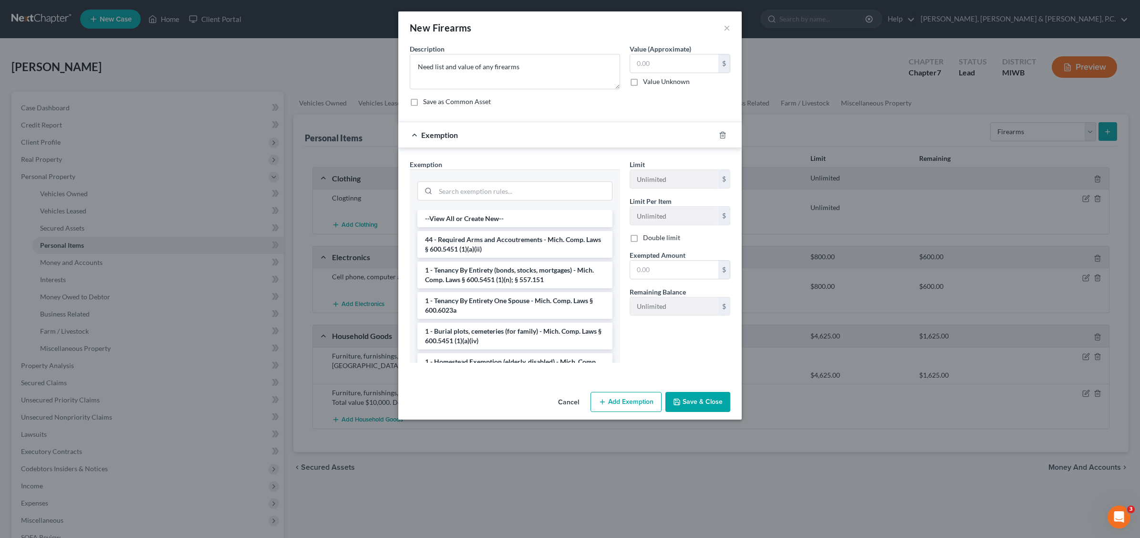
click at [693, 398] on button "Save & Close" at bounding box center [698, 402] width 65 height 20
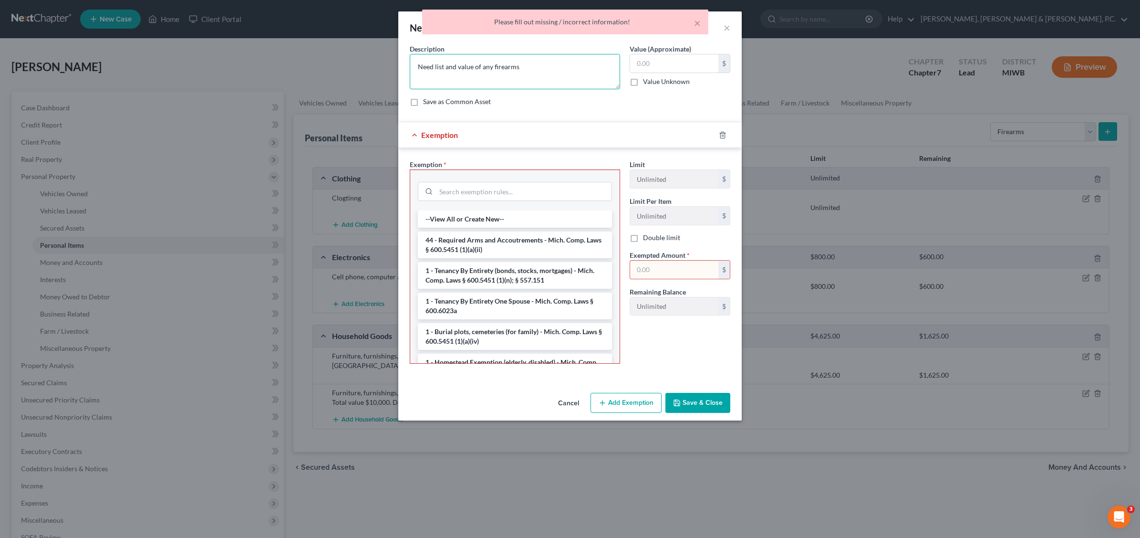
click at [544, 77] on textarea "Need list and value of any firearms" at bounding box center [515, 71] width 210 height 35
click at [697, 21] on button "×" at bounding box center [697, 22] width 7 height 11
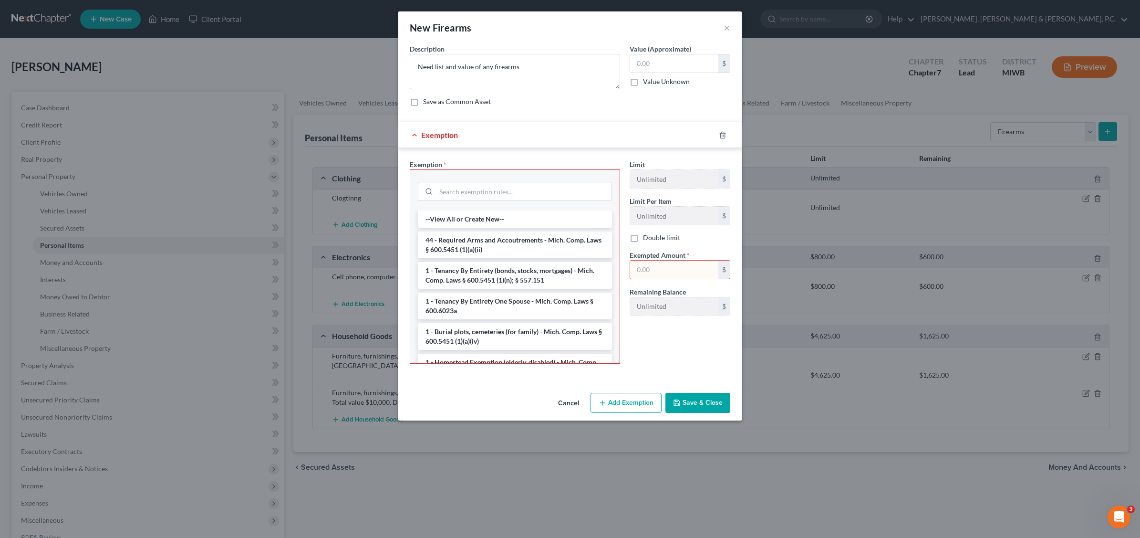
click at [568, 404] on button "Cancel" at bounding box center [569, 403] width 36 height 19
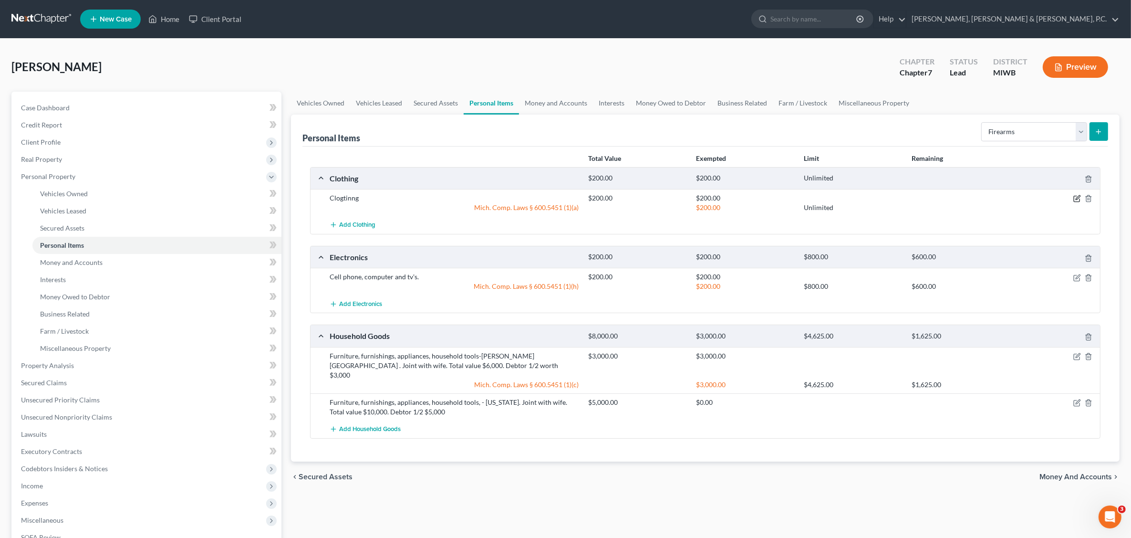
click at [900, 197] on icon "button" at bounding box center [1077, 199] width 8 height 8
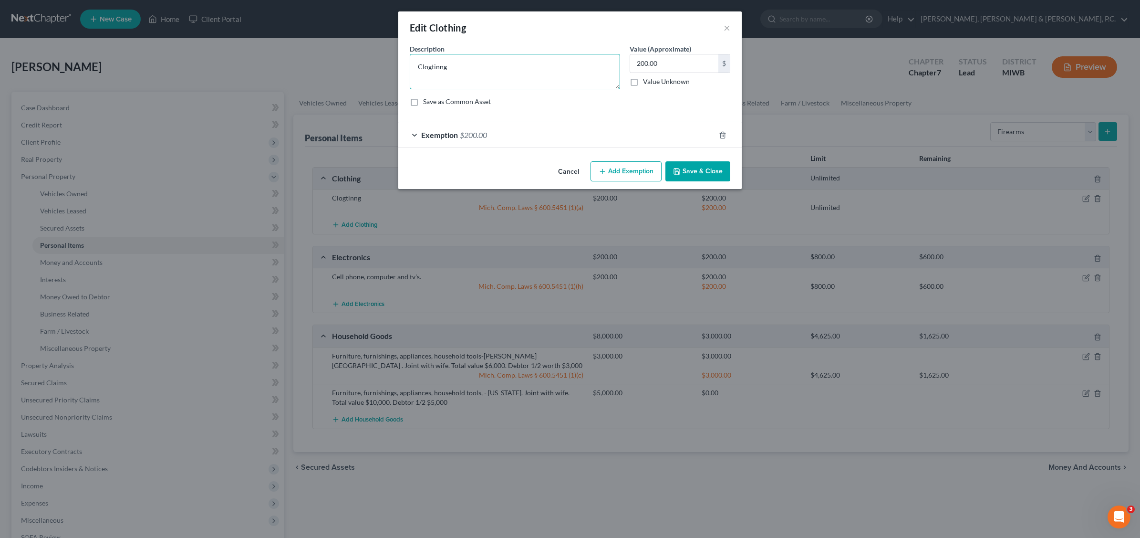
drag, startPoint x: 430, startPoint y: 62, endPoint x: 440, endPoint y: 55, distance: 12.3
click at [432, 61] on textarea "Clogtinng" at bounding box center [515, 71] width 210 height 35
type textarea "Clothing"
click at [707, 173] on button "Save & Close" at bounding box center [698, 171] width 65 height 20
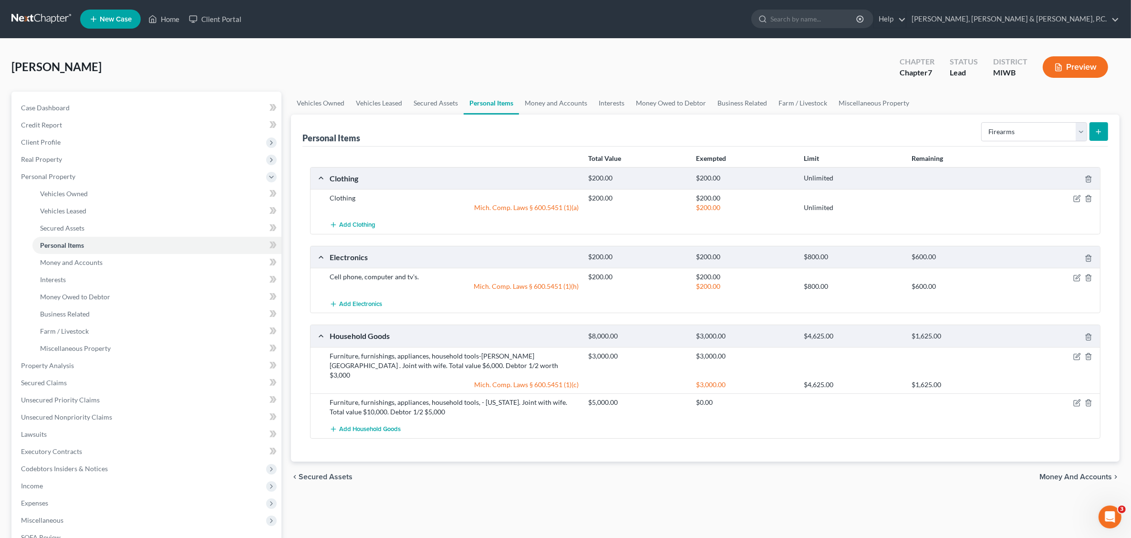
click at [900, 132] on line "submit" at bounding box center [1099, 132] width 4 height 0
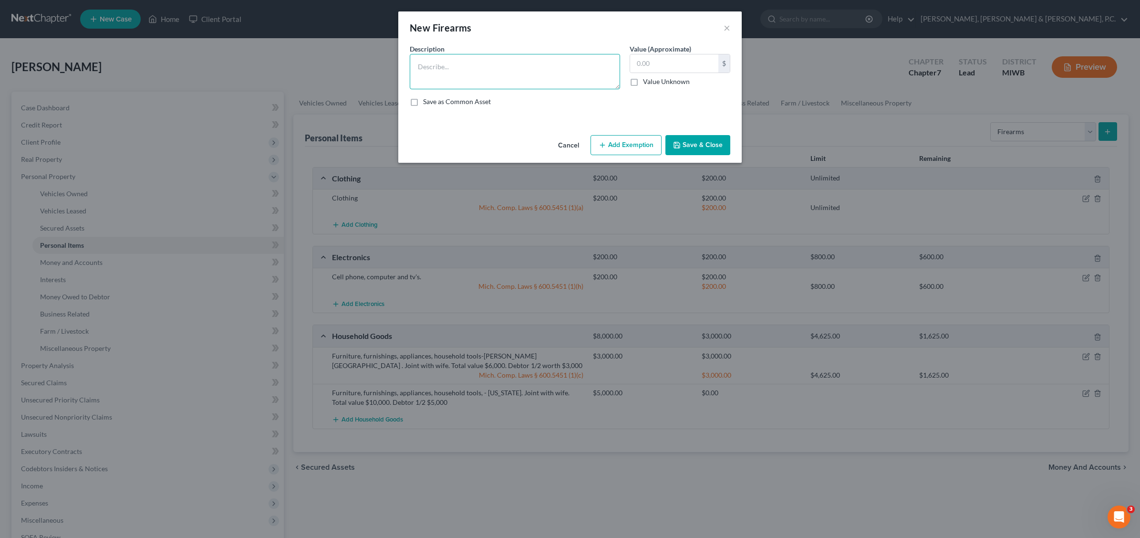
drag, startPoint x: 445, startPoint y: 66, endPoint x: 449, endPoint y: 53, distance: 13.6
click at [445, 62] on textarea at bounding box center [515, 71] width 210 height 35
type textarea "Need list and value of any fireamrs"
click at [700, 141] on button "Save & Close" at bounding box center [698, 145] width 65 height 20
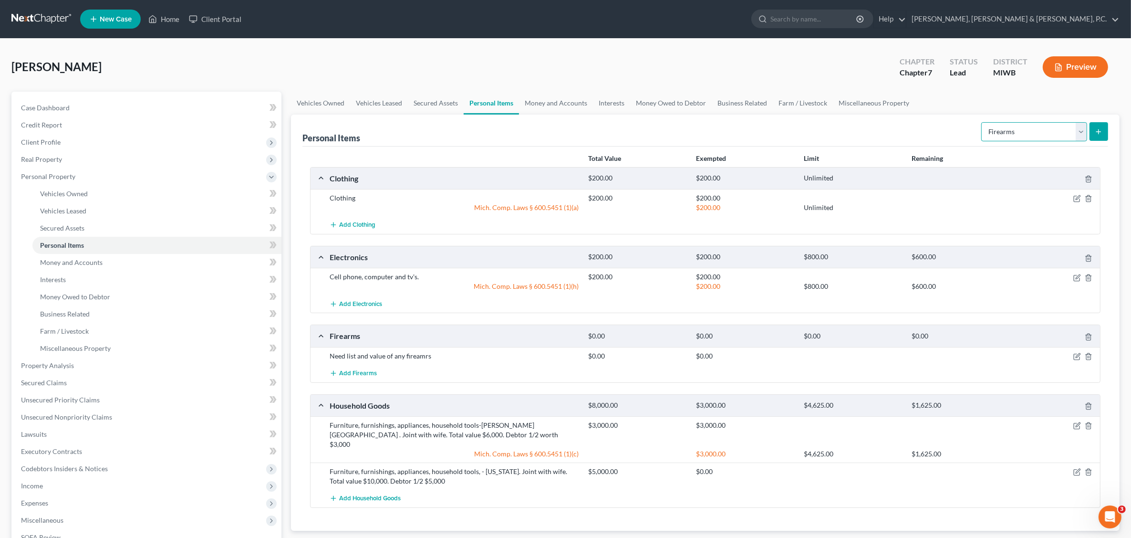
click at [900, 129] on select "Select Item Type Clothing Collectibles Of Value Electronics Firearms Household …" at bounding box center [1034, 131] width 106 height 19
select select "jewelry"
click at [900, 122] on select "Select Item Type Clothing Collectibles Of Value Electronics Firearms Household …" at bounding box center [1034, 131] width 106 height 19
click at [900, 130] on icon "submit" at bounding box center [1099, 132] width 8 height 8
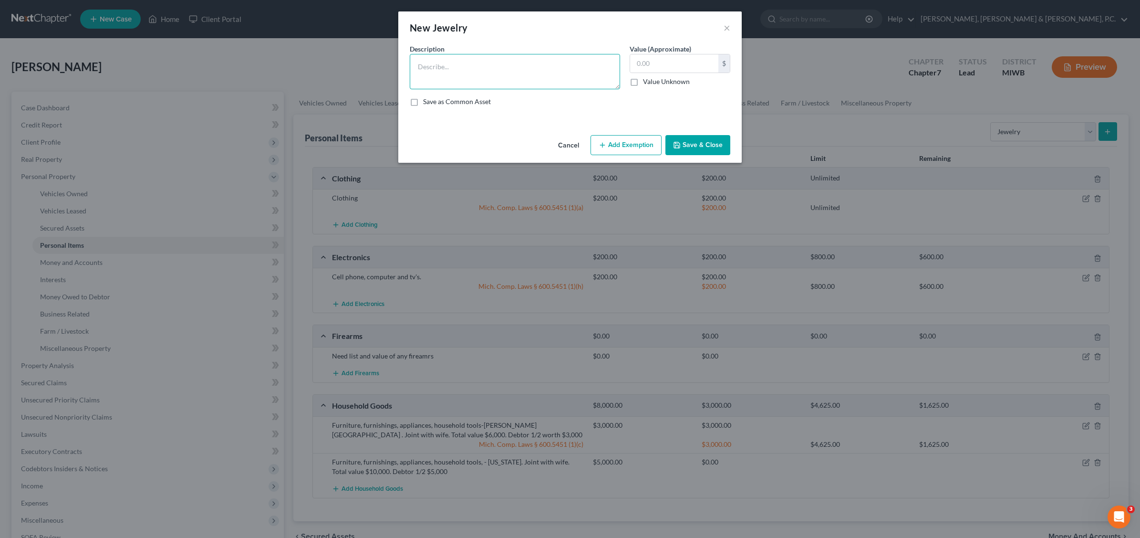
click at [476, 71] on textarea at bounding box center [515, 71] width 210 height 35
type textarea "Need list and value of any [PERSON_NAME] jewelry. Wedding ring? watches? etc?"
click at [695, 141] on button "Save & Close" at bounding box center [698, 145] width 65 height 20
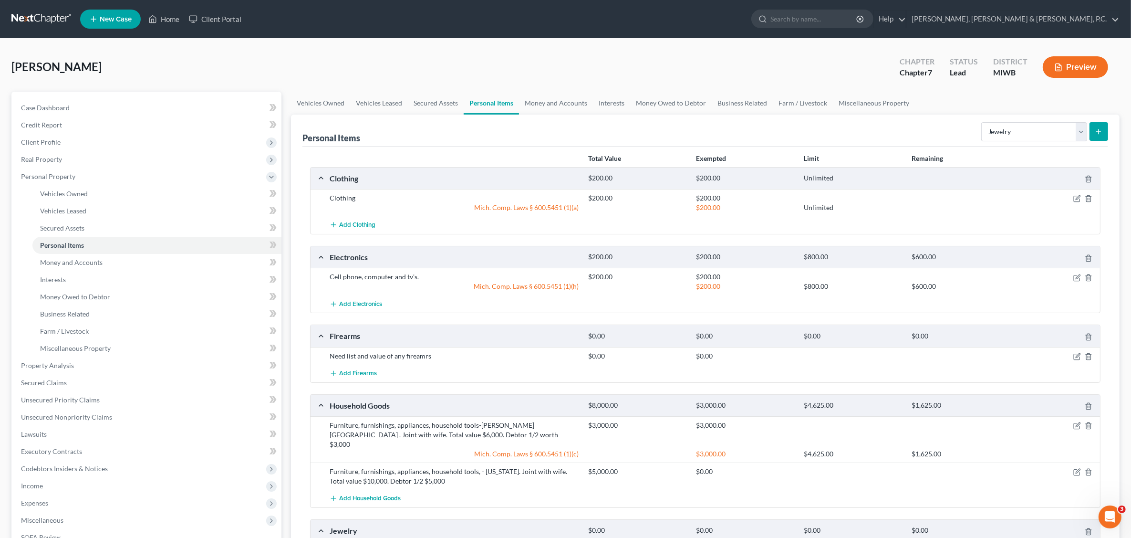
click at [900, 135] on button "submit" at bounding box center [1099, 131] width 19 height 19
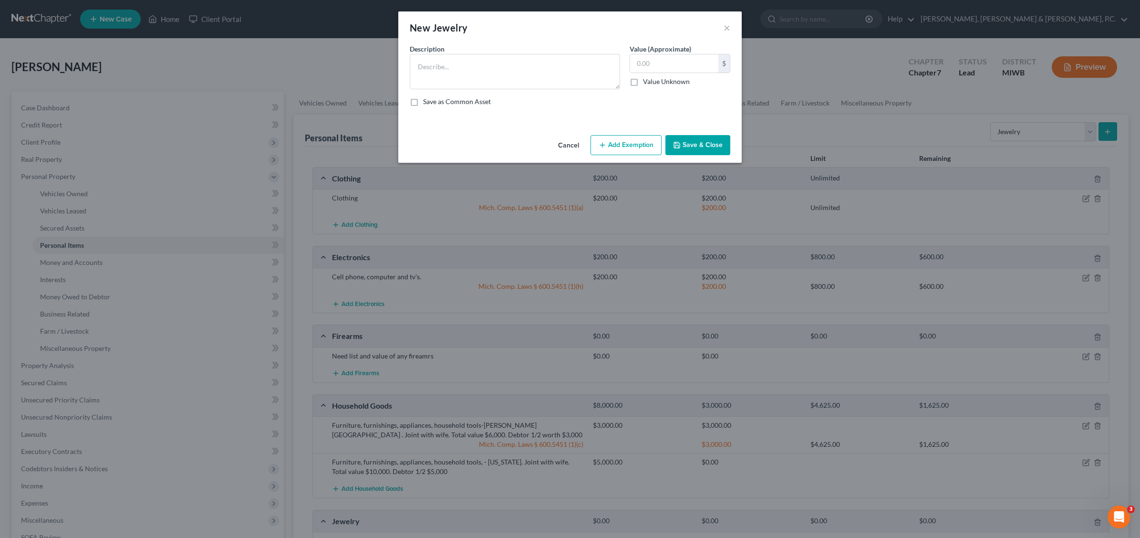
click at [564, 142] on button "Cancel" at bounding box center [569, 145] width 36 height 19
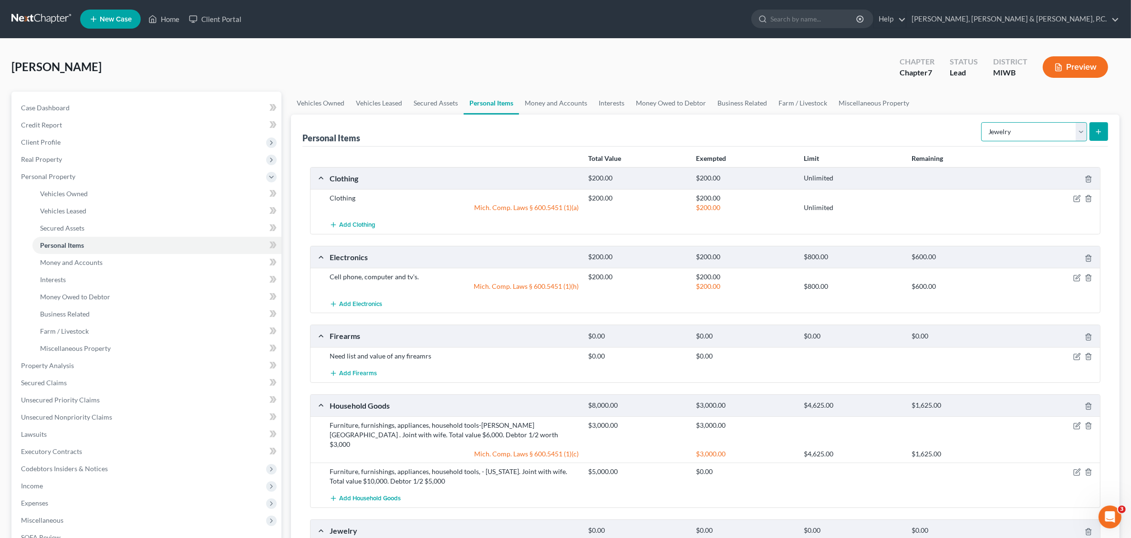
click at [900, 134] on select "Select Item Type Clothing Collectibles Of Value Electronics Firearms Household …" at bounding box center [1034, 131] width 106 height 19
select select "pets"
click at [900, 122] on select "Select Item Type Clothing Collectibles Of Value Electronics Firearms Household …" at bounding box center [1034, 131] width 106 height 19
click at [900, 130] on icon "submit" at bounding box center [1099, 132] width 8 height 8
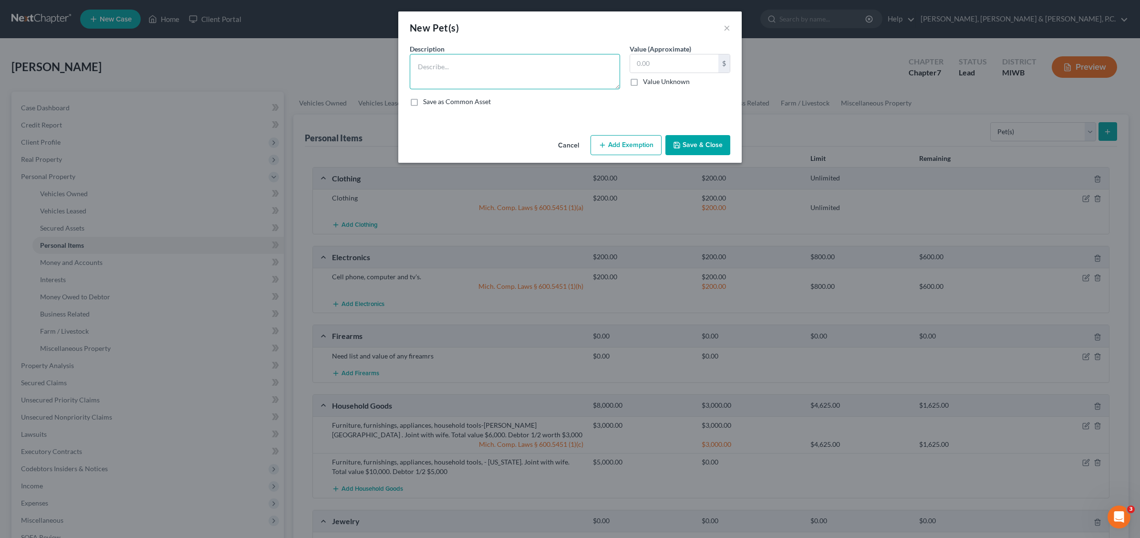
click at [444, 64] on textarea at bounding box center [515, 71] width 210 height 35
type textarea "N"
type textarea "Any pets?"
click at [694, 142] on button "Save & Close" at bounding box center [698, 145] width 65 height 20
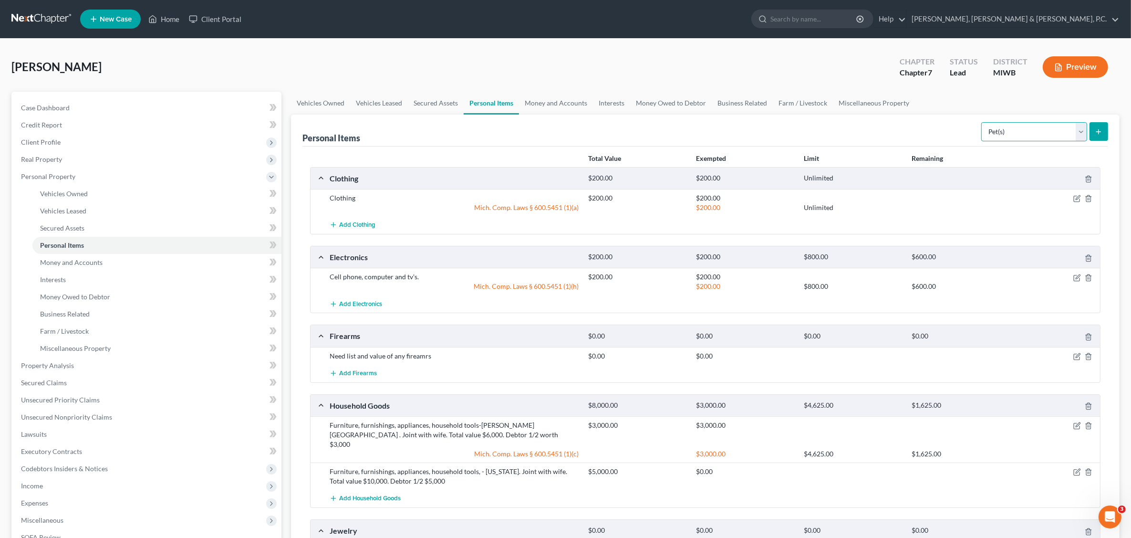
click at [900, 132] on select "Select Item Type Clothing Collectibles Of Value Electronics Firearms Household …" at bounding box center [1034, 131] width 106 height 19
select select "sports_and_hobby_equipment"
click at [900, 122] on select "Select Item Type Clothing Collectibles Of Value Electronics Firearms Household …" at bounding box center [1034, 131] width 106 height 19
click at [900, 132] on line "submit" at bounding box center [1099, 132] width 4 height 0
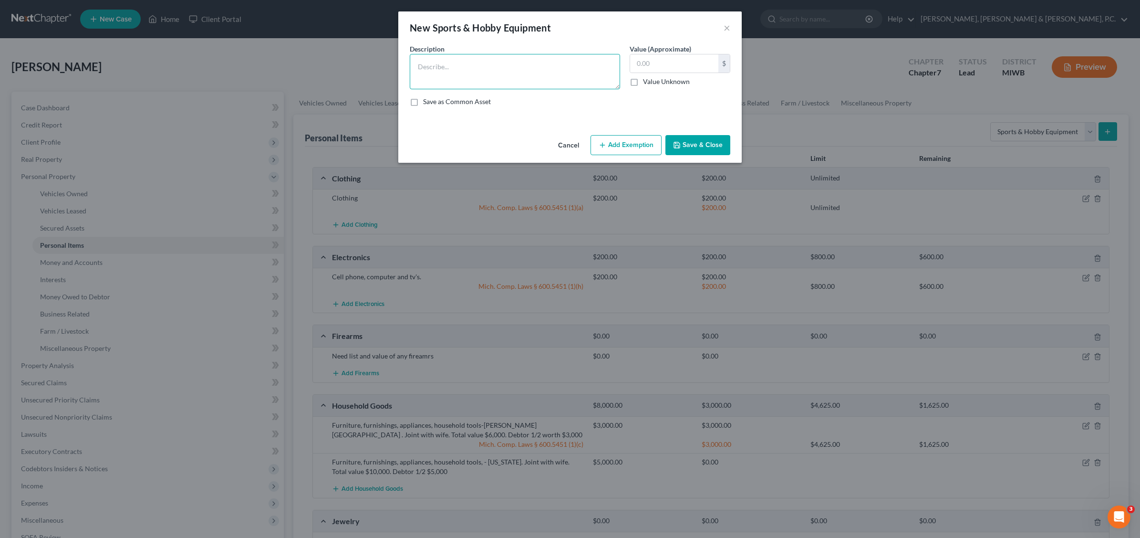
click at [427, 62] on textarea at bounding box center [515, 71] width 210 height 35
type textarea "Golf clubs? fishing tackle? Hunting equipment? other hobby equipment?"
click at [701, 142] on button "Save & Close" at bounding box center [698, 145] width 65 height 20
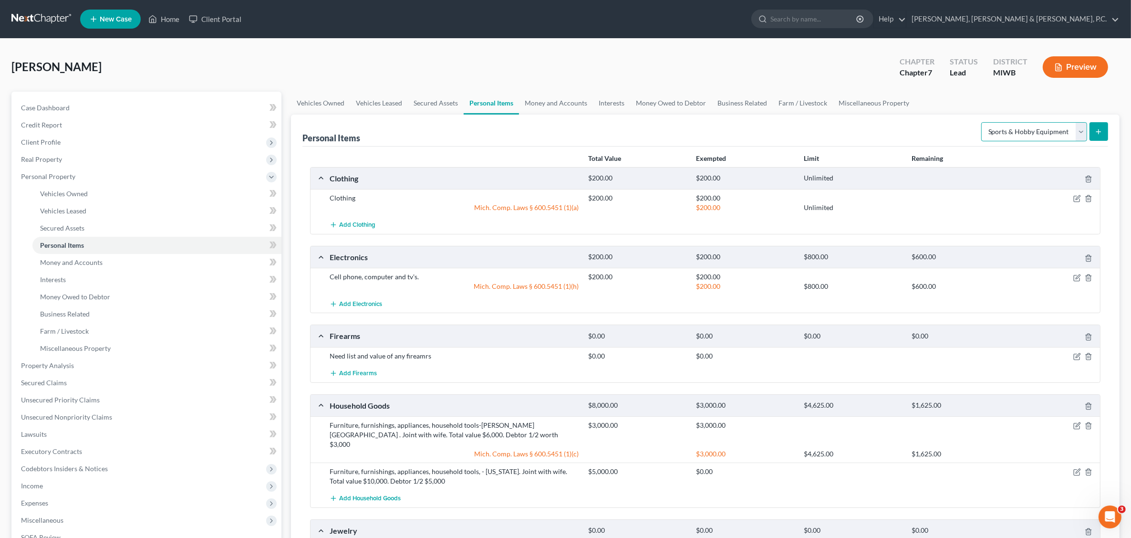
click at [900, 130] on select "Select Item Type Clothing Collectibles Of Value Electronics Firearms Household …" at bounding box center [1034, 131] width 106 height 19
drag, startPoint x: 977, startPoint y: 108, endPoint x: 950, endPoint y: 103, distance: 26.8
click at [900, 106] on ul "Vehicles Owned Vehicles Leased Secured Assets Personal Items Money and Accounts…" at bounding box center [705, 103] width 829 height 23
click at [568, 102] on link "Money and Accounts" at bounding box center [556, 103] width 74 height 23
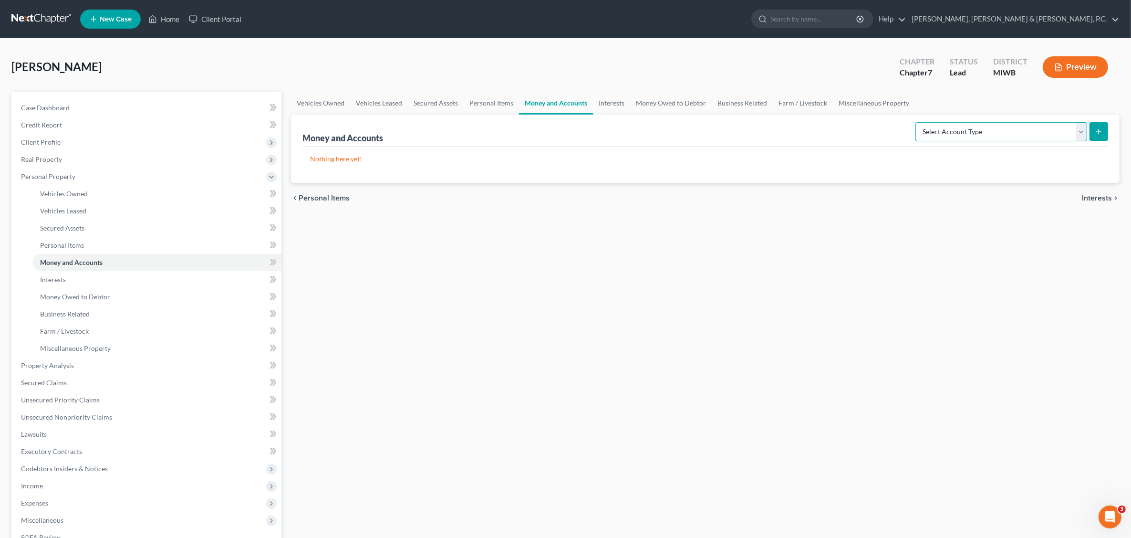
click at [900, 130] on select "Select Account Type Brokerage Cash on Hand Certificates of Deposit Checking Acc…" at bounding box center [1001, 131] width 172 height 19
select select "cash_on_hand"
click at [900, 122] on select "Select Account Type Brokerage Cash on Hand Certificates of Deposit Checking Acc…" at bounding box center [1001, 131] width 172 height 19
click at [900, 125] on button "submit" at bounding box center [1099, 131] width 19 height 19
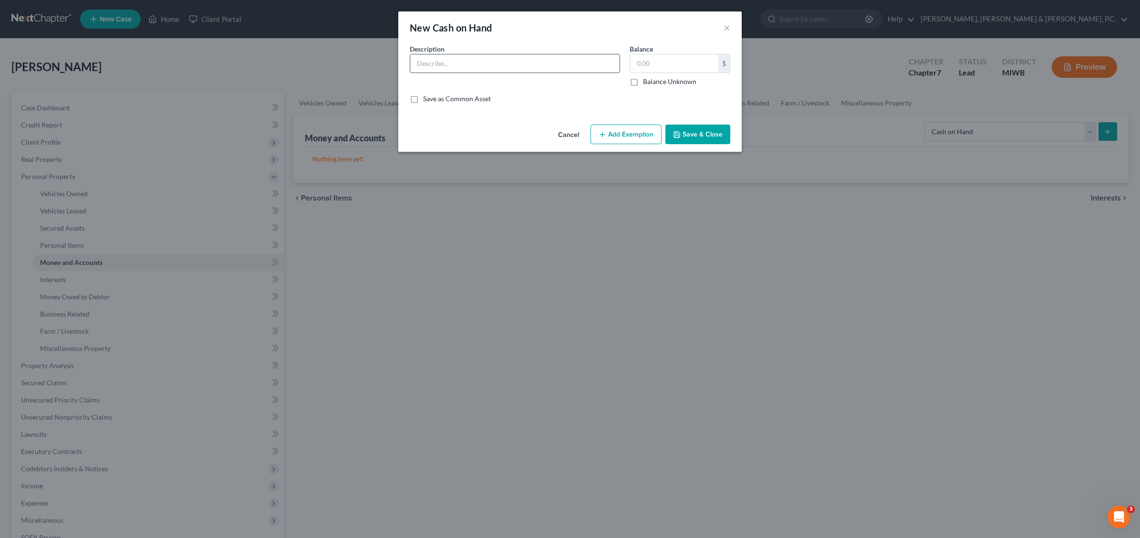
drag, startPoint x: 435, startPoint y: 62, endPoint x: 441, endPoint y: 61, distance: 6.9
click at [435, 61] on input "text" at bounding box center [514, 63] width 209 height 18
type input "Cash on hand in cookie jar, car, wallet?"
click at [695, 134] on button "Save & Close" at bounding box center [698, 135] width 65 height 20
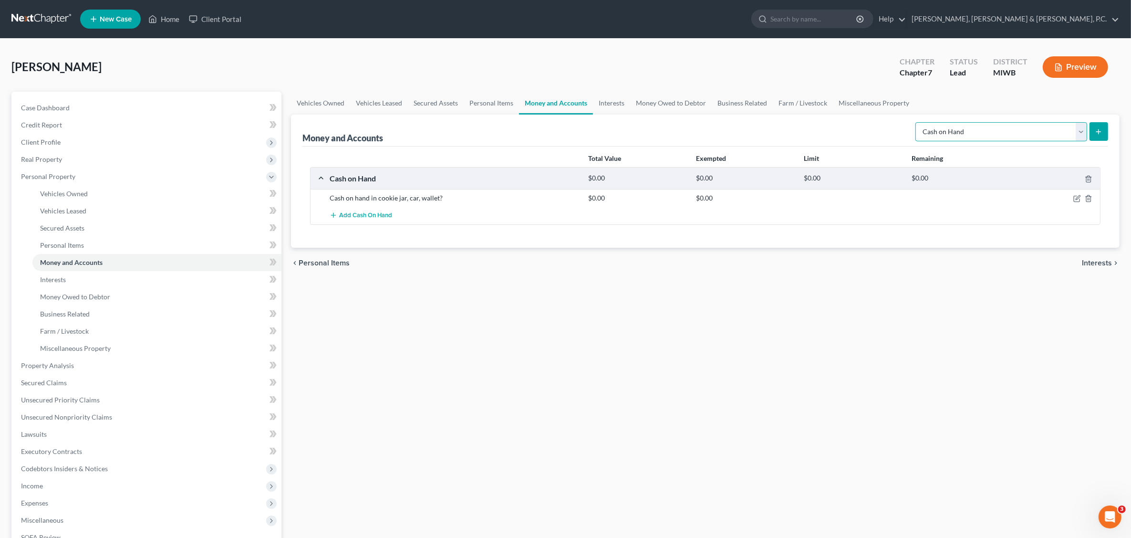
click at [900, 132] on select "Select Account Type Brokerage Cash on Hand Certificates of Deposit Checking Acc…" at bounding box center [1001, 131] width 172 height 19
select select "checking"
click at [900, 122] on select "Select Account Type Brokerage Cash on Hand Certificates of Deposit Checking Acc…" at bounding box center [1001, 131] width 172 height 19
click at [900, 130] on line "submit" at bounding box center [1099, 131] width 0 height 4
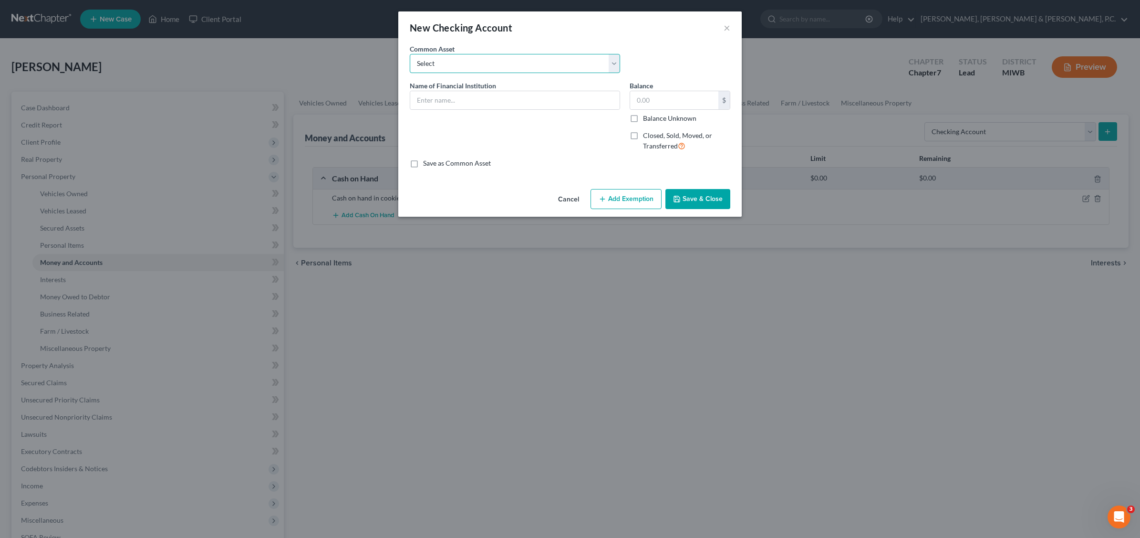
click at [613, 60] on select "Select Lake [US_STATE] Credit Union Joint Checking Account. Total value is $382…" at bounding box center [515, 63] width 210 height 19
click at [644, 50] on div "Common Asset Select Lake [US_STATE] Credit Union Joint Checking Account. Total …" at bounding box center [570, 62] width 330 height 37
click at [447, 98] on input "text" at bounding box center [514, 100] width 209 height 18
type input "Bank checking account?"
click at [688, 199] on button "Save & Close" at bounding box center [698, 199] width 65 height 20
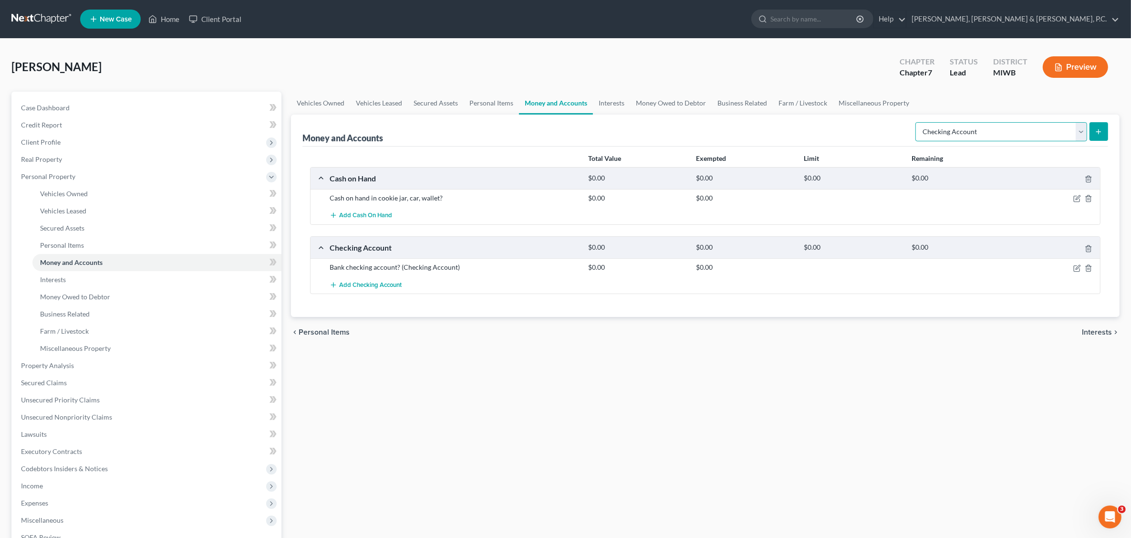
click at [900, 137] on select "Select Account Type Brokerage Cash on Hand Certificates of Deposit Checking Acc…" at bounding box center [1001, 131] width 172 height 19
select select "savings"
click at [900, 122] on select "Select Account Type Brokerage Cash on Hand Certificates of Deposit Checking Acc…" at bounding box center [1001, 131] width 172 height 19
click at [900, 125] on button "submit" at bounding box center [1099, 131] width 19 height 19
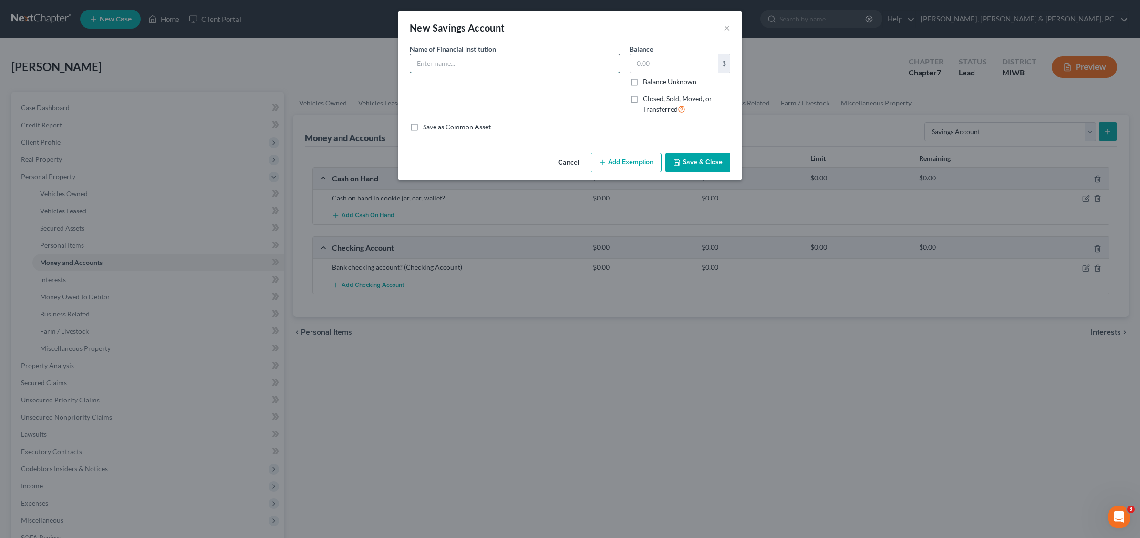
click at [478, 70] on input "text" at bounding box center [514, 63] width 209 height 18
type input "Bank savings account?"
click at [701, 156] on button "Save & Close" at bounding box center [698, 163] width 65 height 20
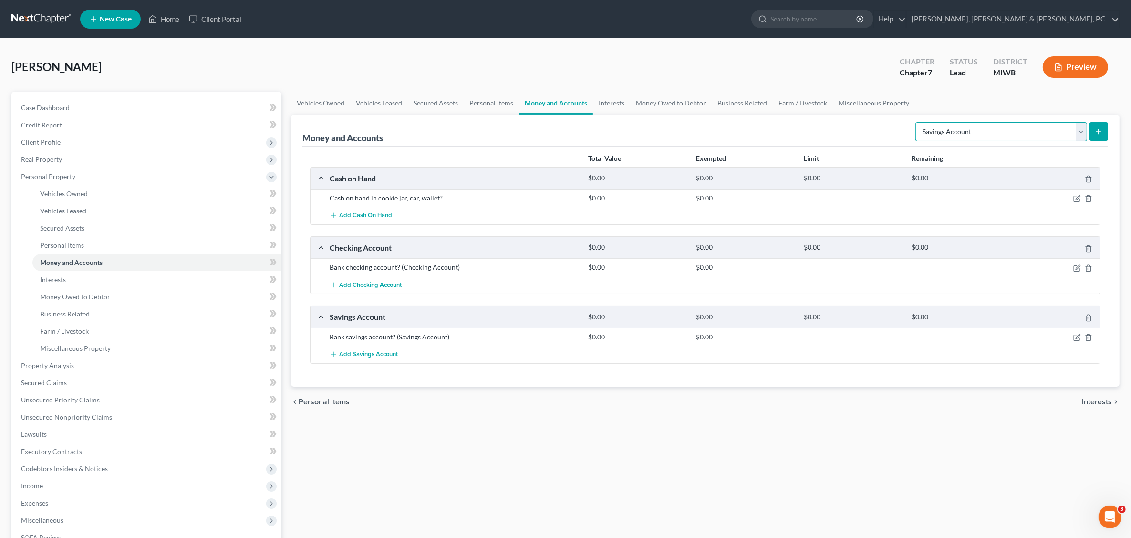
click at [900, 129] on select "Select Account Type Brokerage Cash on Hand Certificates of Deposit Checking Acc…" at bounding box center [1001, 131] width 172 height 19
select select "safe_deposit_box"
click at [900, 122] on select "Select Account Type Brokerage Cash on Hand Certificates of Deposit Checking Acc…" at bounding box center [1001, 131] width 172 height 19
click at [900, 132] on line "submit" at bounding box center [1099, 132] width 4 height 0
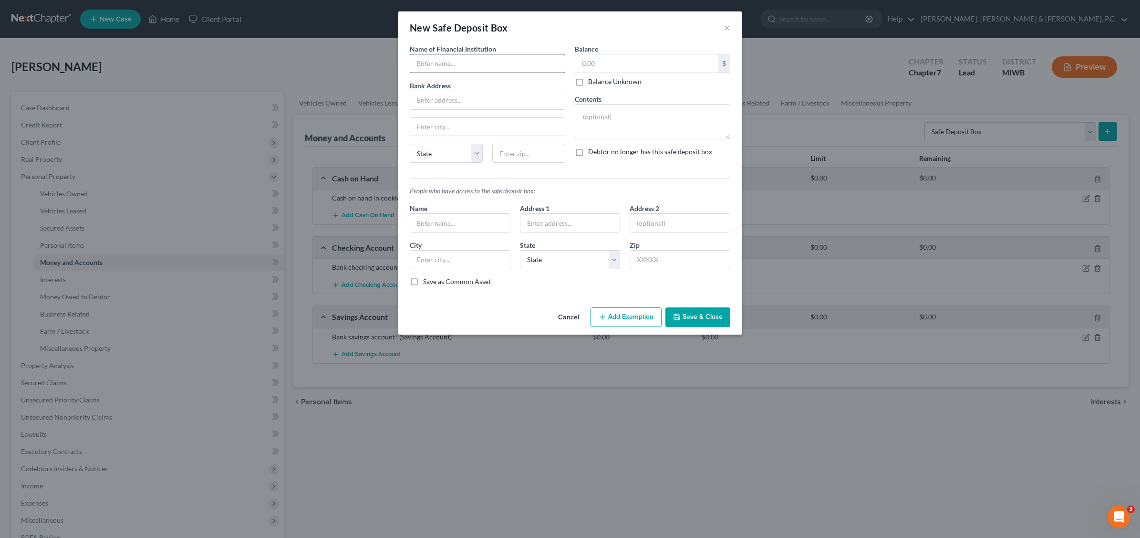
click at [433, 63] on input "text" at bounding box center [487, 63] width 155 height 18
type input "Any safe deposit box/"
click at [706, 320] on button "Save & Close" at bounding box center [698, 317] width 65 height 20
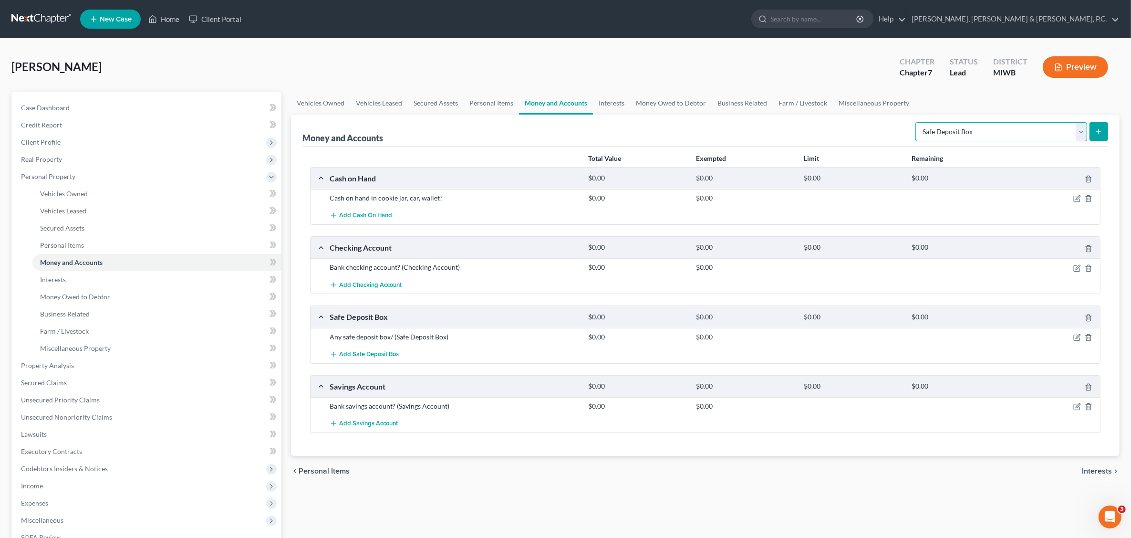
click at [900, 131] on select "Select Account Type Brokerage Cash on Hand Certificates of Deposit Checking Acc…" at bounding box center [1001, 131] width 172 height 19
select select "other"
click at [900, 122] on select "Select Account Type Brokerage Cash on Hand Certificates of Deposit Checking Acc…" at bounding box center [1001, 131] width 172 height 19
click at [900, 125] on button "submit" at bounding box center [1099, 131] width 19 height 19
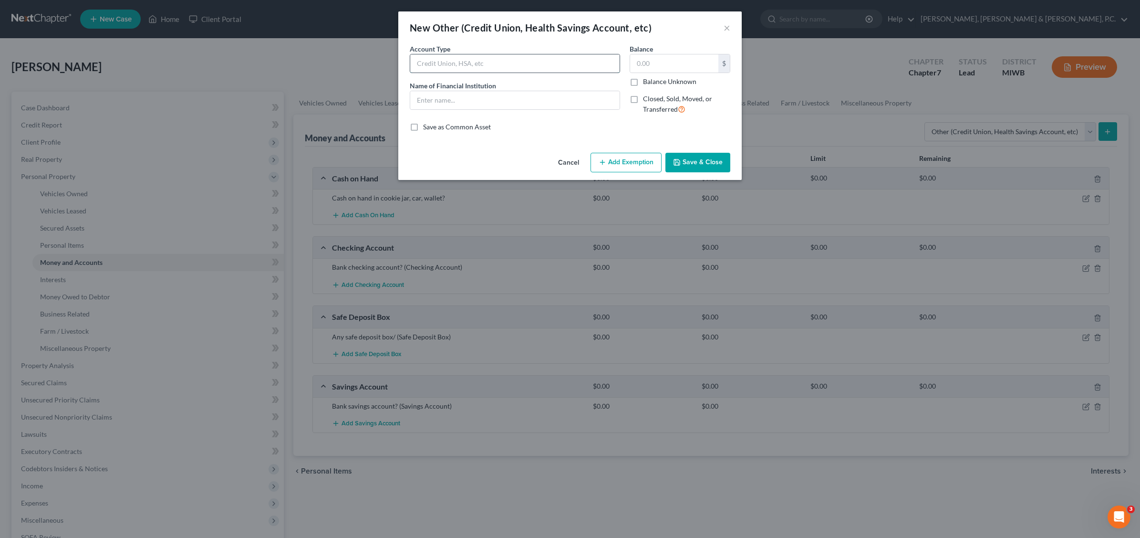
click at [461, 65] on input "text" at bounding box center [514, 63] width 209 height 18
type input "Money market, CD's etc?"
click at [690, 159] on button "Save & Close" at bounding box center [698, 163] width 65 height 20
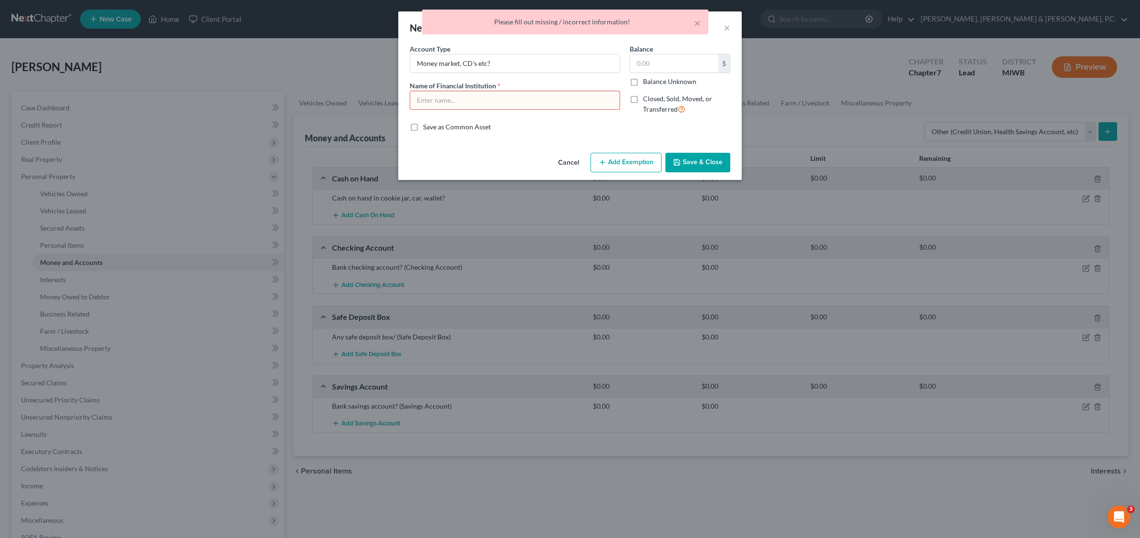
click at [484, 95] on input "text" at bounding box center [514, 100] width 209 height 18
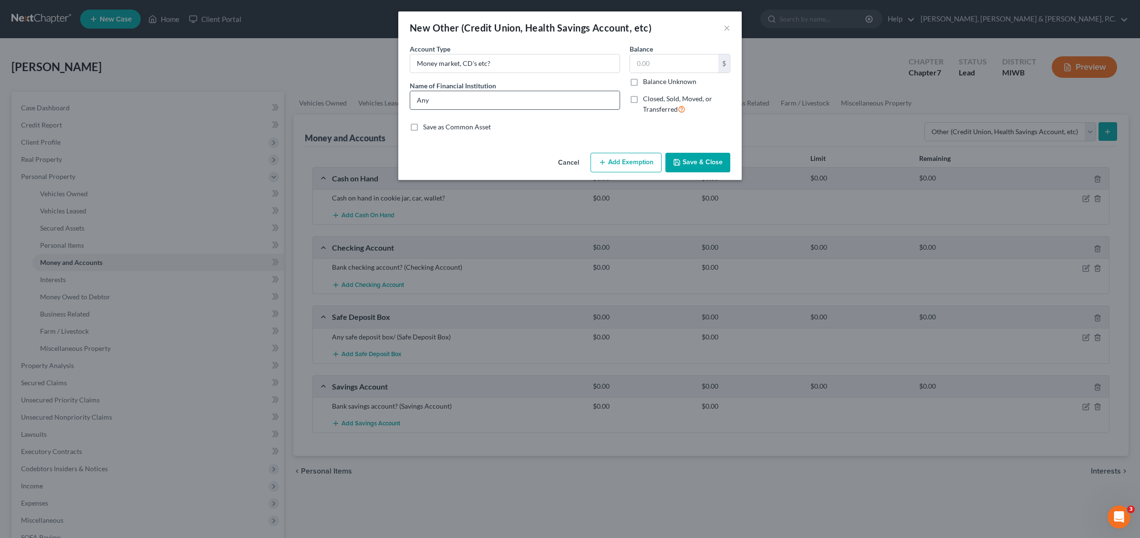
type input "Any safe deposit box/"
click at [708, 166] on button "Save & Close" at bounding box center [698, 163] width 65 height 20
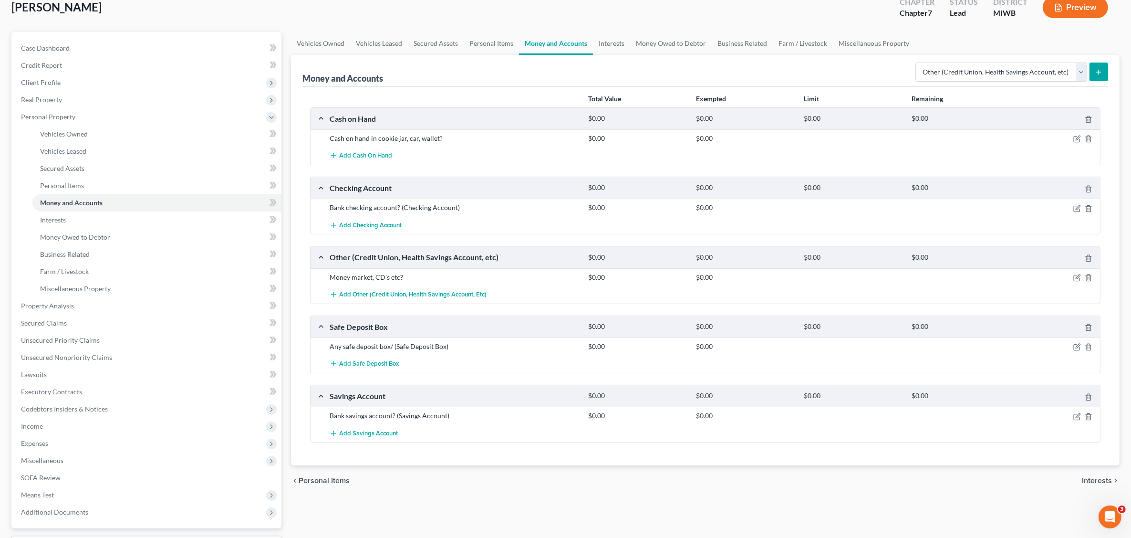
scroll to position [119, 0]
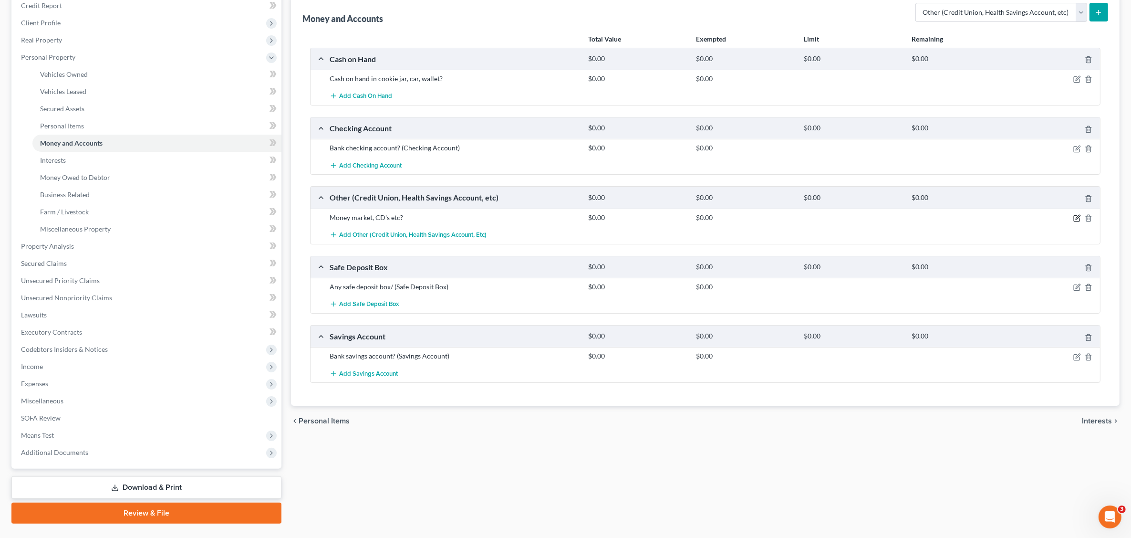
click at [900, 216] on icon "button" at bounding box center [1077, 219] width 6 height 6
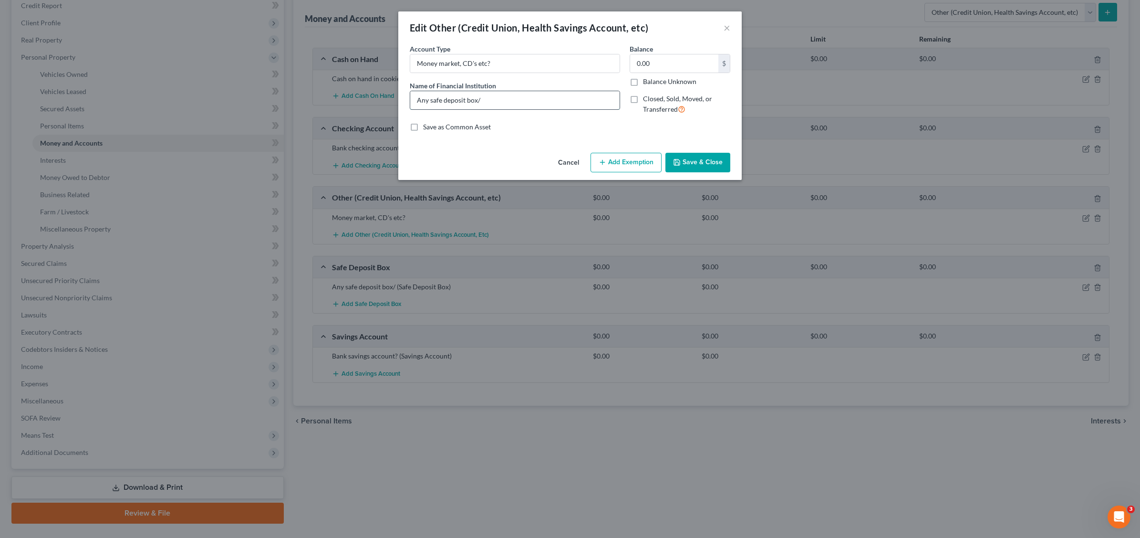
click at [497, 103] on input "Any safe deposit box/" at bounding box center [514, 100] width 209 height 18
type input "Any?"
click at [712, 163] on button "Save & Close" at bounding box center [698, 163] width 65 height 20
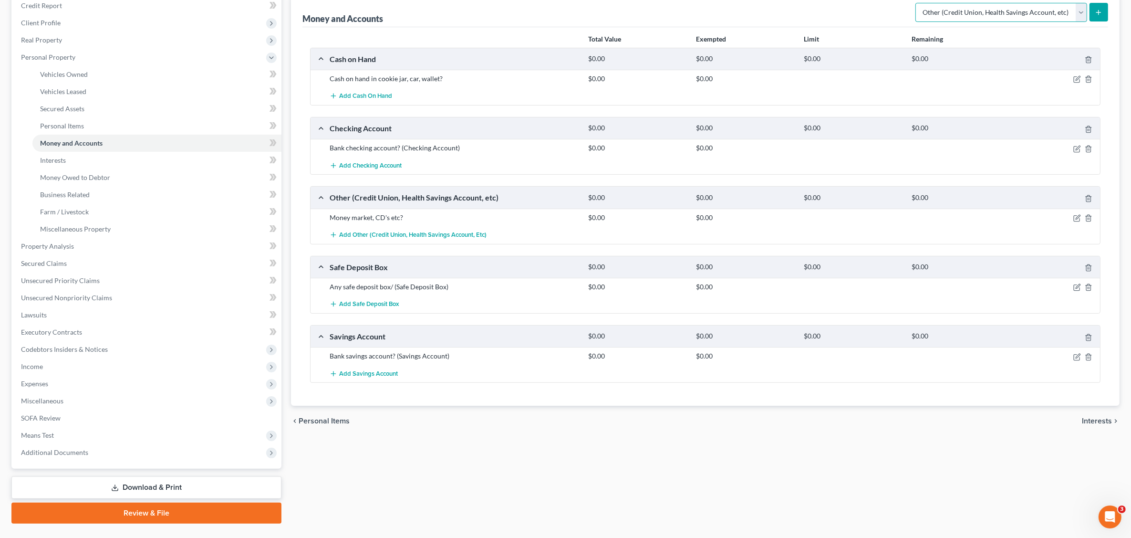
click at [900, 12] on select "Select Account Type Brokerage Cash on Hand Certificates of Deposit Checking Acc…" at bounding box center [1001, 12] width 172 height 19
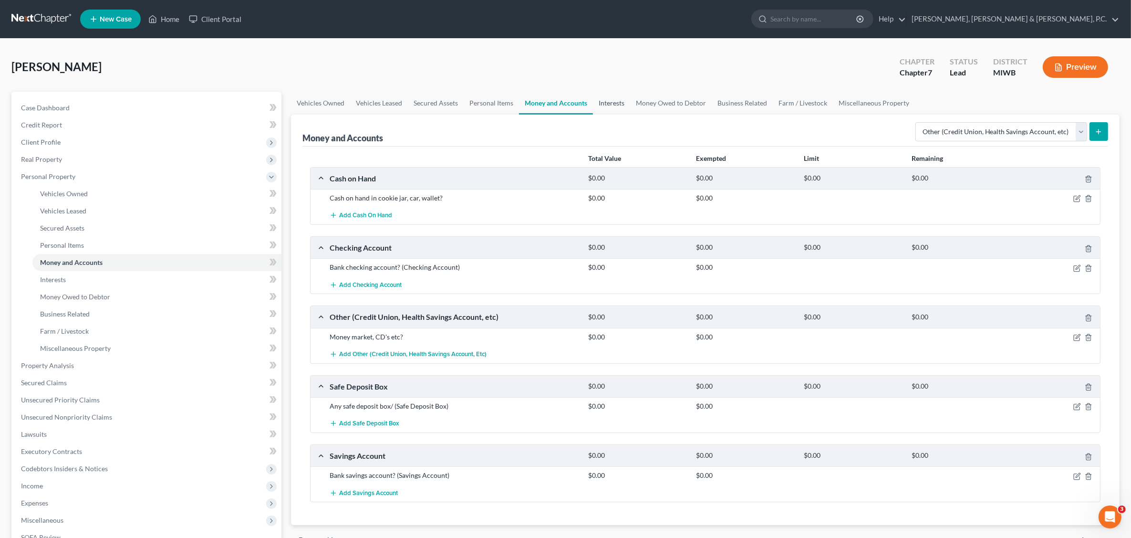
click at [602, 103] on link "Interests" at bounding box center [611, 103] width 37 height 23
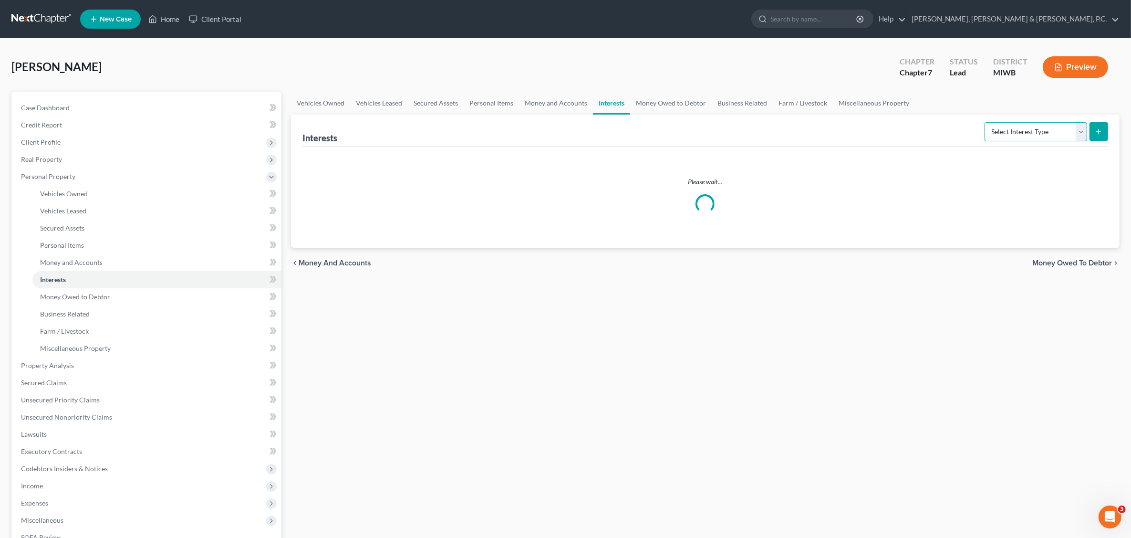
click at [900, 130] on select "Select Interest Type 401K Annuity Bond Education IRA Government Bond Government…" at bounding box center [1036, 131] width 103 height 19
select select "401k"
click at [900, 122] on select "Select Interest Type 401K Annuity Bond Education IRA Government Bond Government…" at bounding box center [1036, 131] width 103 height 19
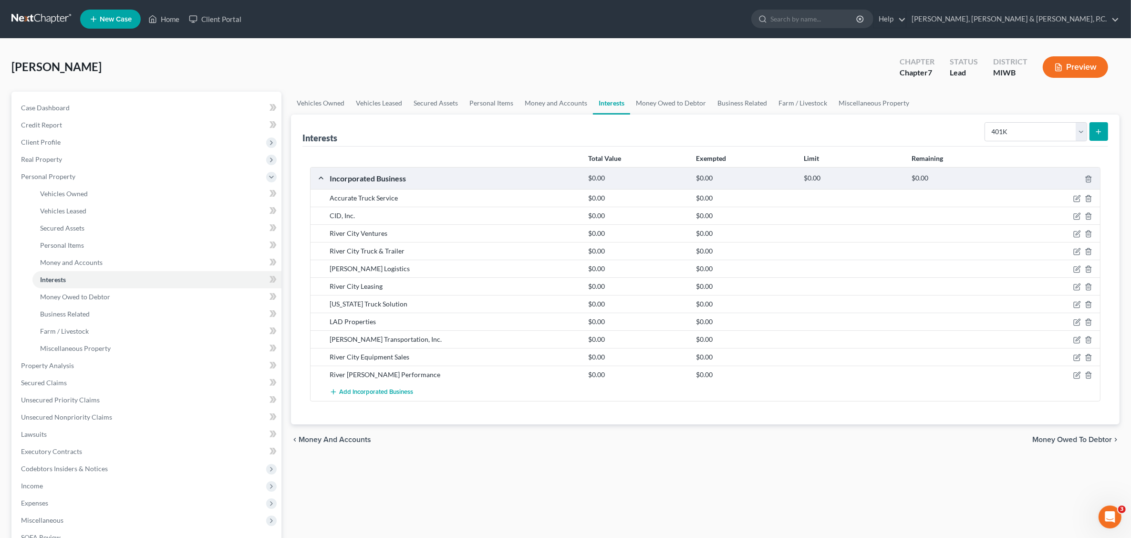
click at [611, 103] on link "Interests" at bounding box center [611, 103] width 37 height 23
click at [900, 130] on select "Select Interest Type 401K Annuity Bond Education IRA Government Bond Government…" at bounding box center [1036, 131] width 103 height 19
click at [900, 133] on icon "submit" at bounding box center [1099, 132] width 8 height 8
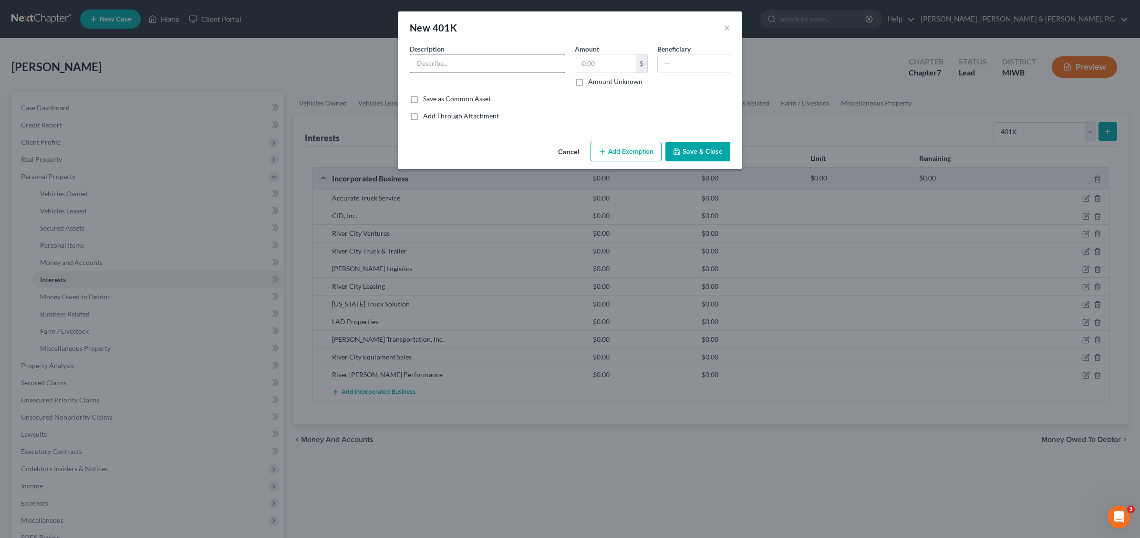
click at [451, 65] on input "text" at bounding box center [487, 63] width 155 height 18
type input "a"
type input "Any 401(k)?"
click at [691, 148] on button "Save & Close" at bounding box center [698, 152] width 65 height 20
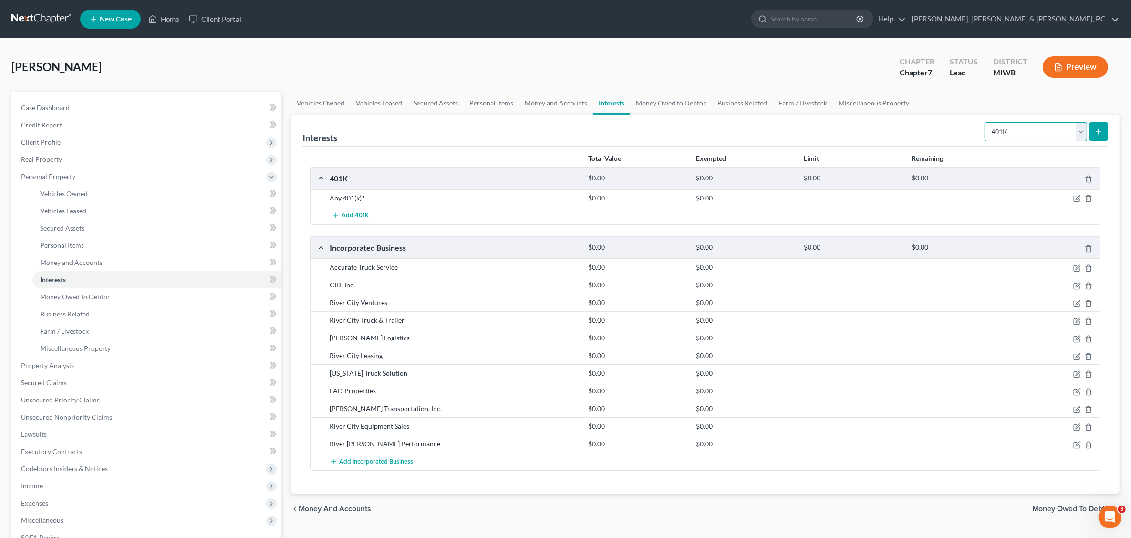
click at [900, 130] on select "Select Interest Type 401K Annuity Bond Education IRA Government Bond Government…" at bounding box center [1036, 131] width 103 height 19
select select "ira"
click at [900, 122] on select "Select Interest Type 401K Annuity Bond Education IRA Government Bond Government…" at bounding box center [1036, 131] width 103 height 19
click at [900, 128] on icon "submit" at bounding box center [1099, 132] width 8 height 8
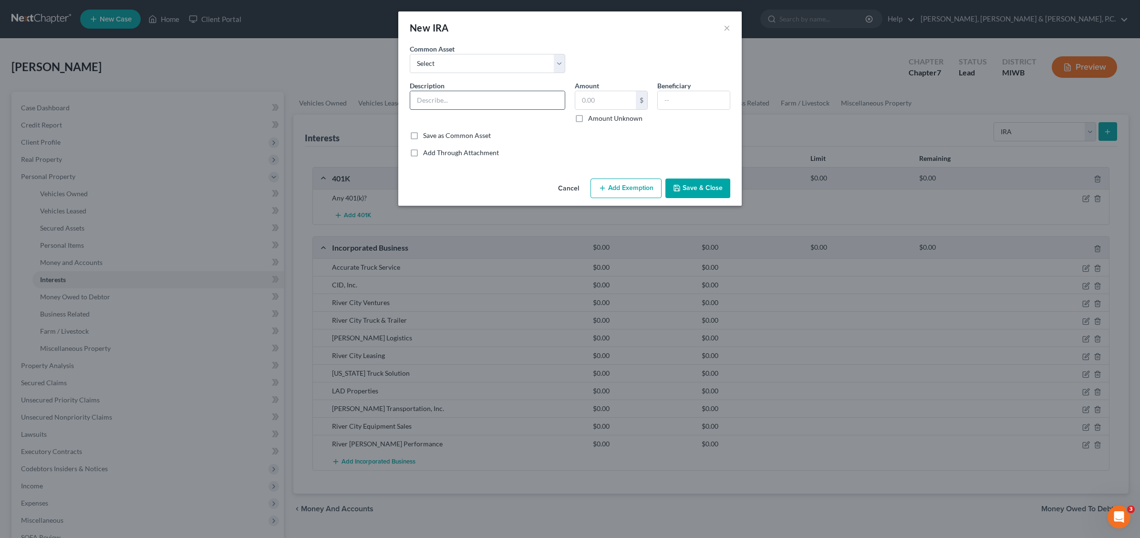
click at [473, 98] on input "text" at bounding box center [487, 100] width 155 height 18
type input "N"
type input "Any IRA?"
click at [704, 191] on button "Save & Close" at bounding box center [698, 188] width 65 height 20
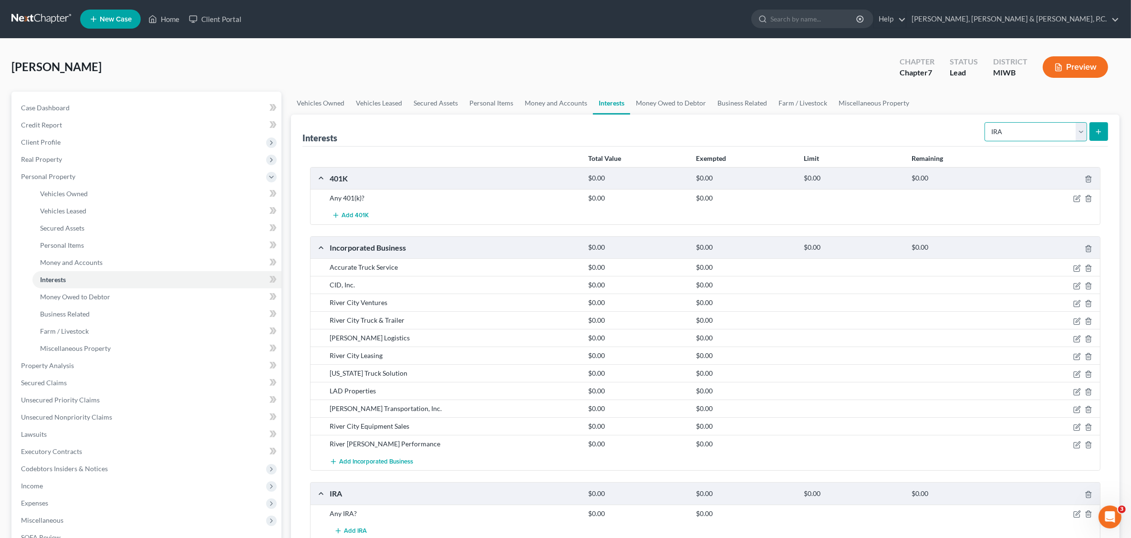
click at [900, 130] on select "Select Interest Type 401K Annuity Bond Education IRA Government Bond Government…" at bounding box center [1036, 131] width 103 height 19
select select "education_ira"
click at [900, 122] on select "Select Interest Type 401K Annuity Bond Education IRA Government Bond Government…" at bounding box center [1036, 131] width 103 height 19
click at [900, 129] on icon "submit" at bounding box center [1099, 132] width 8 height 8
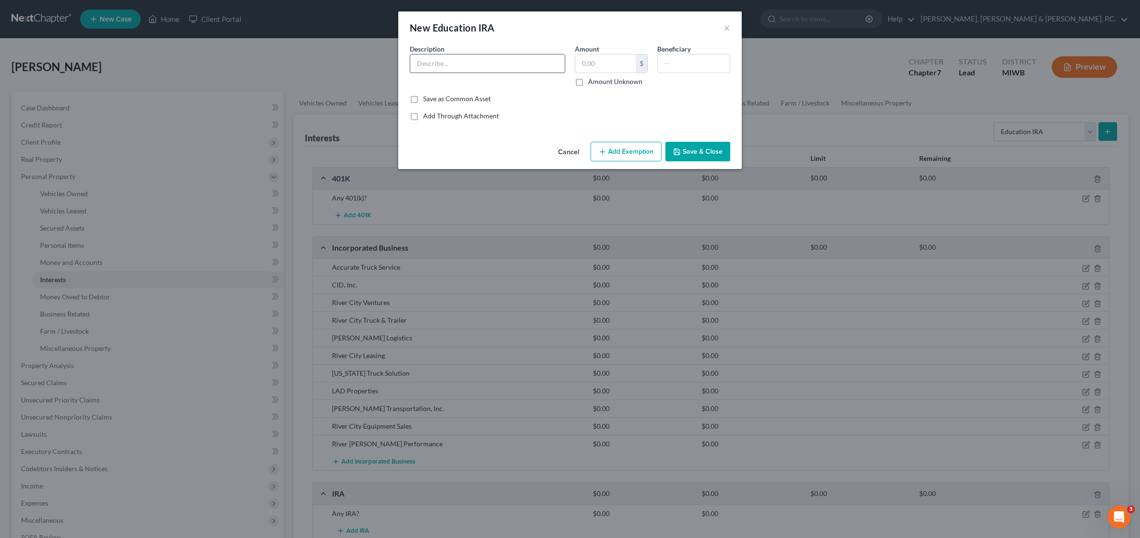
drag, startPoint x: 437, startPoint y: 62, endPoint x: 433, endPoint y: 59, distance: 5.4
click at [438, 62] on input "text" at bounding box center [487, 63] width 155 height 18
type input "Any Education IRA?"
click at [692, 150] on button "Save & Close" at bounding box center [698, 152] width 65 height 20
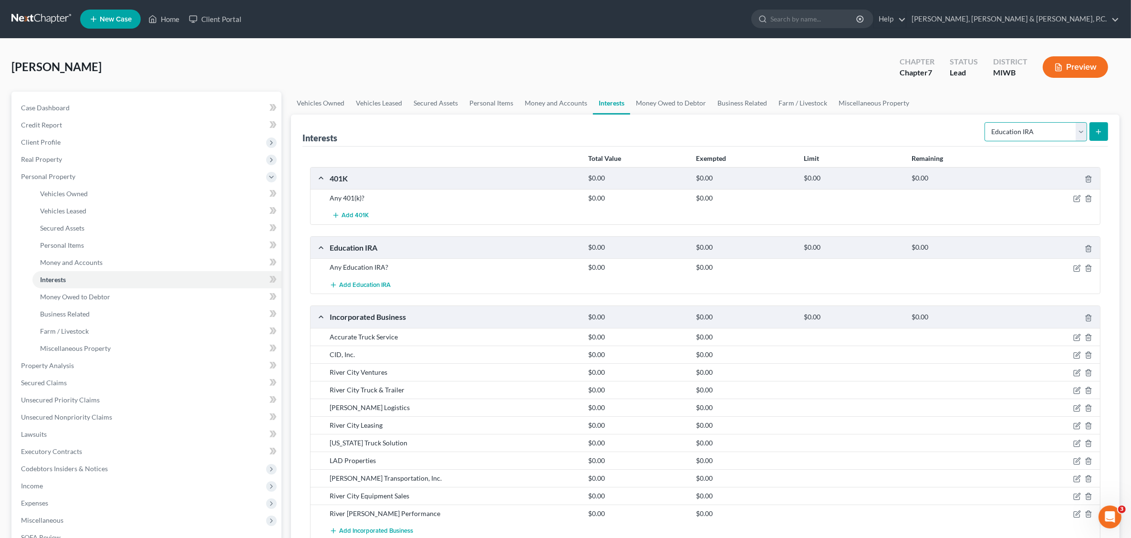
click at [900, 135] on select "Select Interest Type 401K Annuity Bond Education IRA Government Bond Government…" at bounding box center [1036, 131] width 103 height 19
click at [900, 130] on select "Select Interest Type 401K Annuity Bond Education IRA Government Bond Government…" at bounding box center [1036, 131] width 103 height 19
select select "term_life_insurance"
click at [900, 122] on select "Select Interest Type 401K Annuity Bond Education IRA Government Bond Government…" at bounding box center [1036, 131] width 103 height 19
click at [900, 130] on icon "submit" at bounding box center [1099, 132] width 8 height 8
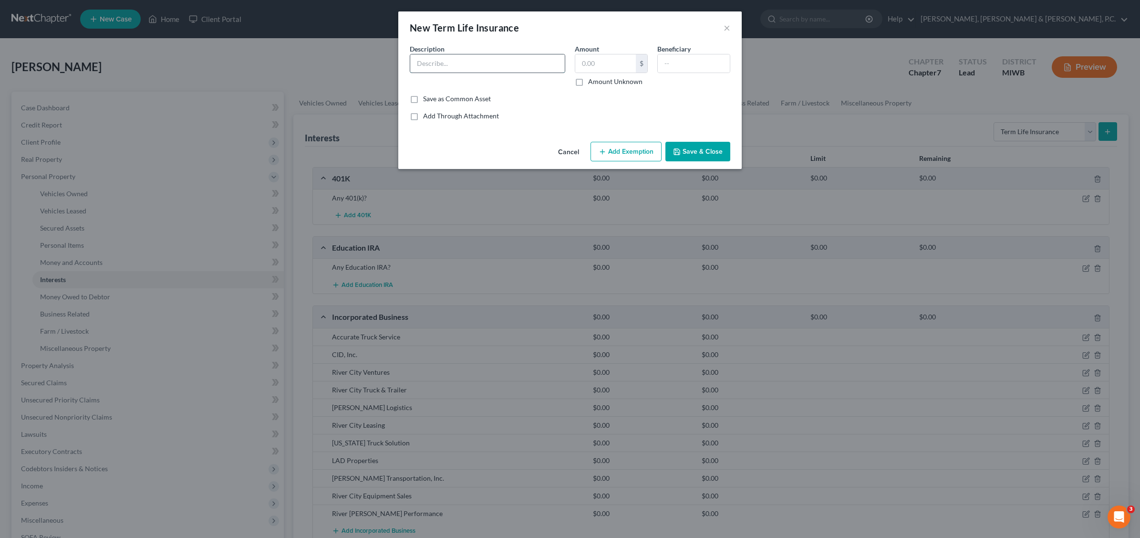
click at [451, 67] on input "text" at bounding box center [487, 63] width 155 height 18
type input "Any?"
click at [696, 146] on button "Save & Close" at bounding box center [698, 152] width 65 height 20
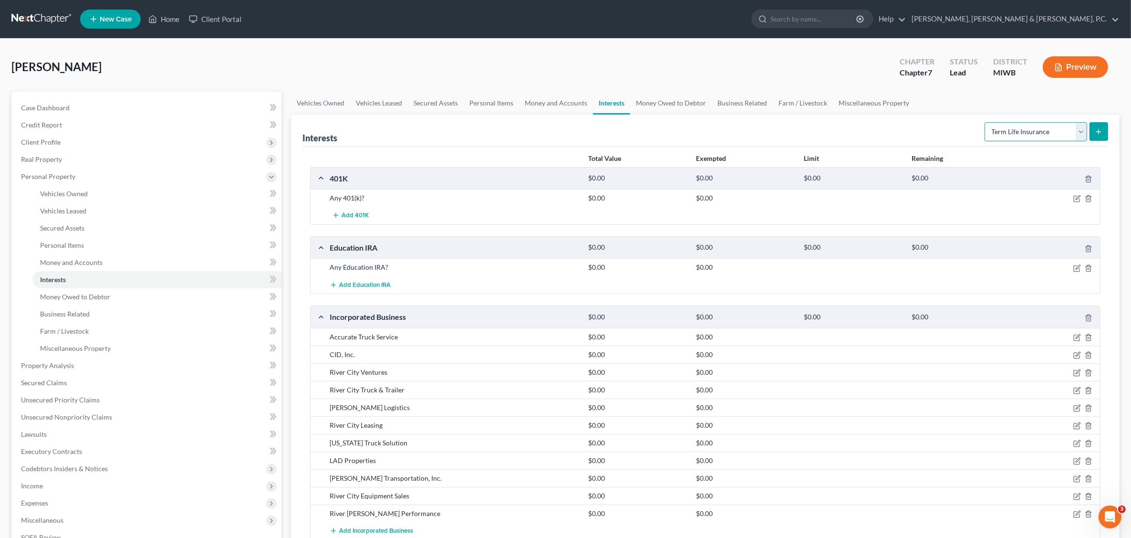
click at [900, 134] on select "Select Interest Type 401K Annuity Bond Education IRA Government Bond Government…" at bounding box center [1036, 131] width 103 height 19
select select "whole_life_insurance"
click at [900, 122] on select "Select Interest Type 401K Annuity Bond Education IRA Government Bond Government…" at bounding box center [1036, 131] width 103 height 19
click at [900, 133] on icon "submit" at bounding box center [1099, 132] width 8 height 8
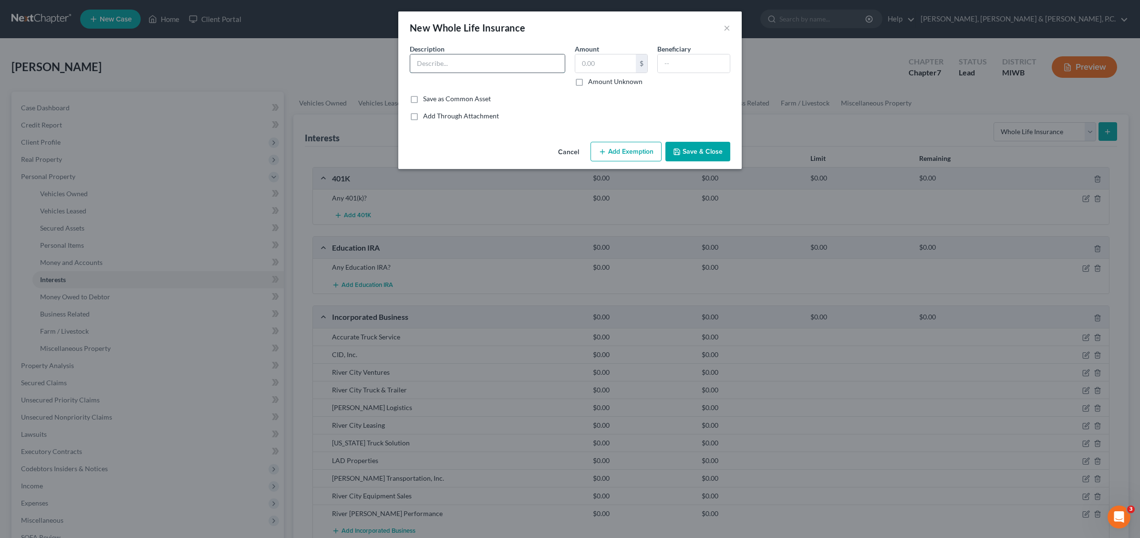
click at [440, 58] on input "text" at bounding box center [487, 63] width 155 height 18
type input "Any?"
click at [707, 149] on button "Save & Close" at bounding box center [698, 152] width 65 height 20
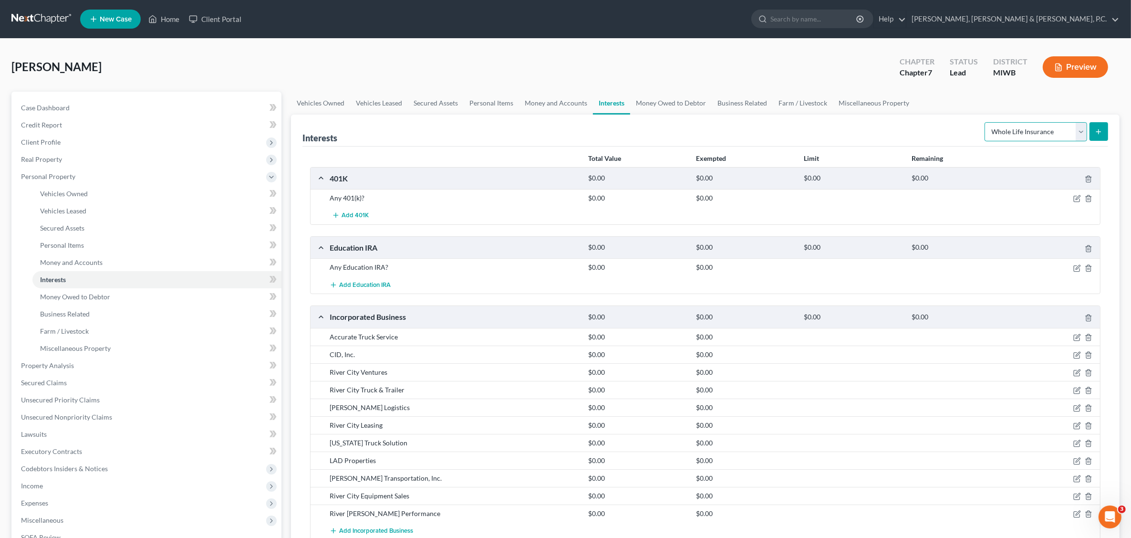
click at [900, 132] on select "Select Interest Type 401K Annuity Bond Education IRA Government Bond Government…" at bounding box center [1036, 131] width 103 height 19
click at [900, 88] on div "[PERSON_NAME] Upgraded Chapter Chapter 7 Status Lead District [GEOGRAPHIC_DATA]…" at bounding box center [565, 71] width 1108 height 42
click at [676, 103] on link "Money Owed to Debtor" at bounding box center [671, 103] width 82 height 23
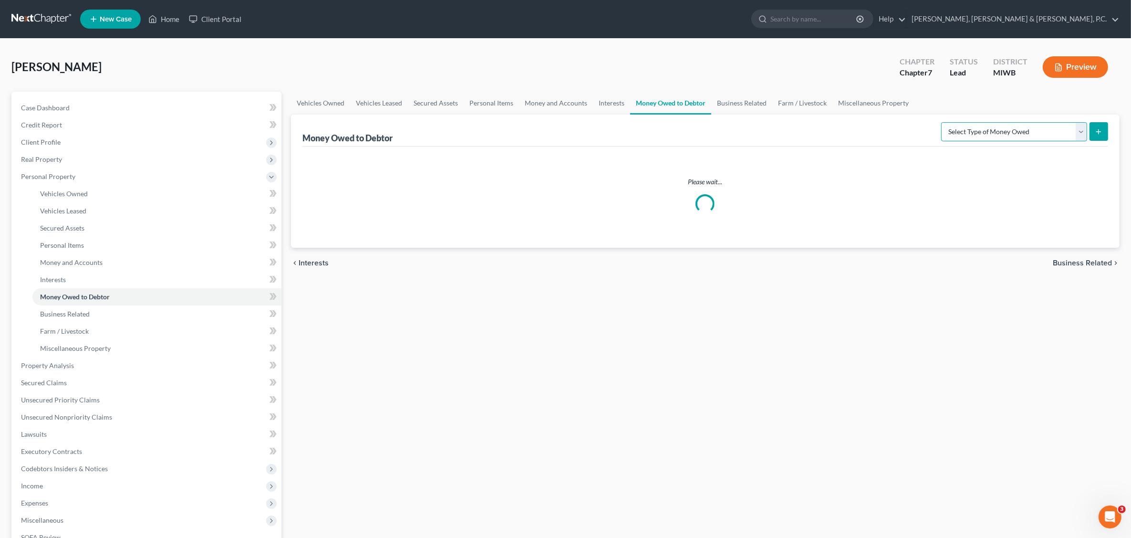
click at [900, 132] on select "Select Type of Money Owed Accounts Receivable Alimony Child Support Claims Agai…" at bounding box center [1014, 131] width 146 height 19
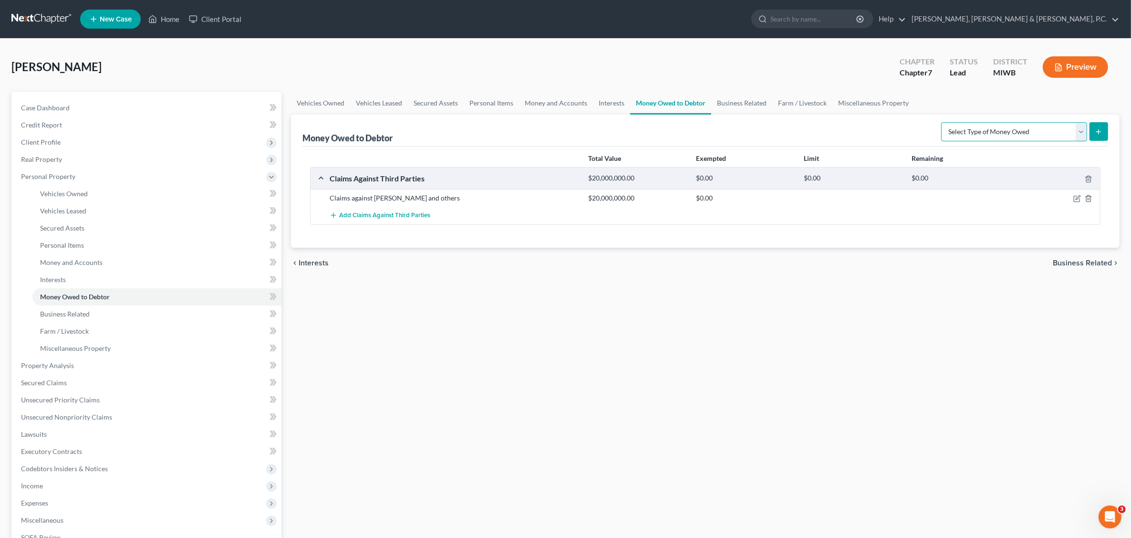
select select "unpaid_loans"
click at [900, 122] on select "Select Type of Money Owed Accounts Receivable Alimony Child Support Claims Agai…" at bounding box center [1014, 131] width 146 height 19
click at [900, 129] on line "submit" at bounding box center [1099, 131] width 0 height 4
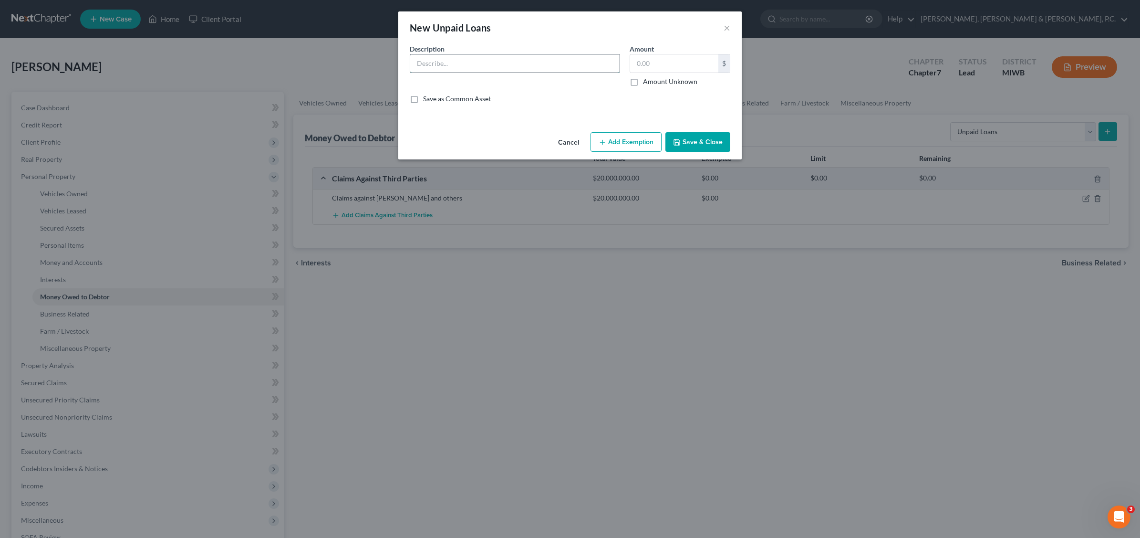
click at [463, 62] on input "text" at bounding box center [514, 63] width 209 height 18
type input "Loans to [PERSON_NAME] Logistics and other entities?"
click at [710, 139] on button "Save & Close" at bounding box center [698, 142] width 65 height 20
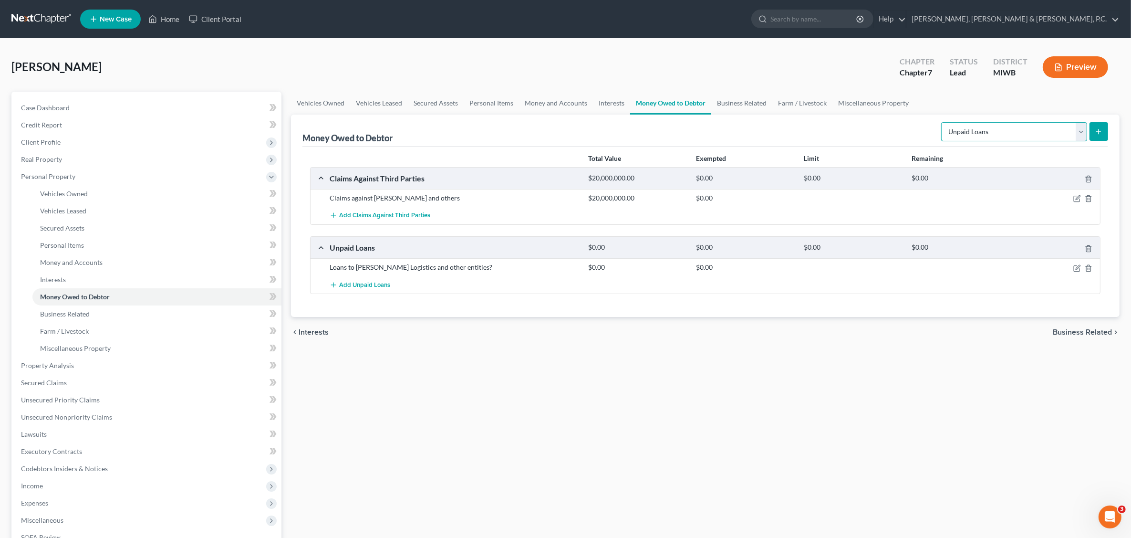
click at [900, 132] on select "Select Type of Money Owed Accounts Receivable Alimony Child Support Claims Agai…" at bounding box center [1014, 131] width 146 height 19
select select "expected_tax_refund"
click at [900, 122] on select "Select Type of Money Owed Accounts Receivable Alimony Child Support Claims Agai…" at bounding box center [1014, 131] width 146 height 19
click at [900, 130] on icon "submit" at bounding box center [1099, 132] width 8 height 8
select select "0"
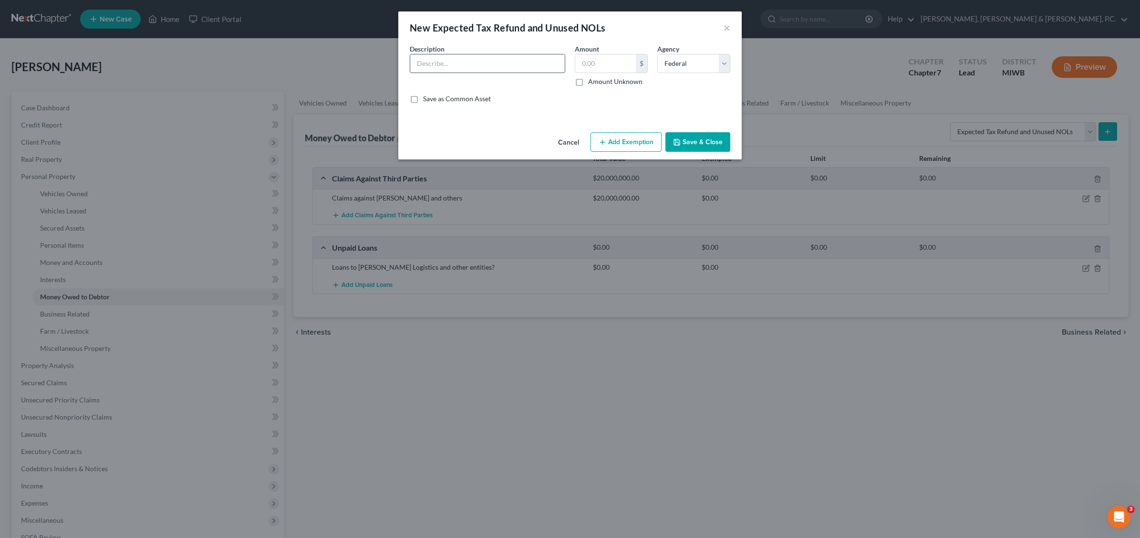
drag, startPoint x: 437, startPoint y: 58, endPoint x: 437, endPoint y: 63, distance: 5.2
click at [437, 58] on input "text" at bounding box center [487, 63] width 155 height 18
type input "Any Tax refunds?"
click at [700, 139] on button "Save & Close" at bounding box center [698, 142] width 65 height 20
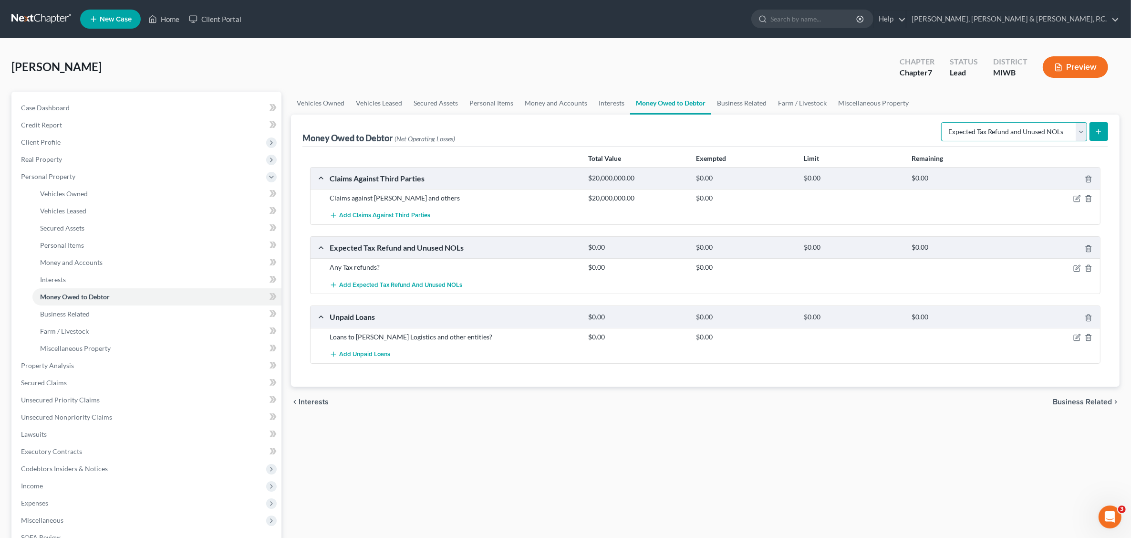
click at [900, 130] on select "Select Type of Money Owed Accounts Receivable Alimony Child Support Claims Agai…" at bounding box center [1014, 131] width 146 height 19
click at [738, 103] on link "Business Related" at bounding box center [741, 103] width 61 height 23
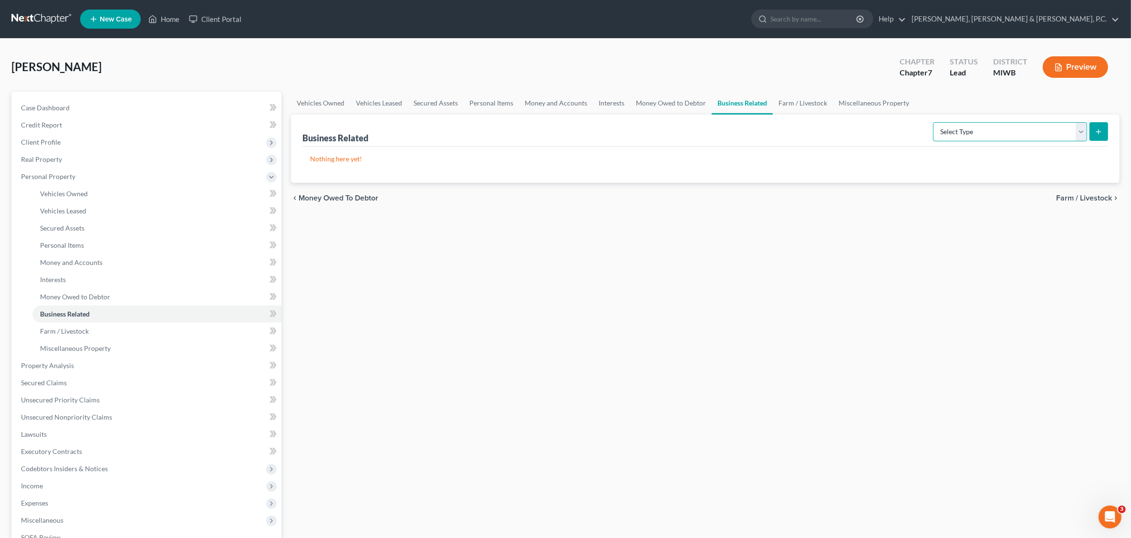
click at [900, 129] on select "Select Type Customer Lists Franchises Inventory Licenses Machinery Office Equip…" at bounding box center [1010, 131] width 154 height 19
click at [739, 72] on div "[PERSON_NAME] Upgraded Chapter Chapter 7 Status Lead District [GEOGRAPHIC_DATA]…" at bounding box center [565, 71] width 1108 height 42
click at [798, 103] on link "Farm / Livestock" at bounding box center [803, 103] width 60 height 23
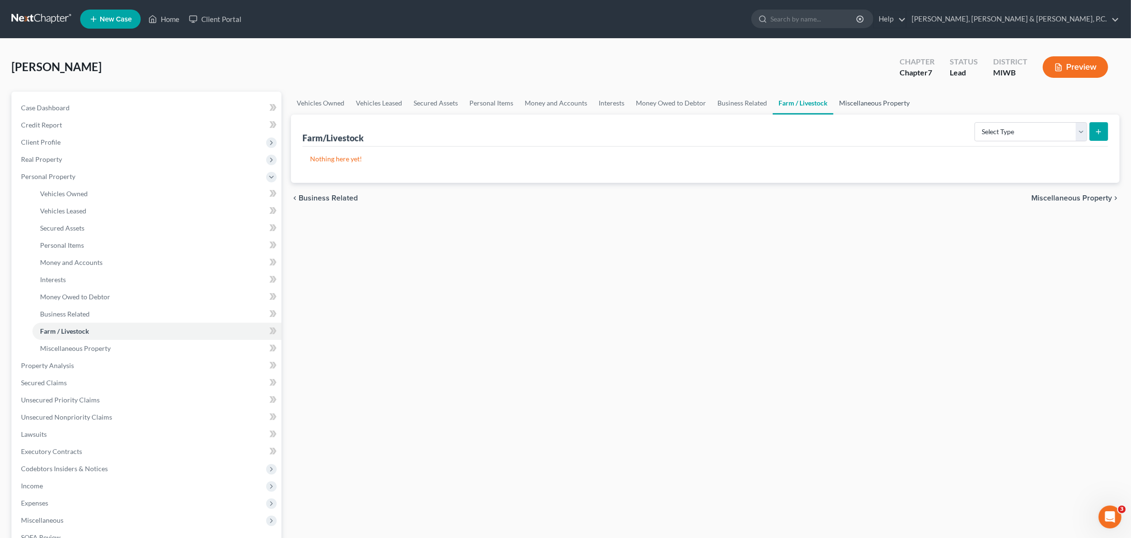
click at [866, 101] on link "Miscellaneous Property" at bounding box center [874, 103] width 82 height 23
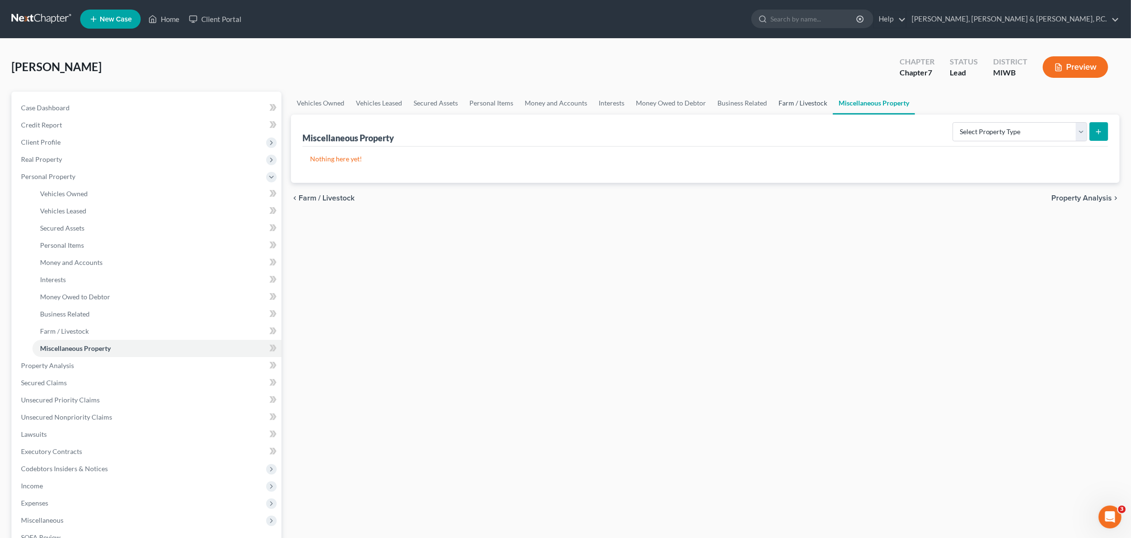
click at [786, 105] on link "Farm / Livestock" at bounding box center [803, 103] width 60 height 23
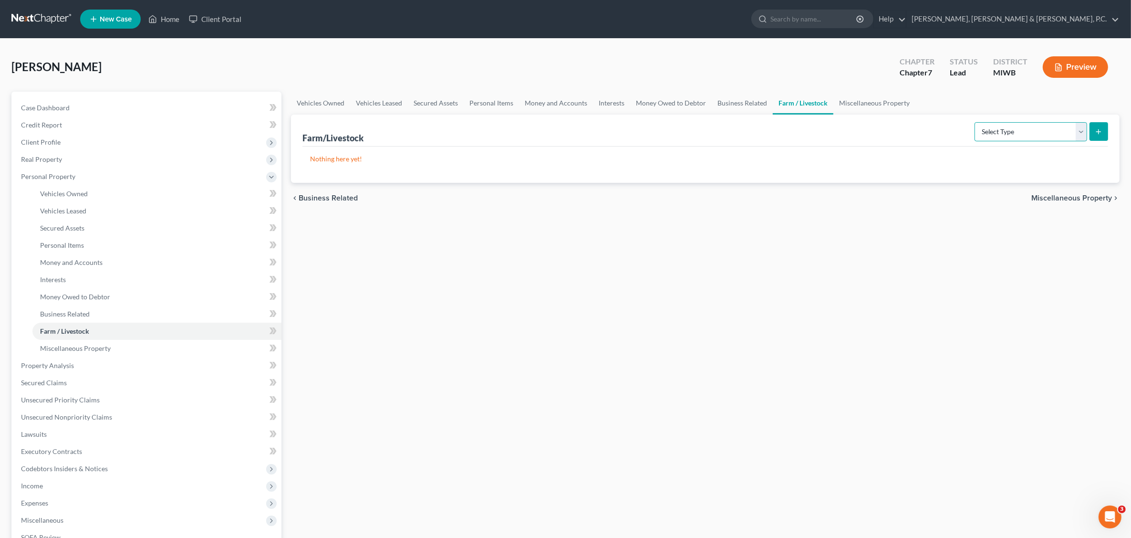
click at [900, 134] on select "Select Type Animals & Livestock Crops: Growing or Harvested Farming Equipment F…" at bounding box center [1031, 131] width 113 height 19
select select "animals"
click at [900, 122] on select "Select Type Animals & Livestock Crops: Growing or Harvested Farming Equipment F…" at bounding box center [1031, 131] width 113 height 19
click at [900, 129] on button "submit" at bounding box center [1099, 131] width 19 height 19
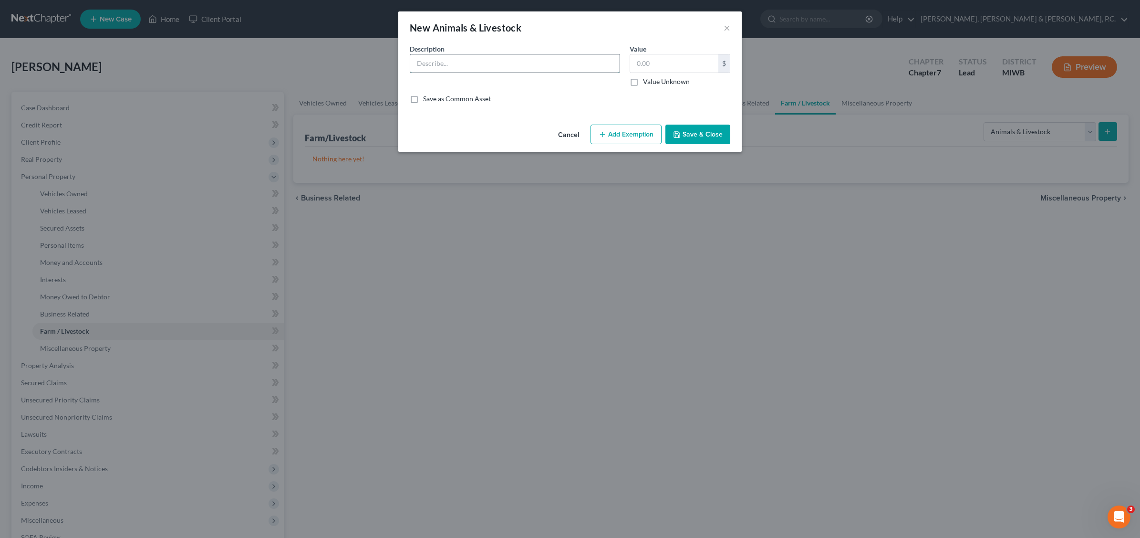
click at [465, 68] on input "text" at bounding box center [514, 63] width 209 height 18
type input "Any?"
click at [697, 132] on button "Save & Close" at bounding box center [698, 135] width 65 height 20
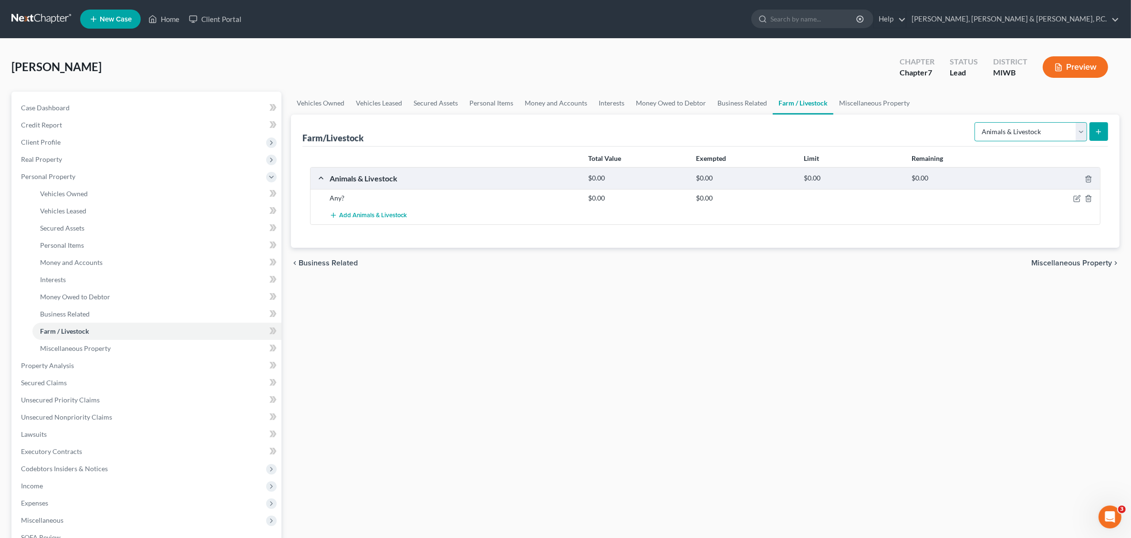
click at [900, 132] on select "Select Type Animals & Livestock Crops: Growing or Harvested Farming Equipment F…" at bounding box center [1031, 131] width 113 height 19
click at [900, 109] on ul "Vehicles Owned Vehicles Leased Secured Assets Personal Items Money and Accounts…" at bounding box center [705, 103] width 829 height 23
click at [866, 99] on link "Miscellaneous Property" at bounding box center [874, 103] width 82 height 23
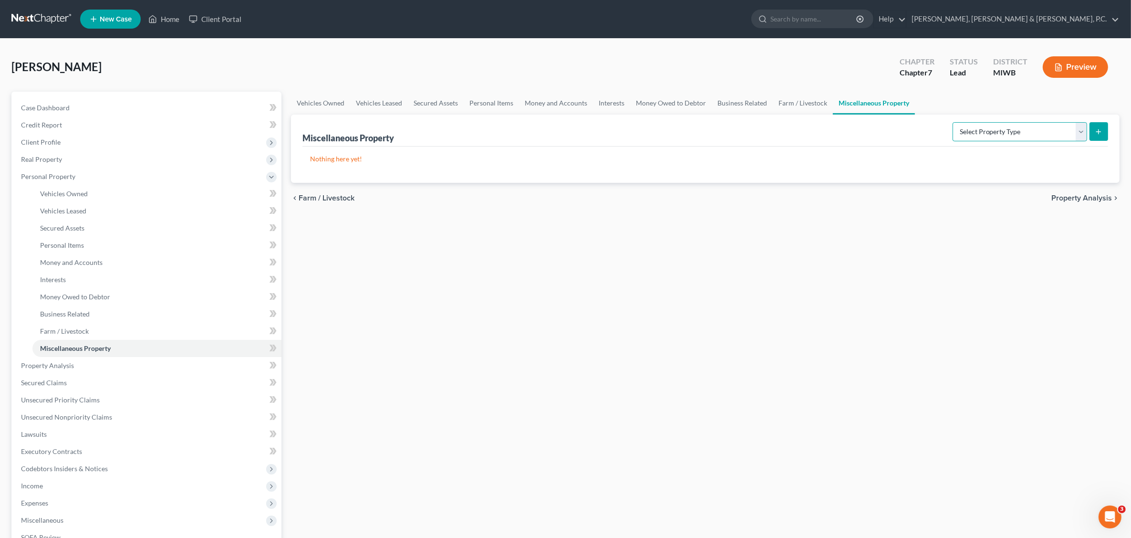
click at [900, 129] on select "Select Property Type Assigned for Creditor Benefit [DATE] Holding for Another N…" at bounding box center [1020, 131] width 135 height 19
select select "not_yet_listed"
click at [900, 122] on select "Select Property Type Assigned for Creditor Benefit [DATE] Holding for Another N…" at bounding box center [1020, 131] width 135 height 19
click at [900, 129] on icon "submit" at bounding box center [1099, 132] width 8 height 8
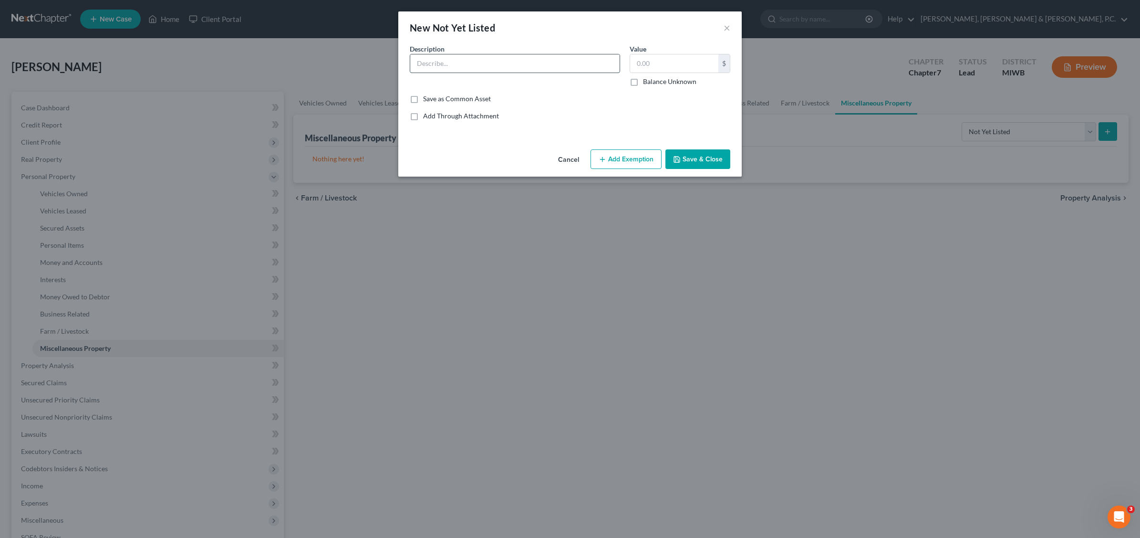
click at [460, 66] on input "text" at bounding box center [514, 63] width 209 height 18
type input "Any other assets?"
click at [688, 156] on button "Save & Close" at bounding box center [698, 159] width 65 height 20
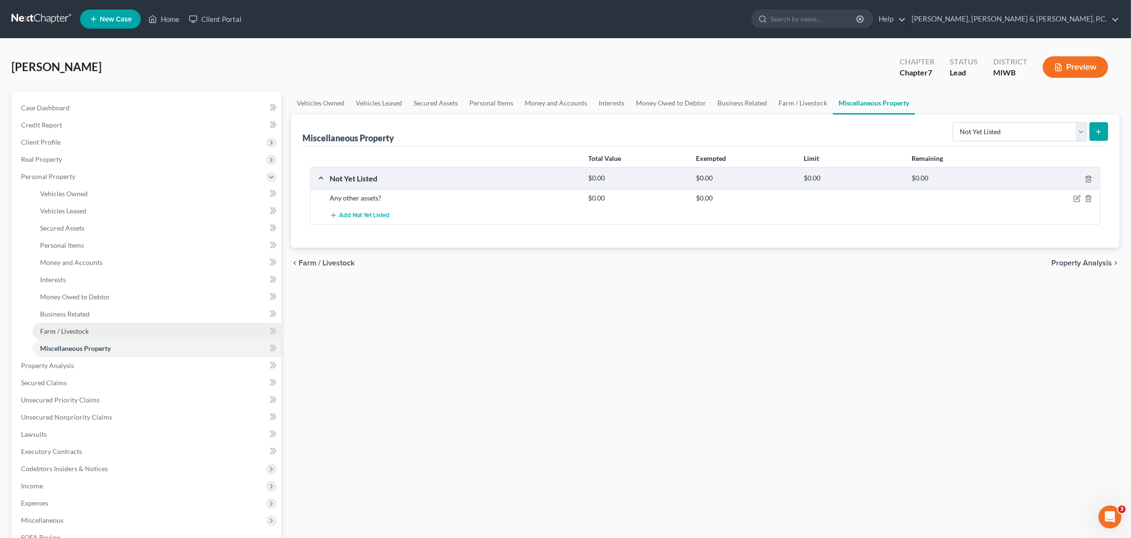
click at [56, 330] on span "Farm / Livestock" at bounding box center [64, 331] width 49 height 8
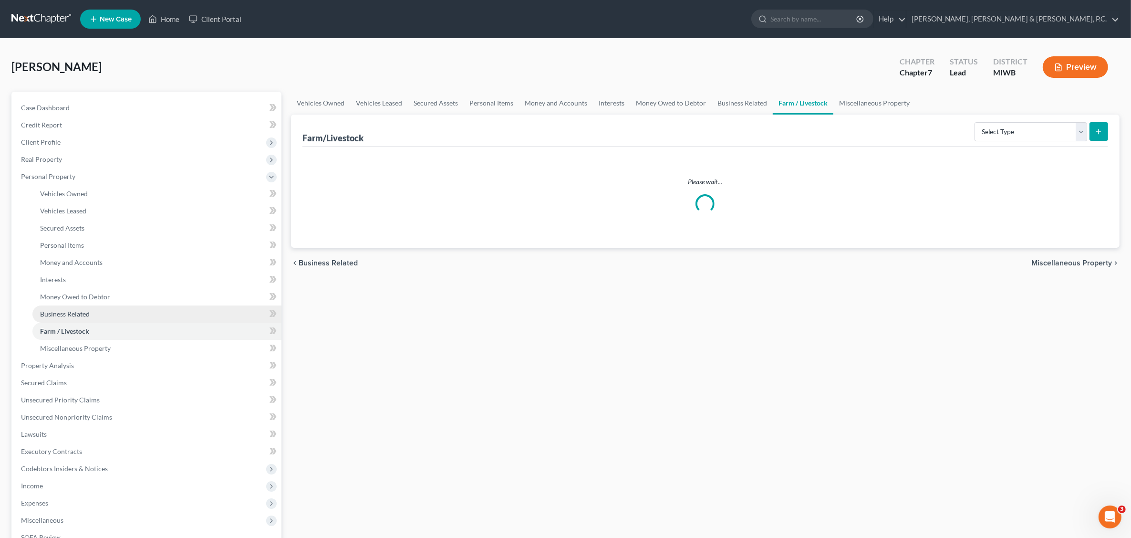
drag, startPoint x: 56, startPoint y: 309, endPoint x: 60, endPoint y: 296, distance: 13.3
click at [58, 310] on span "Business Related" at bounding box center [65, 314] width 50 height 8
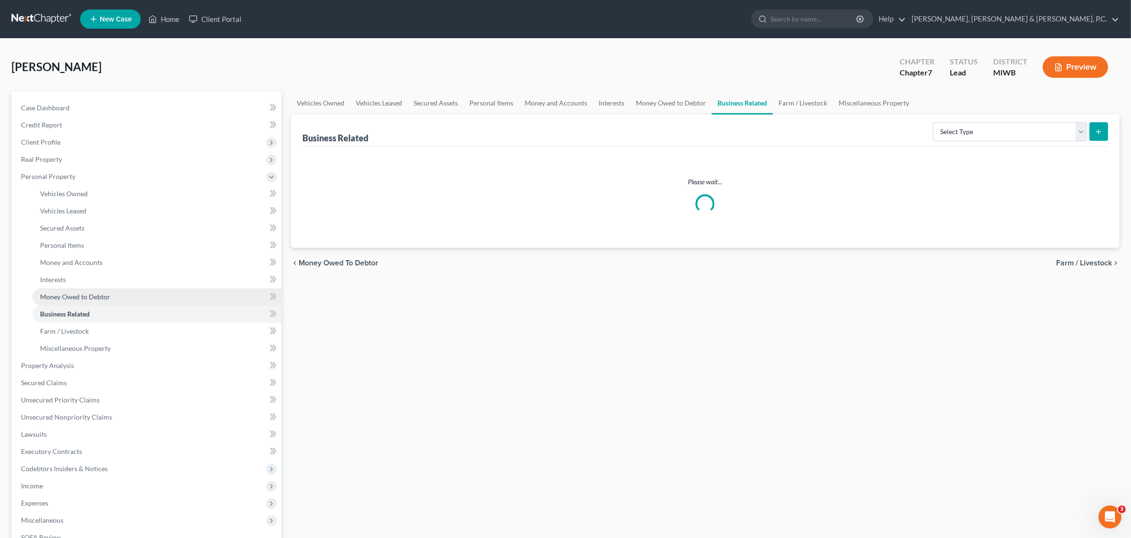
click at [60, 296] on span "Money Owed to Debtor" at bounding box center [75, 296] width 70 height 8
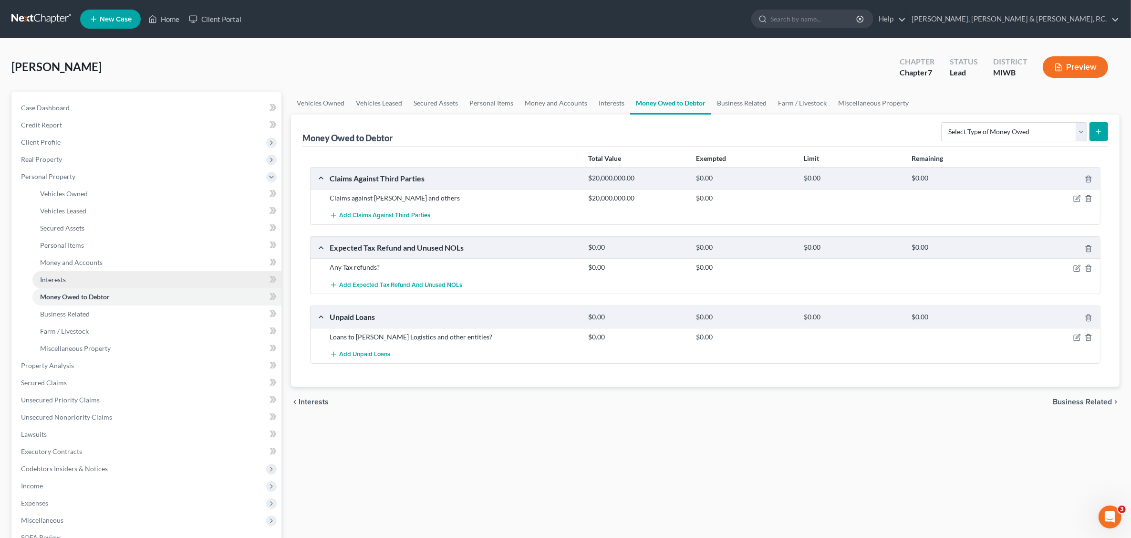
click at [58, 273] on link "Interests" at bounding box center [156, 279] width 249 height 17
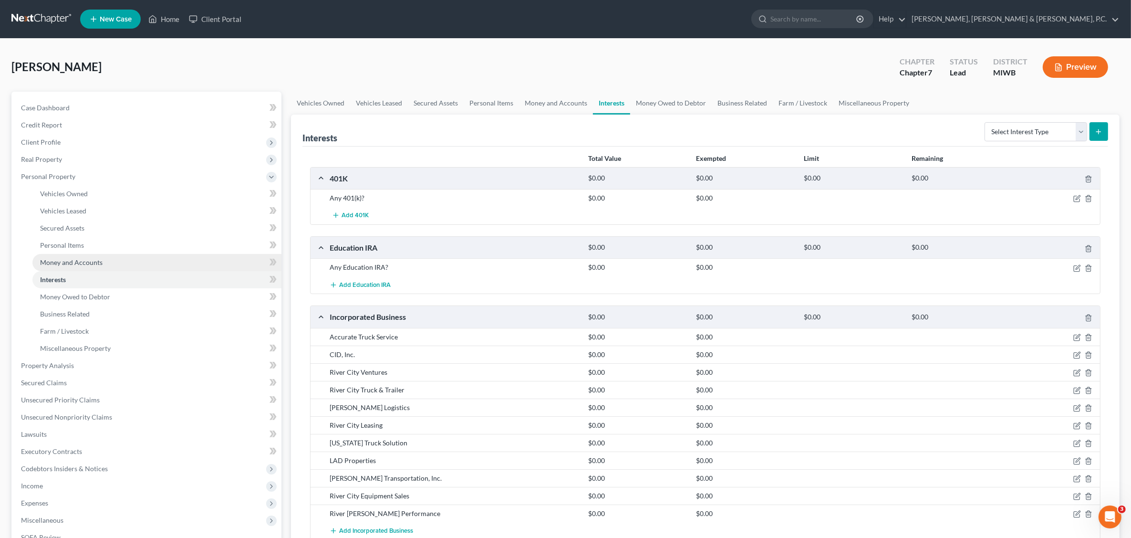
click at [58, 260] on span "Money and Accounts" at bounding box center [71, 262] width 62 height 8
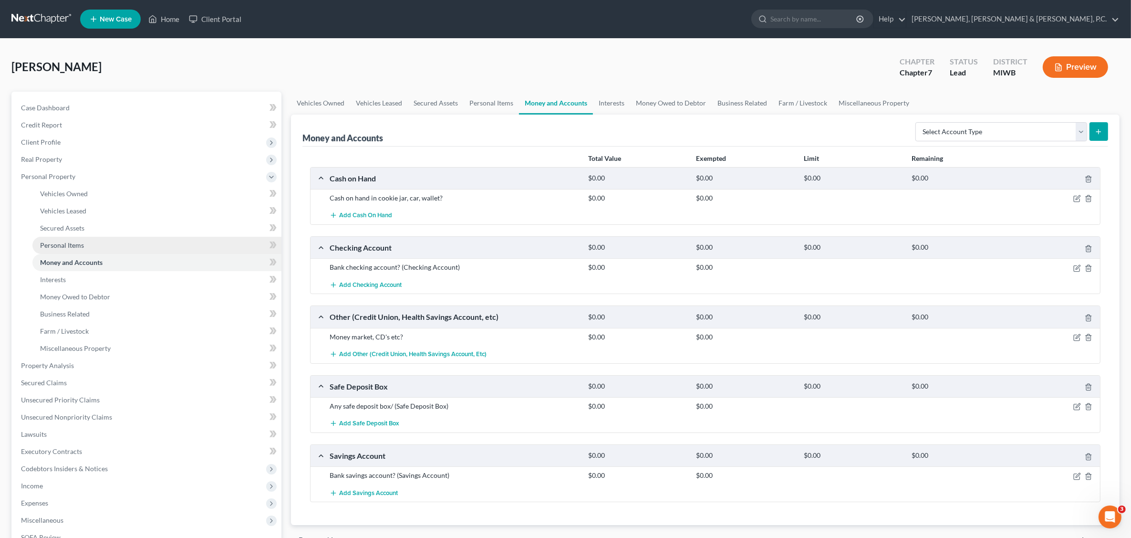
click at [62, 244] on span "Personal Items" at bounding box center [62, 245] width 44 height 8
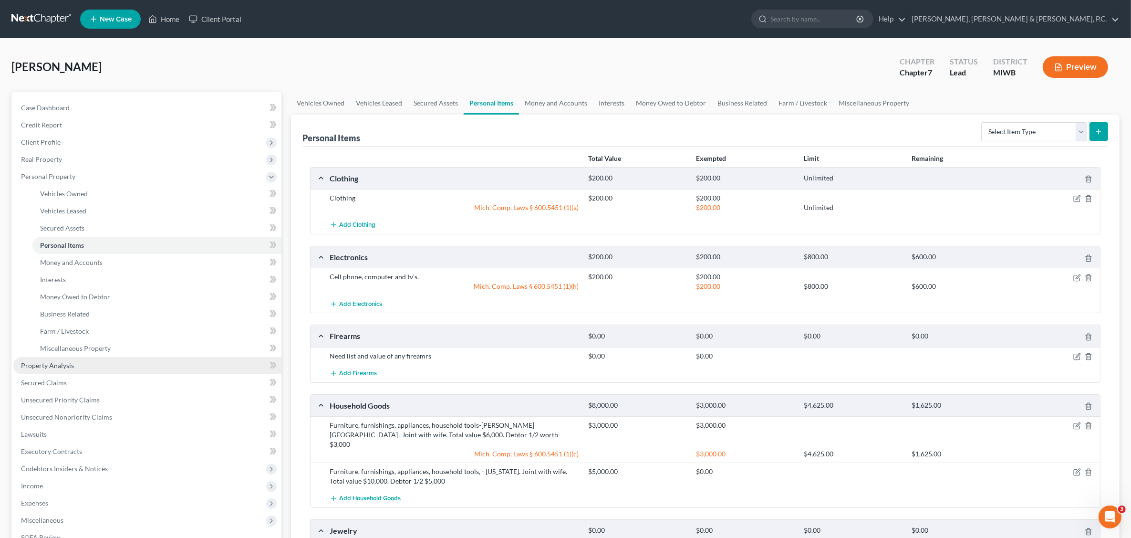
click at [60, 365] on span "Property Analysis" at bounding box center [47, 365] width 53 height 8
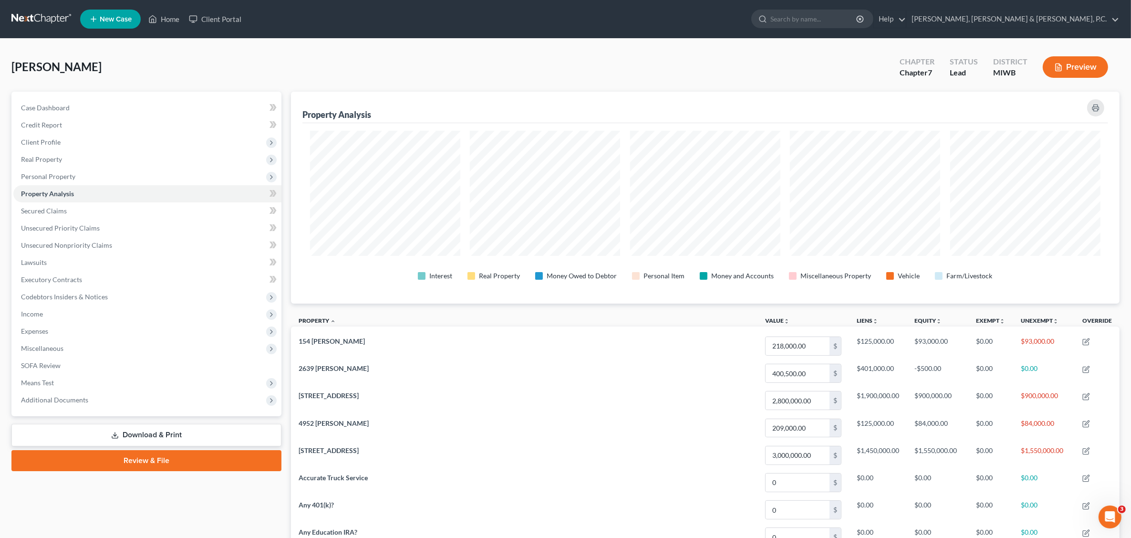
click at [900, 67] on button "Preview" at bounding box center [1075, 66] width 65 height 21
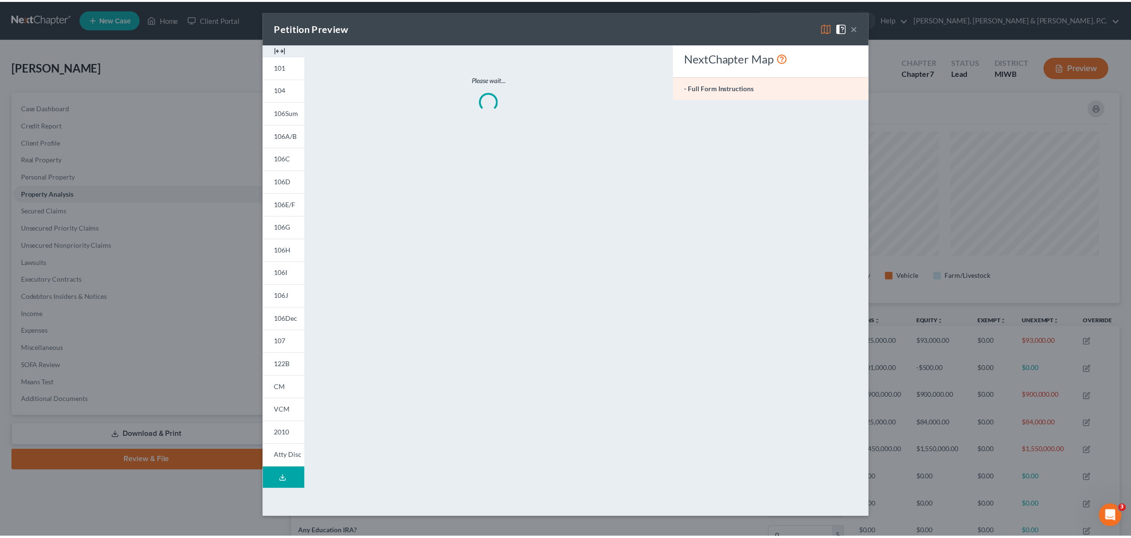
scroll to position [213, 835]
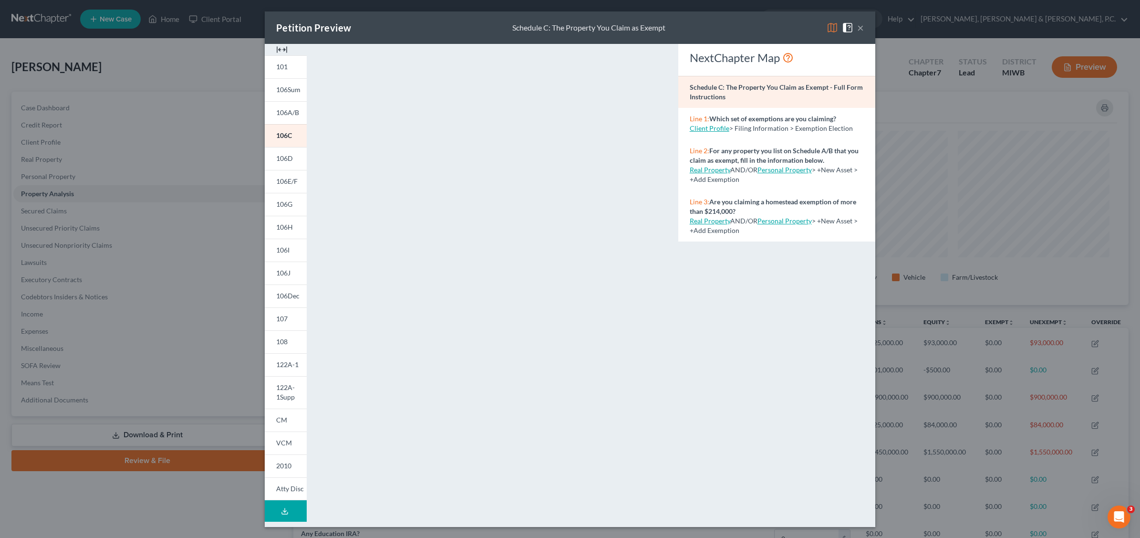
click at [859, 25] on button "×" at bounding box center [860, 27] width 7 height 11
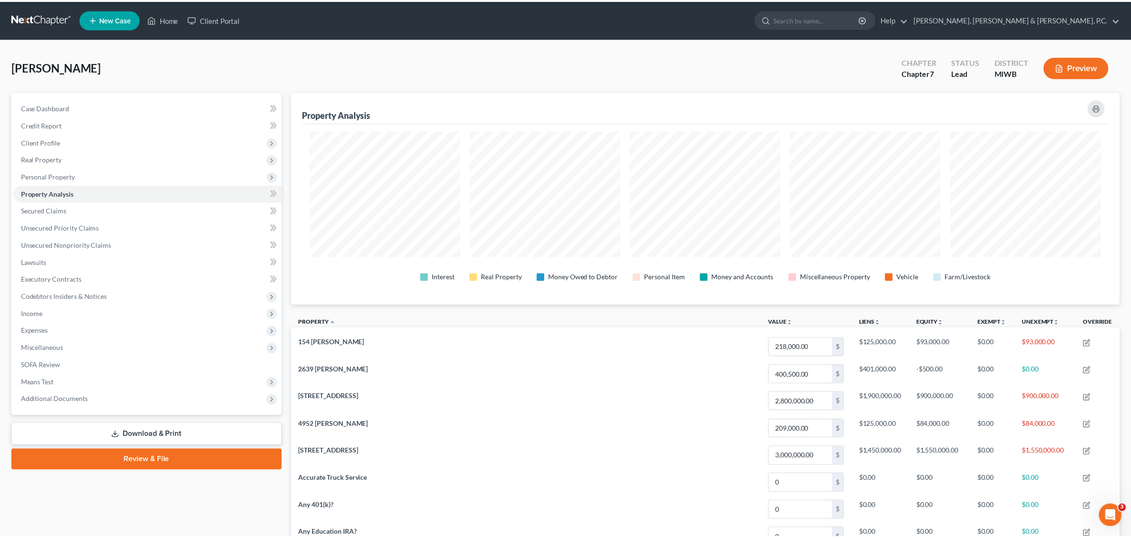
scroll to position [0, 0]
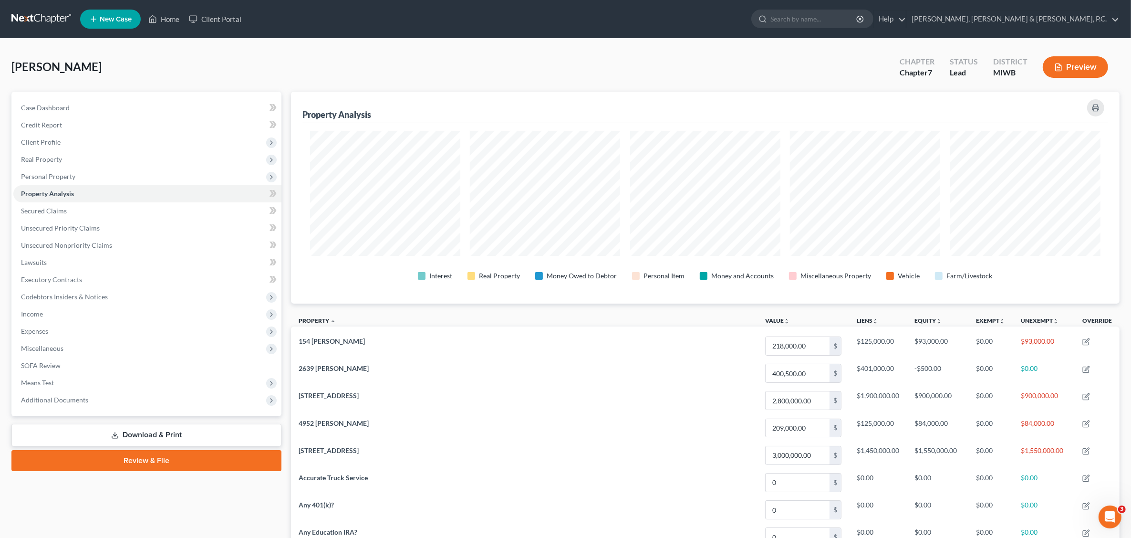
click at [156, 435] on link "Download & Print" at bounding box center [146, 435] width 270 height 22
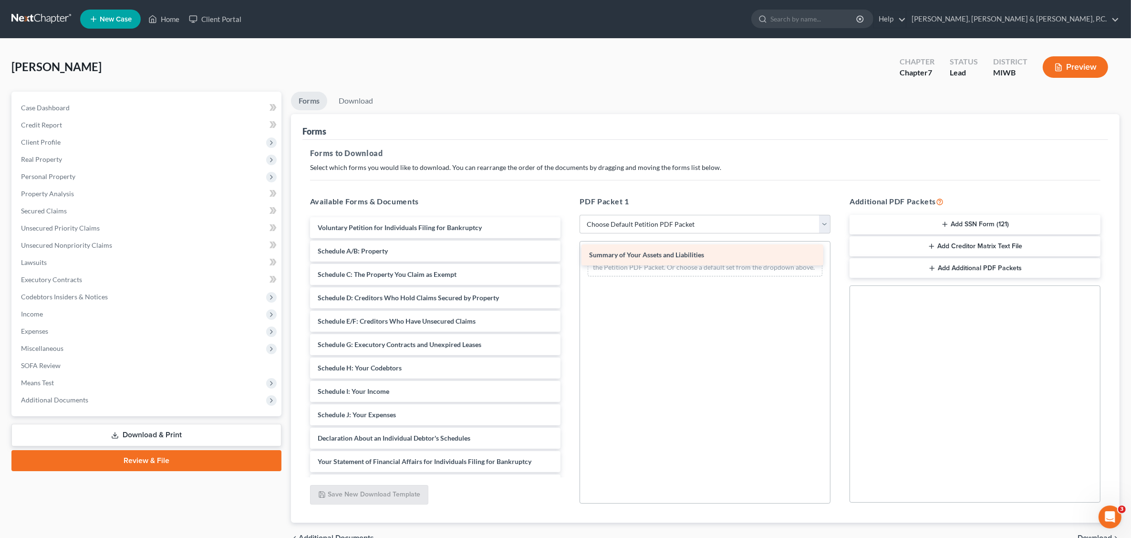
drag, startPoint x: 440, startPoint y: 246, endPoint x: 612, endPoint y: 254, distance: 171.9
click at [569, 248] on div "Summary of Your Assets and Liabilities Voluntary Petition for Individuals Filin…" at bounding box center [435, 431] width 266 height 428
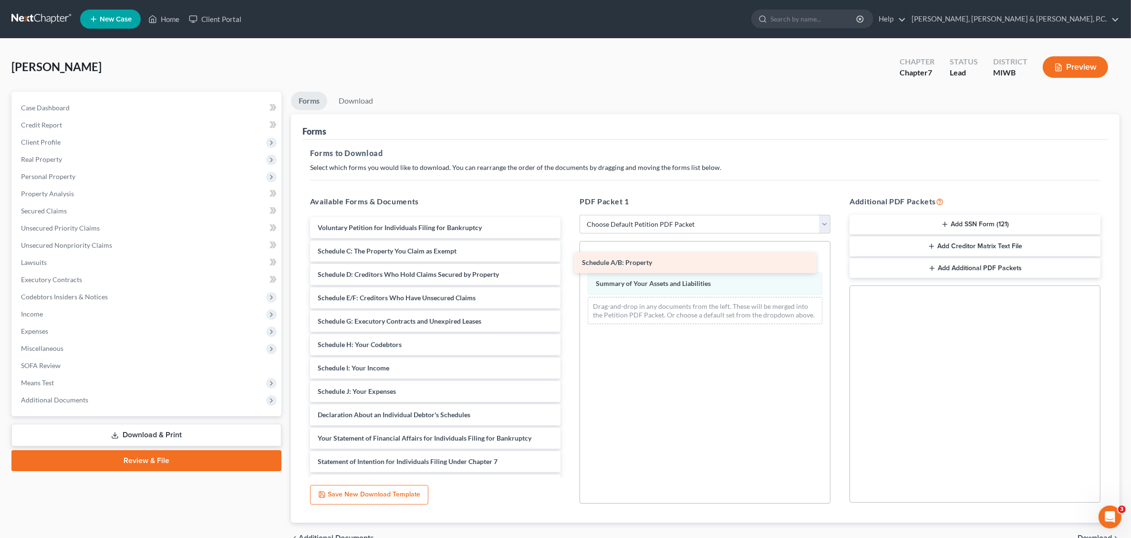
drag, startPoint x: 452, startPoint y: 250, endPoint x: 618, endPoint y: 268, distance: 167.4
click at [569, 262] on div "Schedule A/B: Property Voluntary Petition for Individuals Filing for Bankruptcy…" at bounding box center [435, 419] width 266 height 405
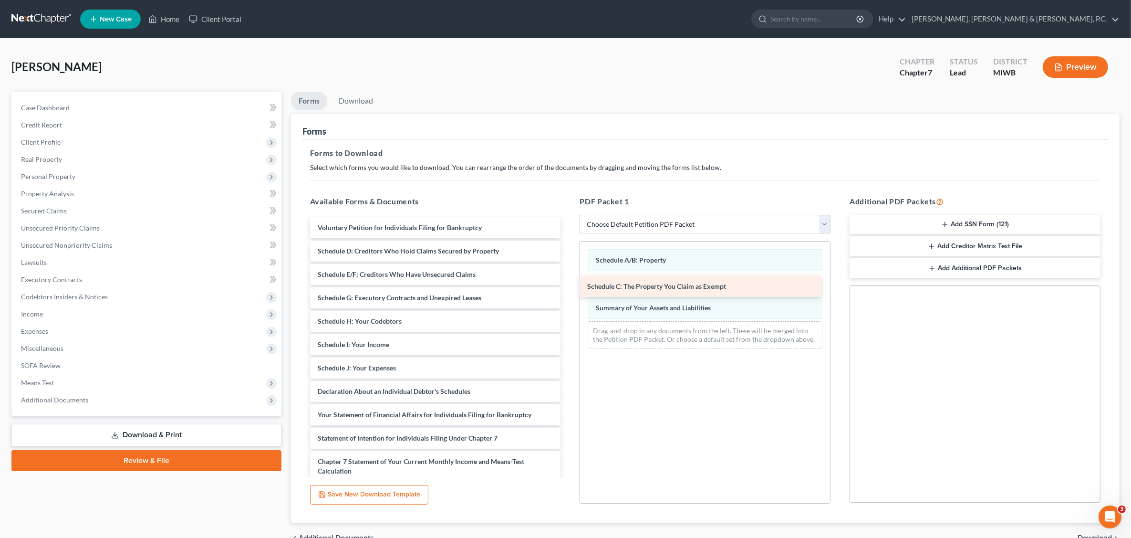
drag, startPoint x: 464, startPoint y: 255, endPoint x: 633, endPoint y: 278, distance: 170.4
click at [569, 292] on div "Schedule C: The Property You Claim as Exempt Voluntary Petition for Individuals…" at bounding box center [435, 407] width 266 height 381
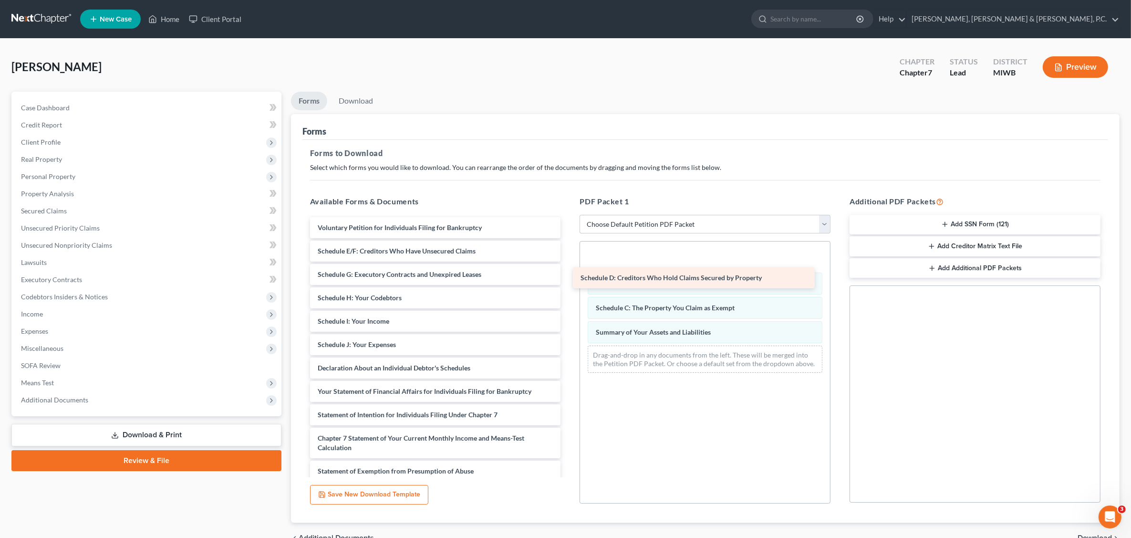
drag, startPoint x: 468, startPoint y: 251, endPoint x: 717, endPoint y: 275, distance: 249.7
click at [569, 275] on div "Schedule D: Creditors Who Hold Claims Secured by Property Voluntary Petition fo…" at bounding box center [435, 396] width 266 height 358
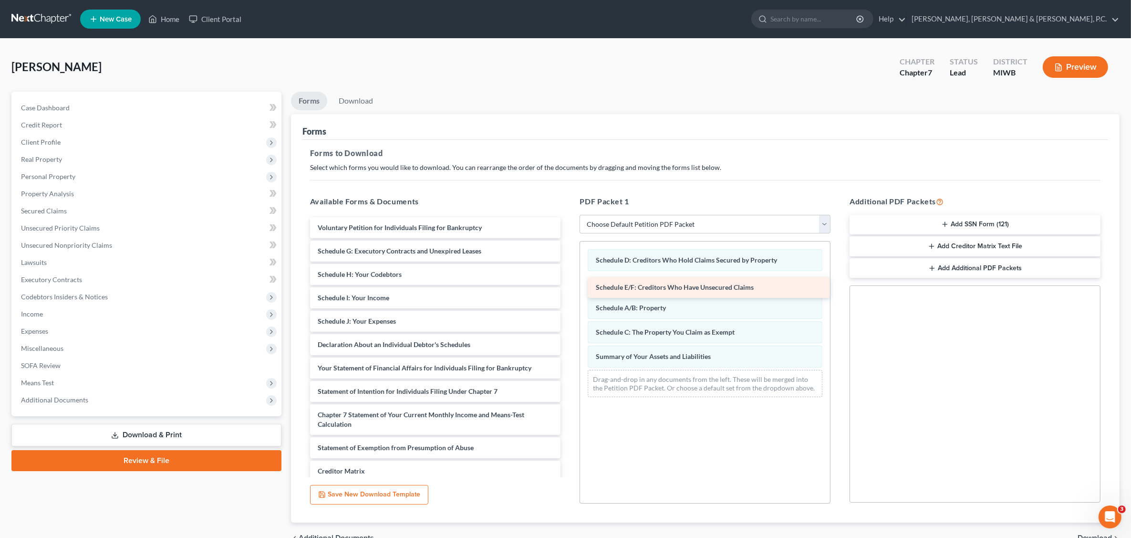
drag, startPoint x: 429, startPoint y: 247, endPoint x: 707, endPoint y: 284, distance: 280.5
click at [569, 284] on div "Schedule E/F: Creditors Who Have Unsecured Claims Voluntary Petition for Indivi…" at bounding box center [435, 384] width 266 height 334
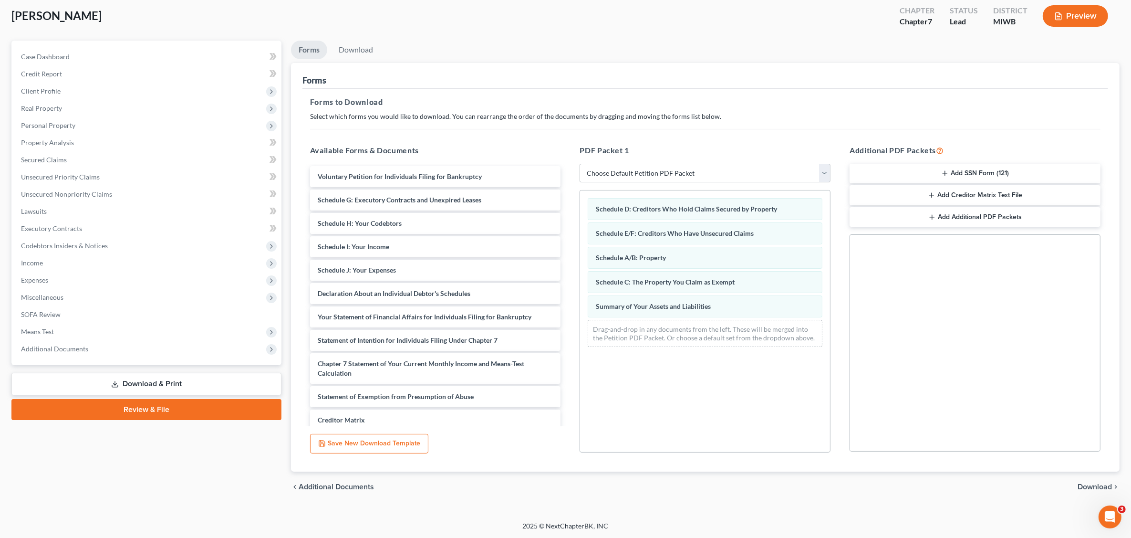
click at [900, 485] on span "Download" at bounding box center [1095, 487] width 34 height 8
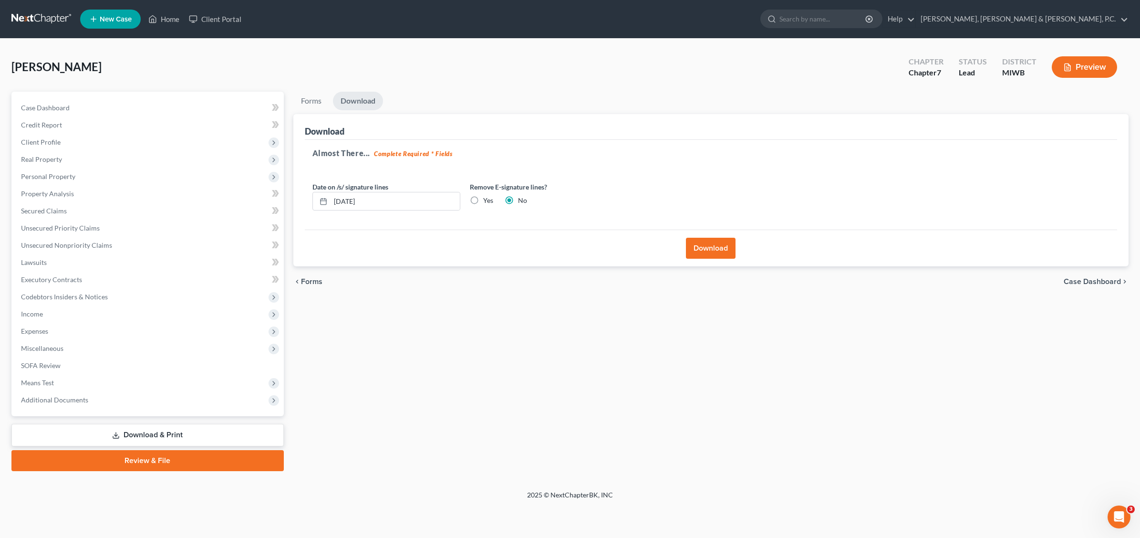
click at [483, 203] on label "Yes" at bounding box center [488, 201] width 10 height 10
click at [487, 202] on input "Yes" at bounding box center [490, 199] width 6 height 6
radio input "true"
radio input "false"
click at [704, 249] on button "Download" at bounding box center [711, 248] width 50 height 21
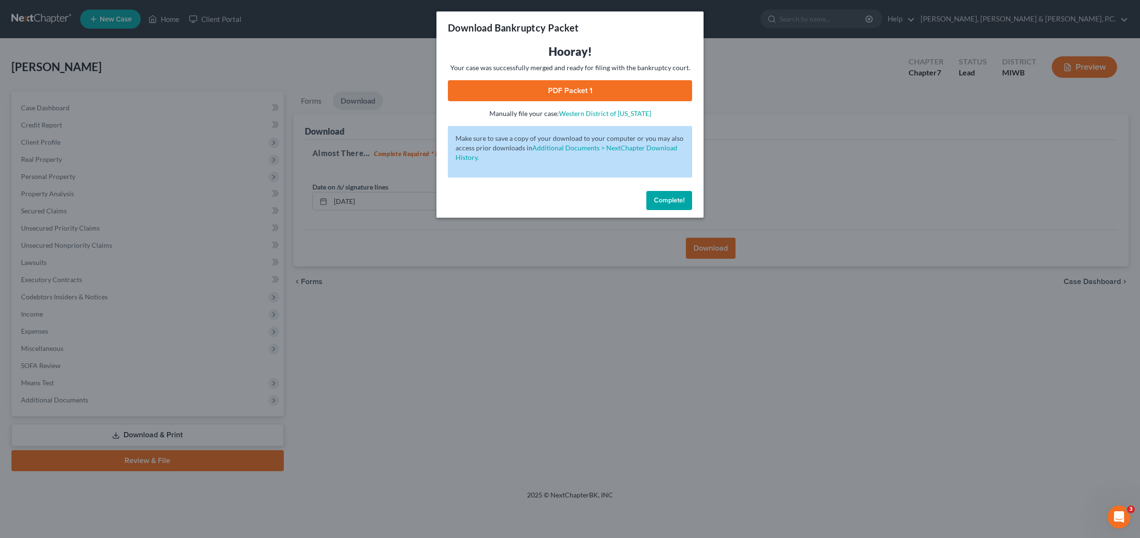
click at [564, 92] on link "PDF Packet 1" at bounding box center [570, 90] width 244 height 21
click at [686, 203] on button "Complete!" at bounding box center [669, 200] width 46 height 19
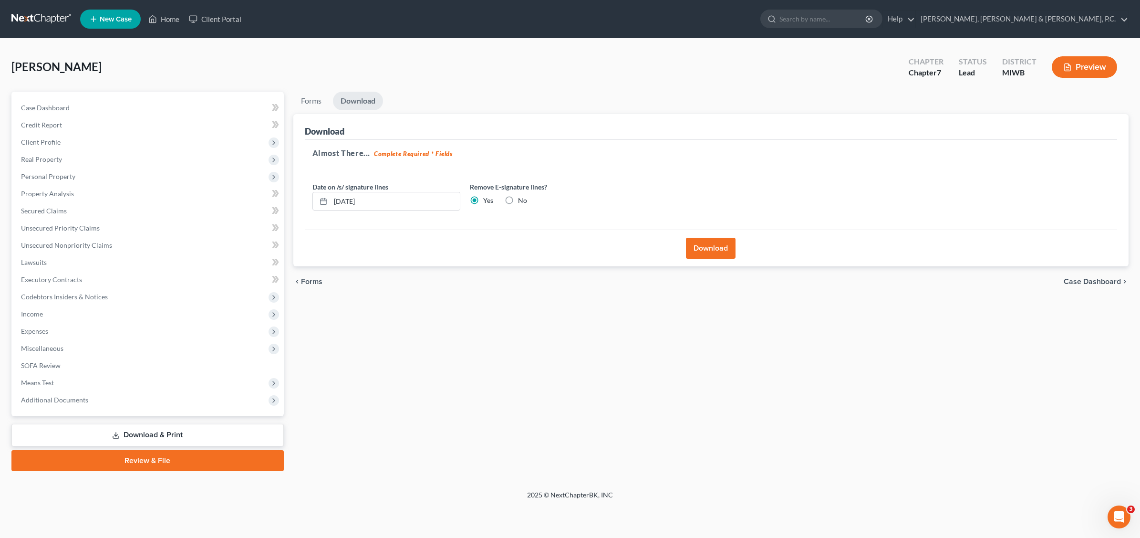
click at [519, 82] on div "[PERSON_NAME] Upgraded Chapter Chapter 7 Status Lead District [GEOGRAPHIC_DATA]…" at bounding box center [569, 71] width 1117 height 42
